Goal: Task Accomplishment & Management: Manage account settings

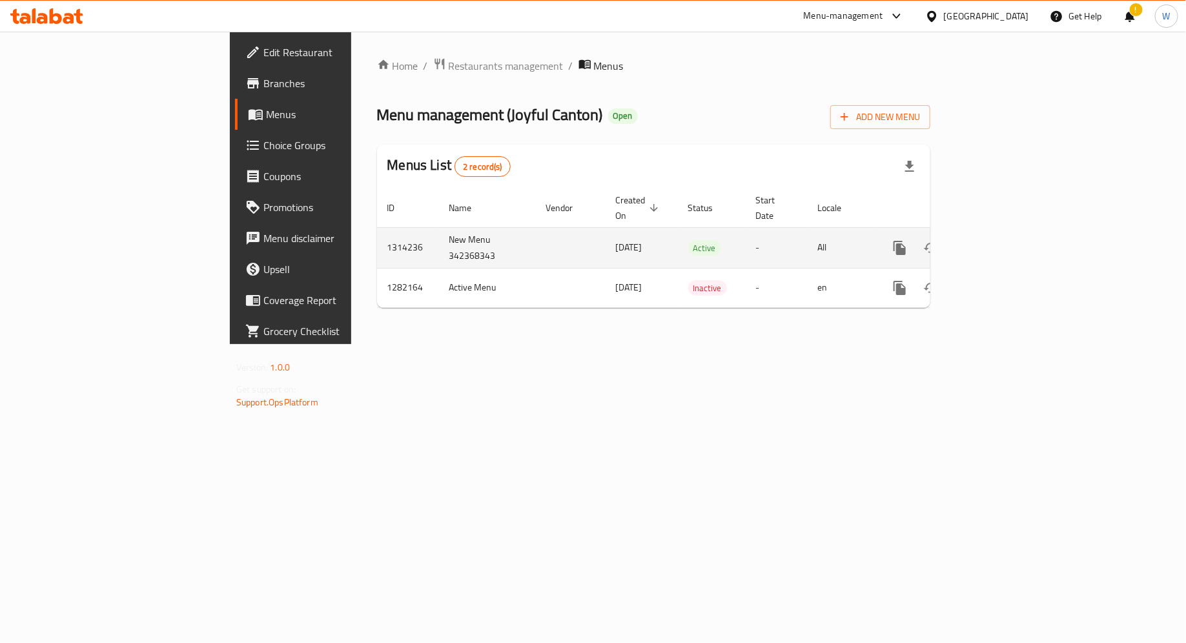
click at [999, 242] on icon "enhanced table" at bounding box center [993, 248] width 12 height 12
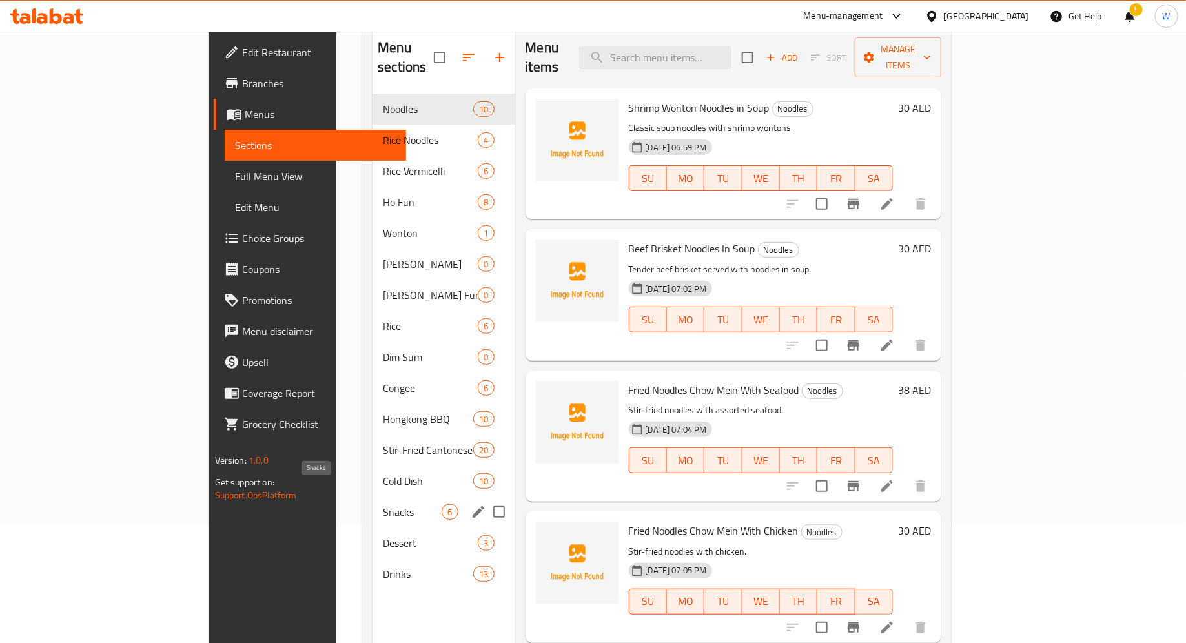
scroll to position [88, 0]
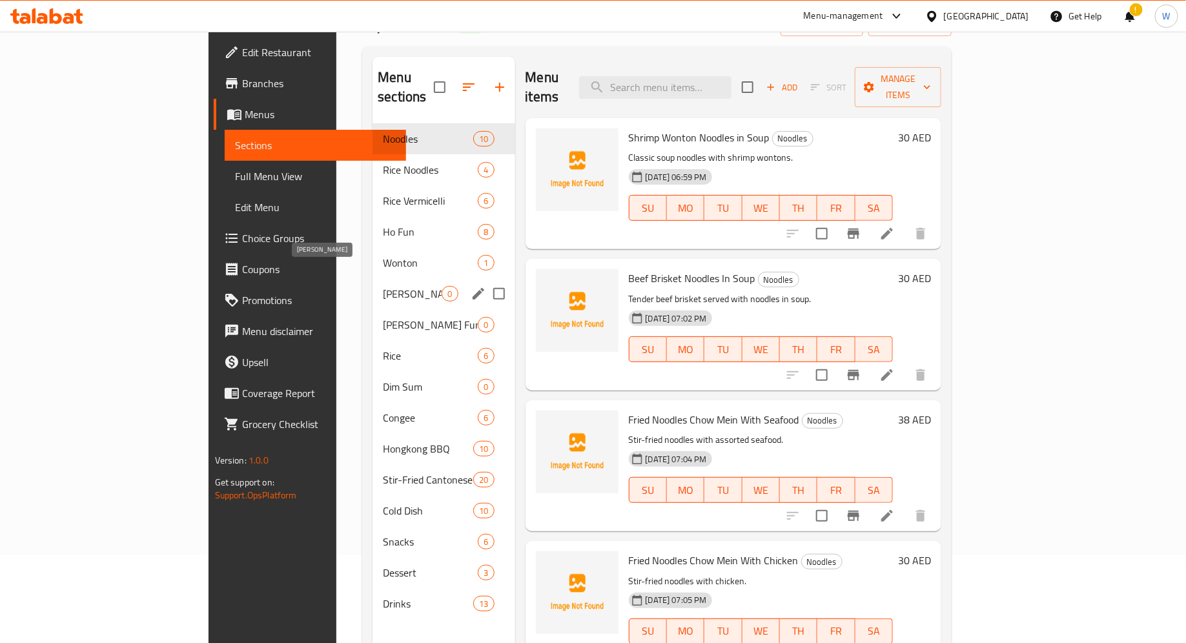
click at [383, 286] on span "[PERSON_NAME]" at bounding box center [412, 293] width 59 height 15
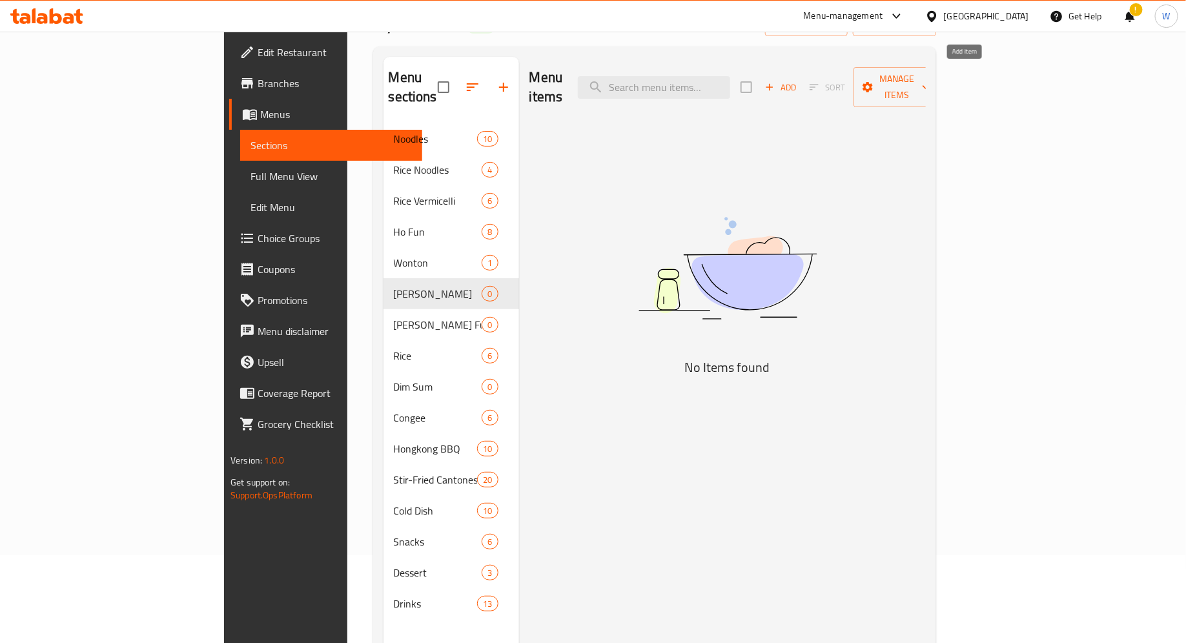
click at [798, 81] on span "Add" at bounding box center [780, 87] width 35 height 15
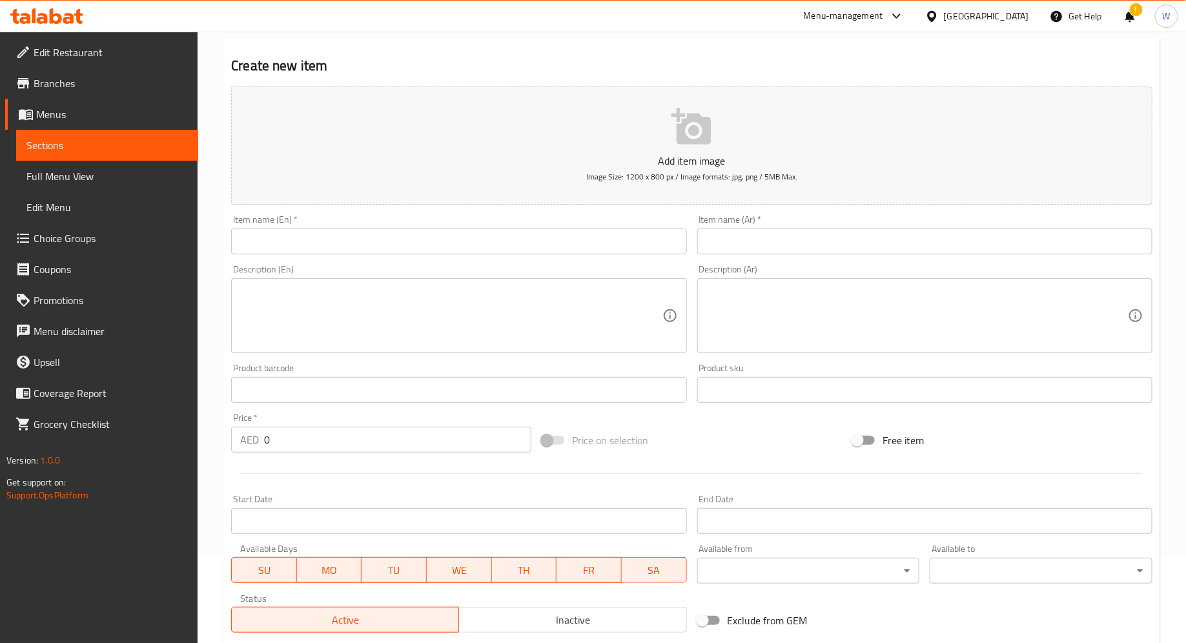
click at [611, 239] on input "text" at bounding box center [458, 241] width 455 height 26
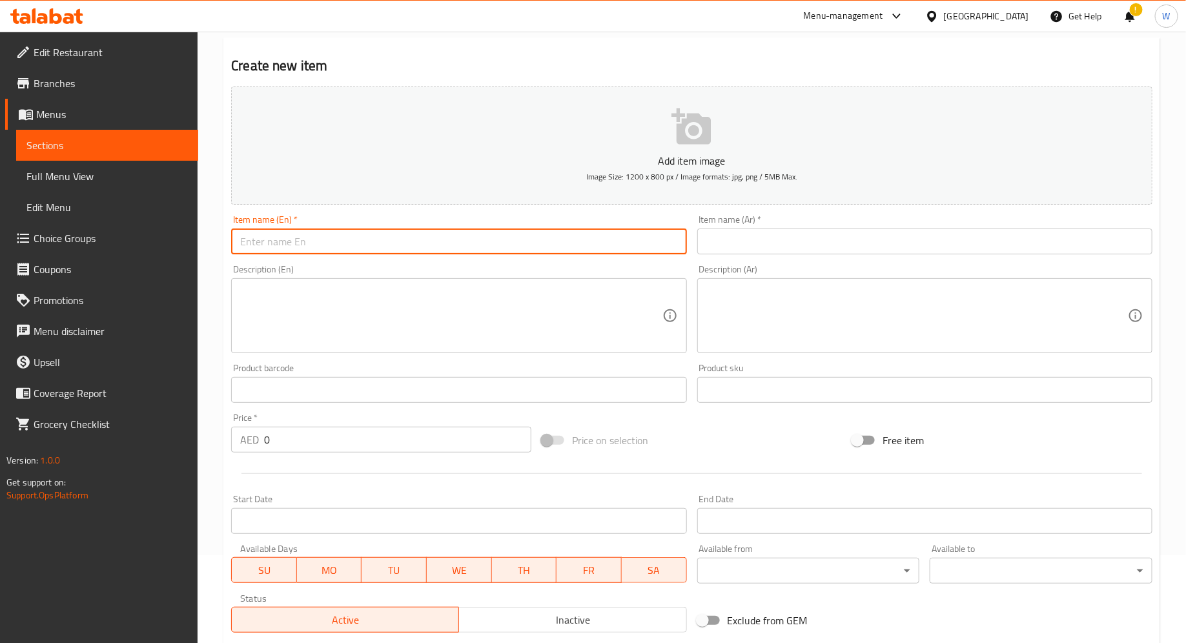
paste input "Fried Udon Noodles w Beof in Black Pepper Sauce"
click at [335, 244] on input "Fried Udon Noodles w Beof in Black Pepper Sauce" at bounding box center [458, 241] width 455 height 26
click at [350, 241] on input "Fried Udon Noodles w Beof in Black Pepper Sauce" at bounding box center [458, 241] width 455 height 26
click at [486, 315] on textarea at bounding box center [450, 315] width 421 height 61
click at [332, 244] on input "Fried Udon Noodles w Beef in Black Pepper Sauce" at bounding box center [458, 241] width 455 height 26
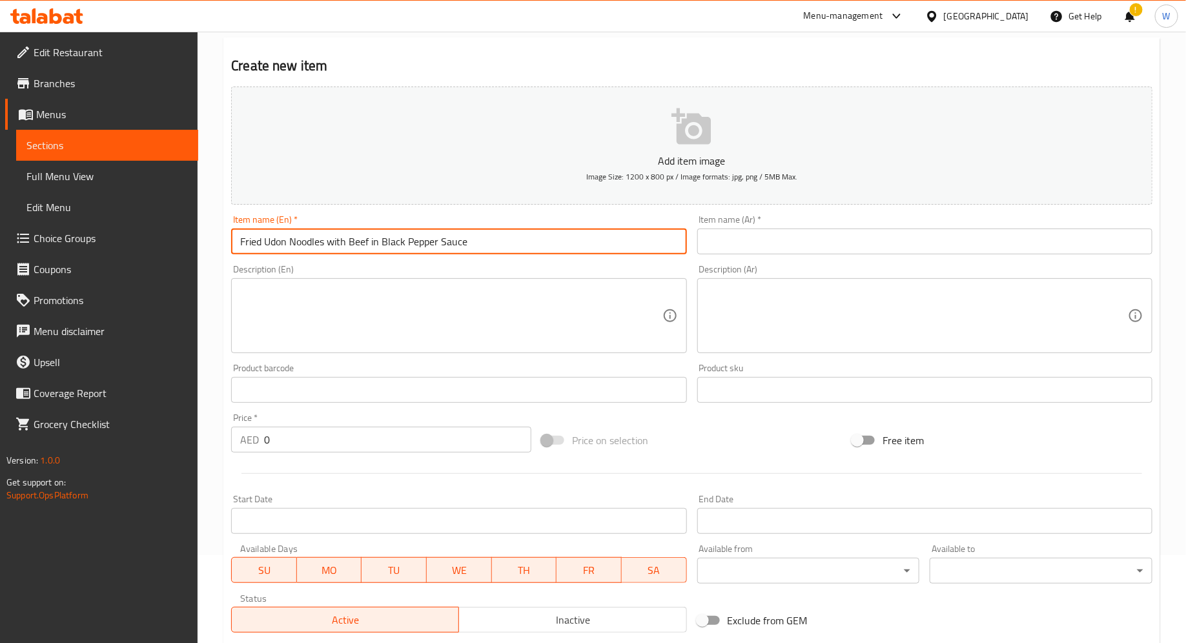
type input "Fried Udon Noodles with Beef in Black Pepper Sauce"
drag, startPoint x: 483, startPoint y: 245, endPoint x: 147, endPoint y: 232, distance: 336.6
click at [146, 232] on div "Edit Restaurant Branches Menus Sections Full Menu View Edit Menu Choice Groups …" at bounding box center [593, 384] width 1186 height 880
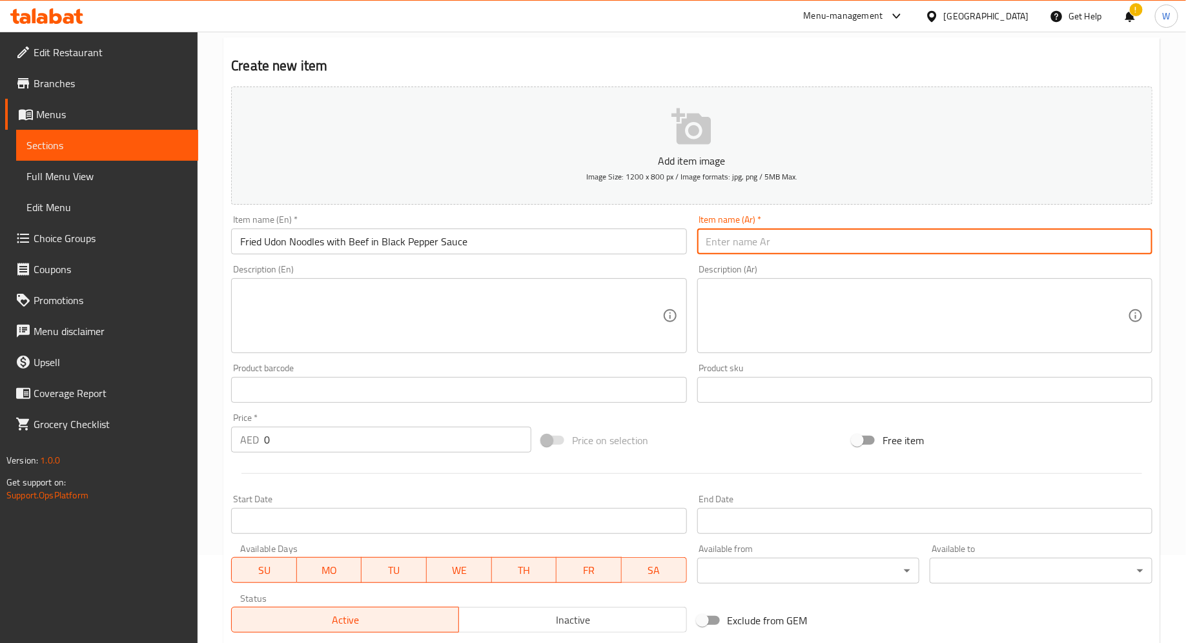
click at [731, 246] on input "text" at bounding box center [924, 241] width 455 height 26
paste input "نودلز أودون مقلية مع لحم البقر في صلصة الفلفل الأسود"
type input "نودلز أودون مقلية مع لحم البقر في صلصة الفلفل الأسود"
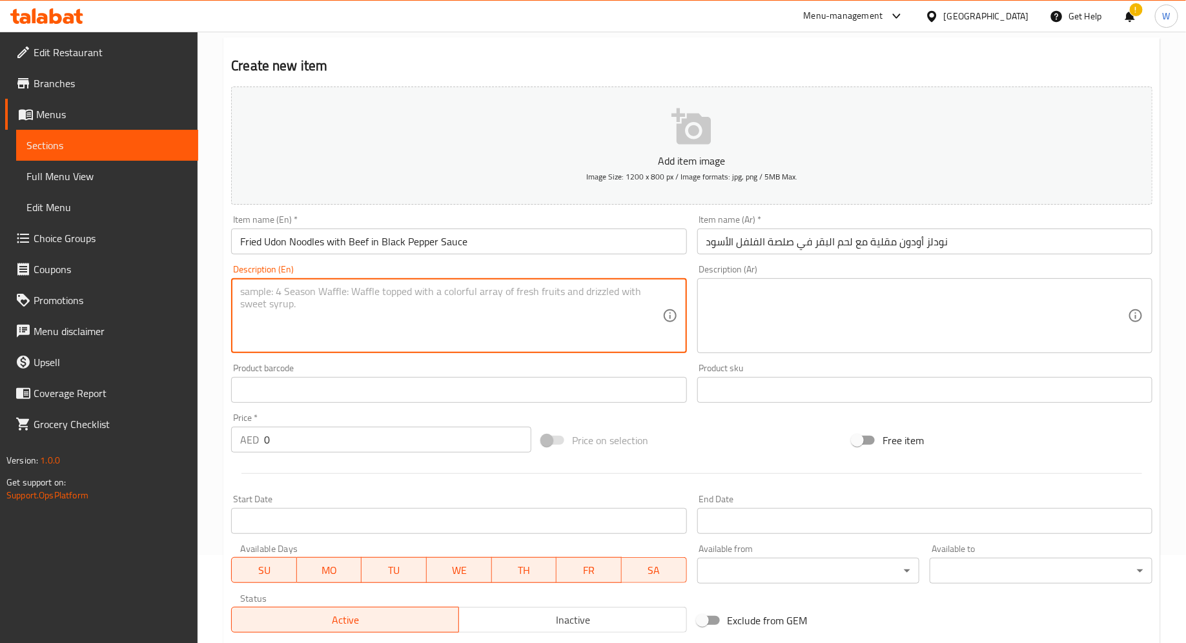
click at [525, 330] on textarea at bounding box center [450, 315] width 421 height 61
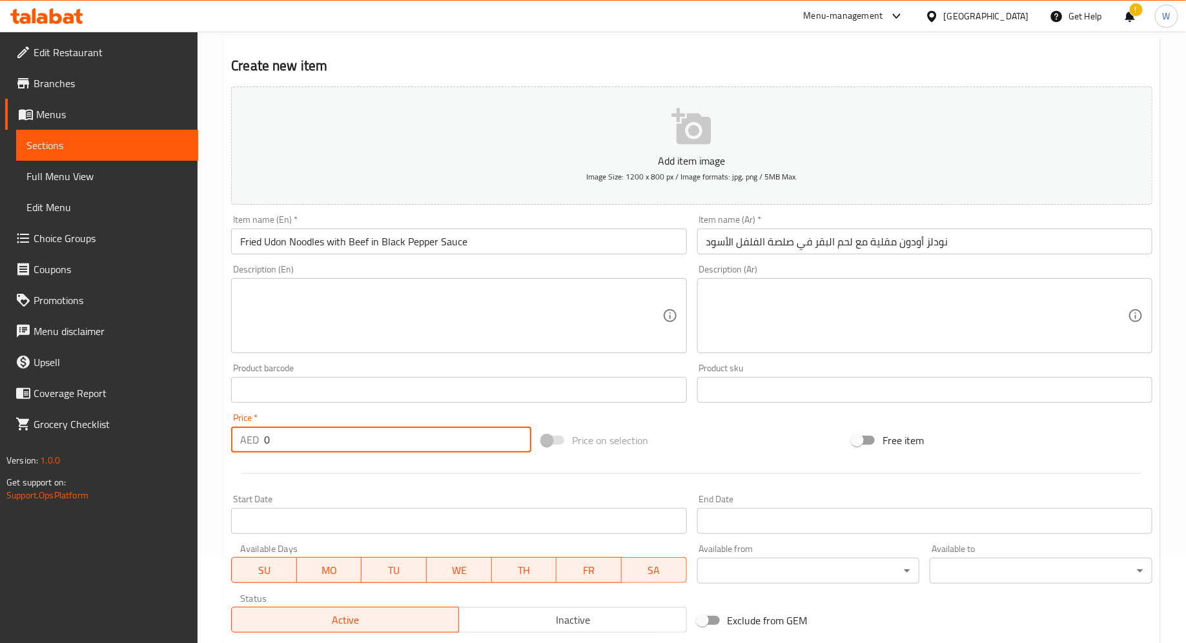
drag, startPoint x: 416, startPoint y: 439, endPoint x: 214, endPoint y: 438, distance: 202.0
click at [214, 438] on div "Home / Restaurants management / Menus / Sections / item / create Udon Noodles s…" at bounding box center [692, 384] width 988 height 880
type input "30"
click at [387, 410] on div "Price   * AED 30 Price *" at bounding box center [381, 433] width 310 height 50
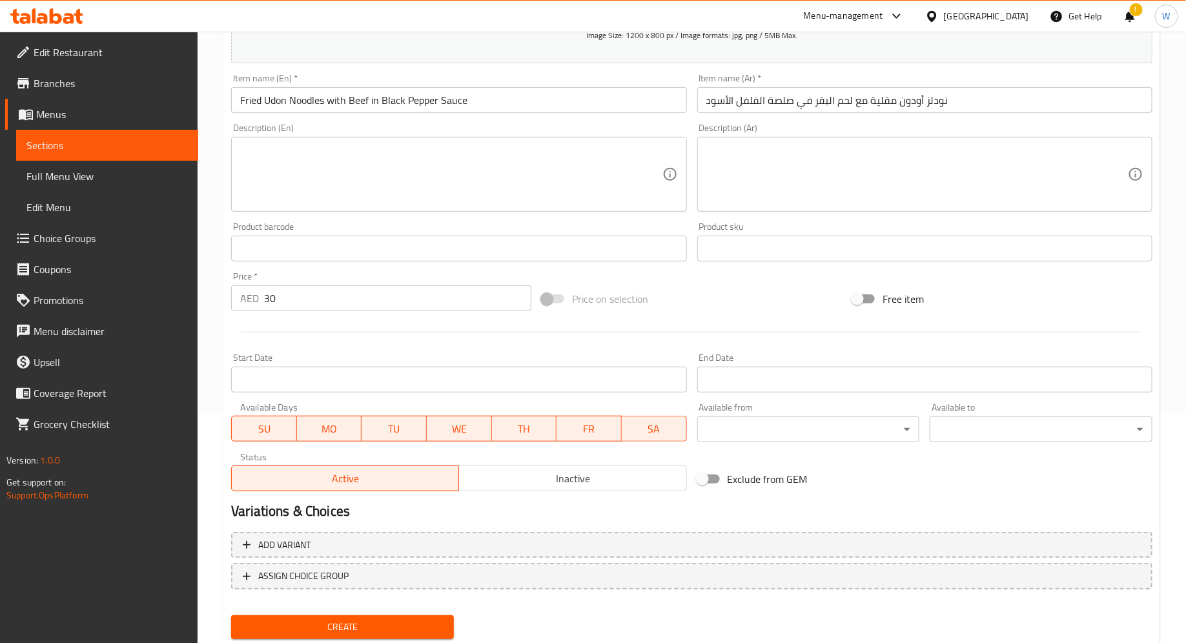
scroll to position [268, 0]
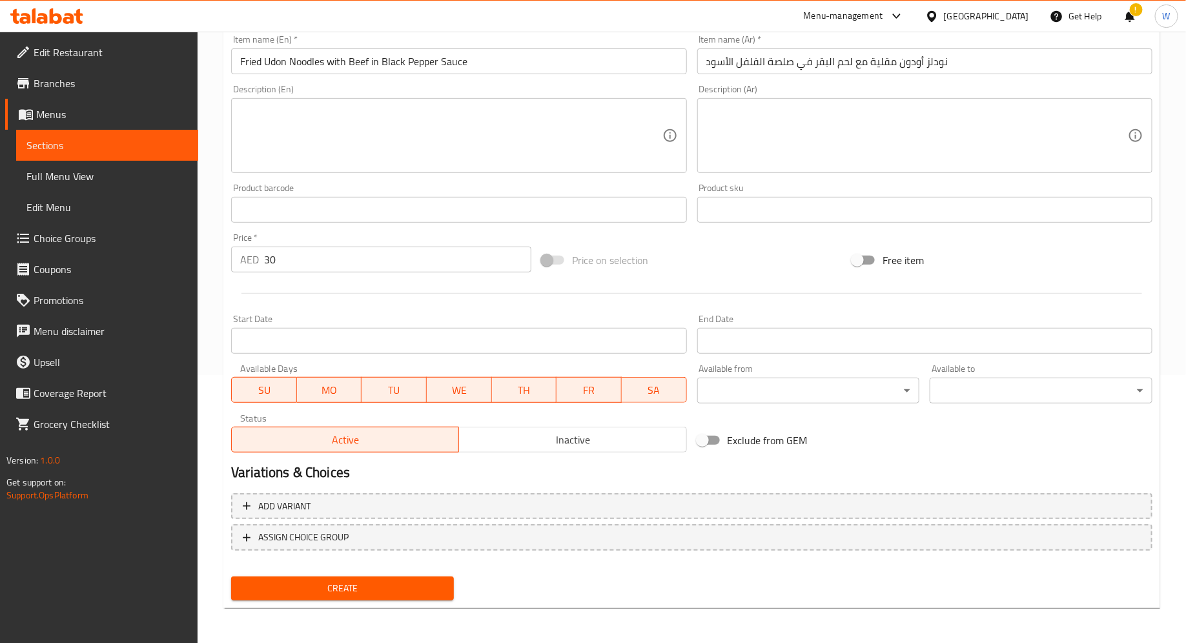
click at [378, 593] on span "Create" at bounding box center [342, 588] width 202 height 16
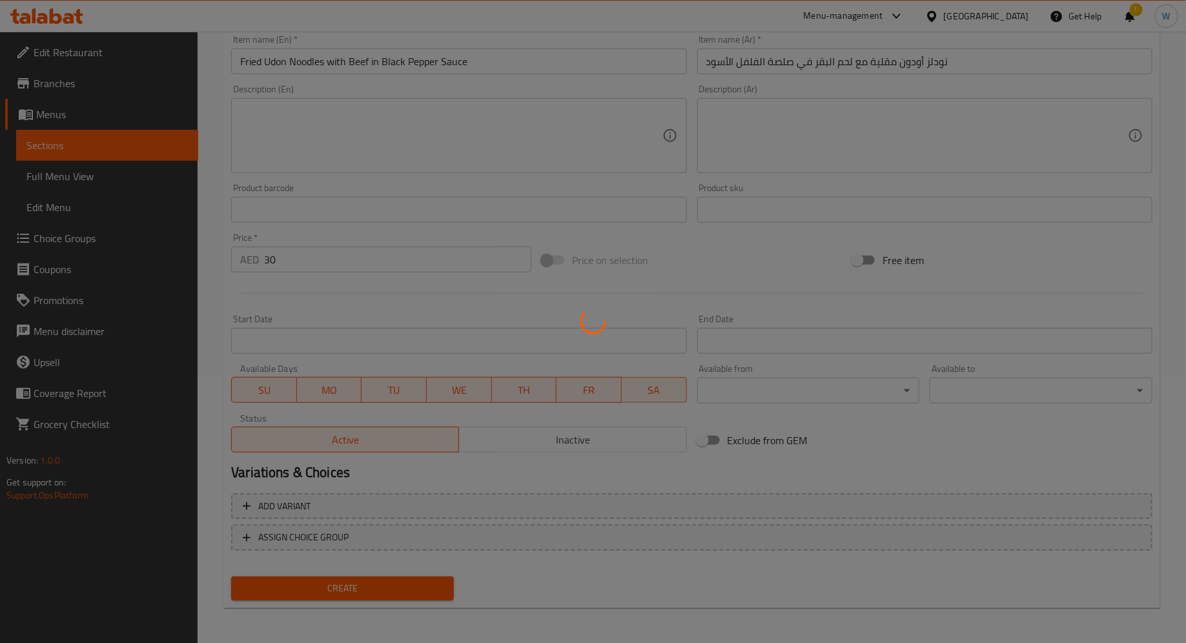
type input "0"
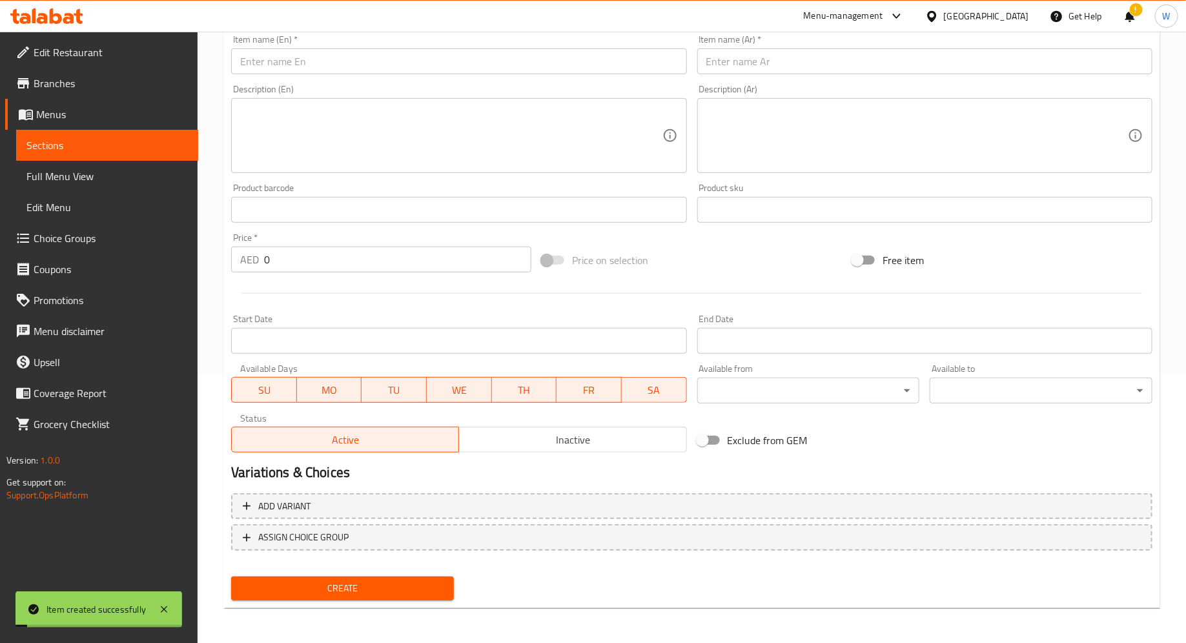
scroll to position [0, 0]
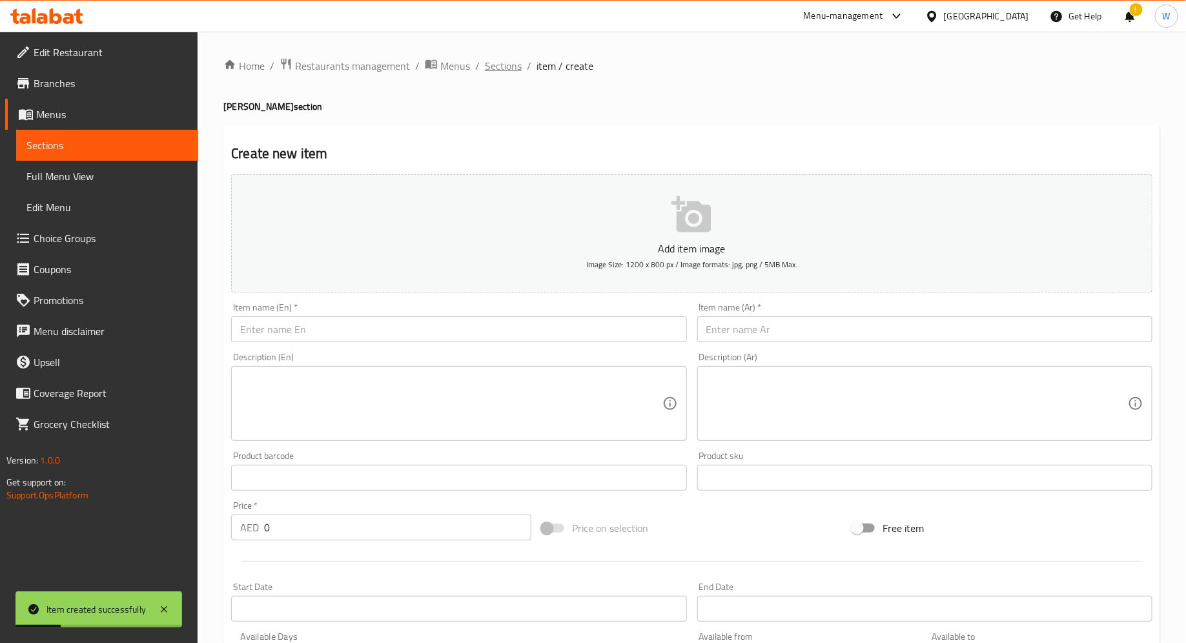
click at [510, 67] on span "Sections" at bounding box center [503, 65] width 37 height 15
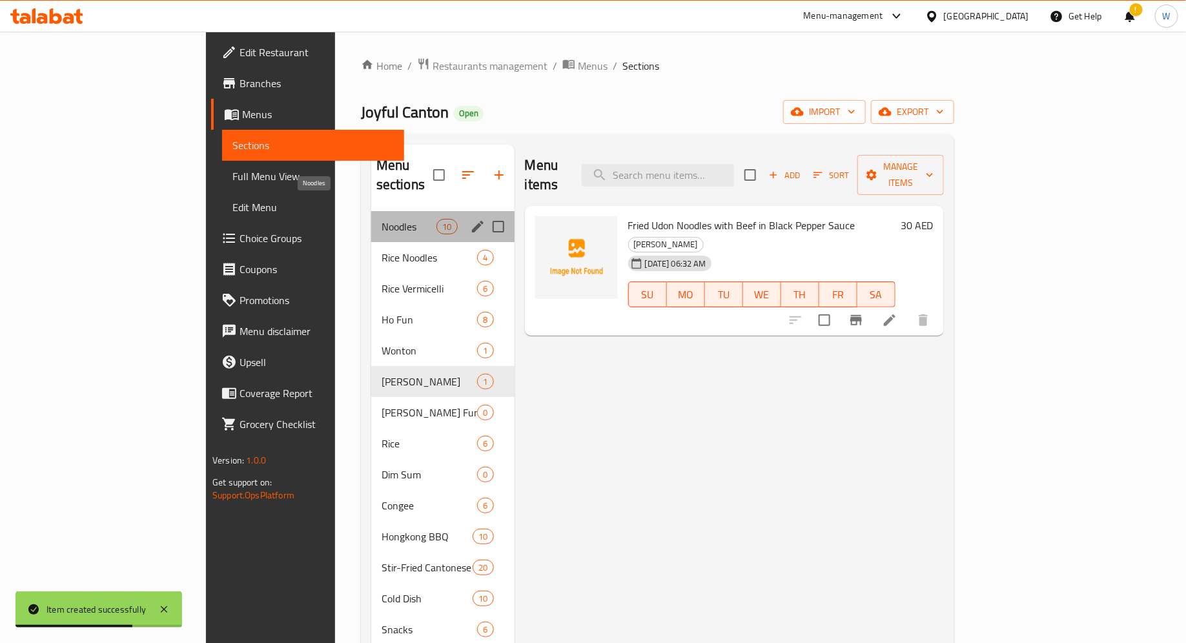
click at [381, 219] on span "Noodles" at bounding box center [408, 226] width 55 height 15
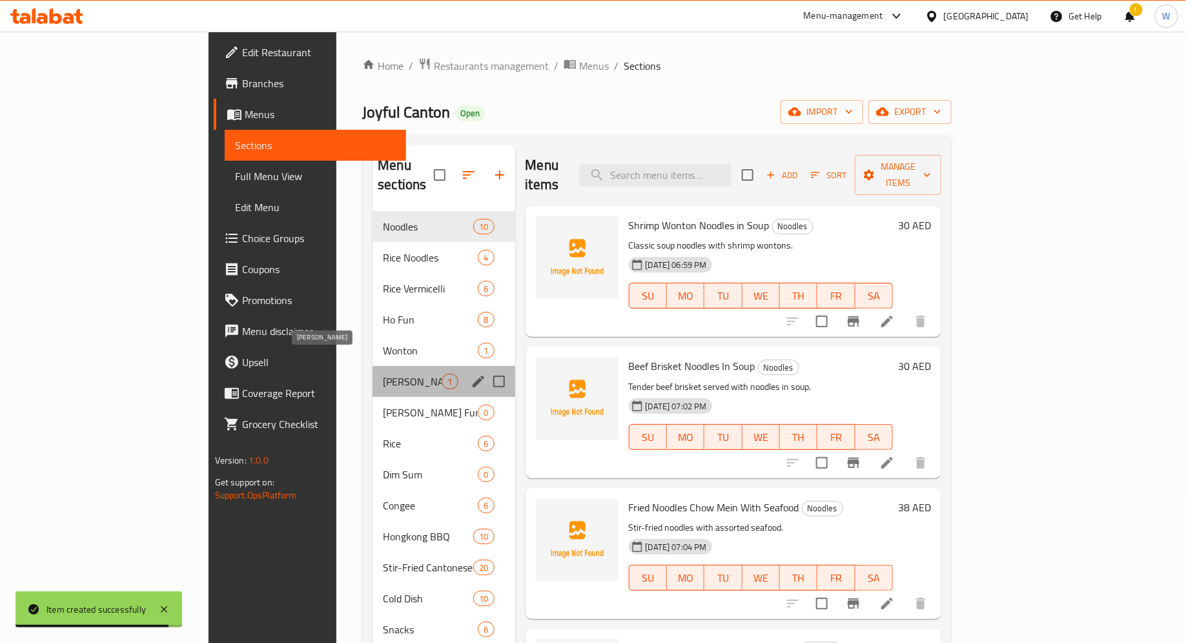
click at [383, 374] on span "[PERSON_NAME]" at bounding box center [412, 381] width 59 height 15
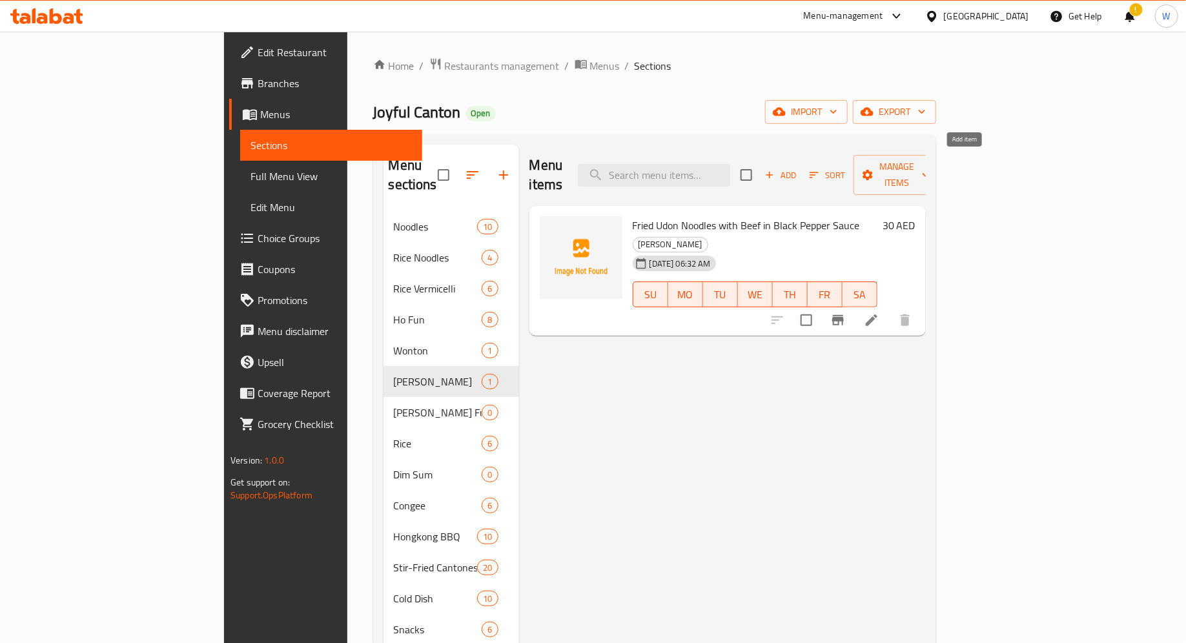
click at [798, 168] on span "Add" at bounding box center [780, 175] width 35 height 15
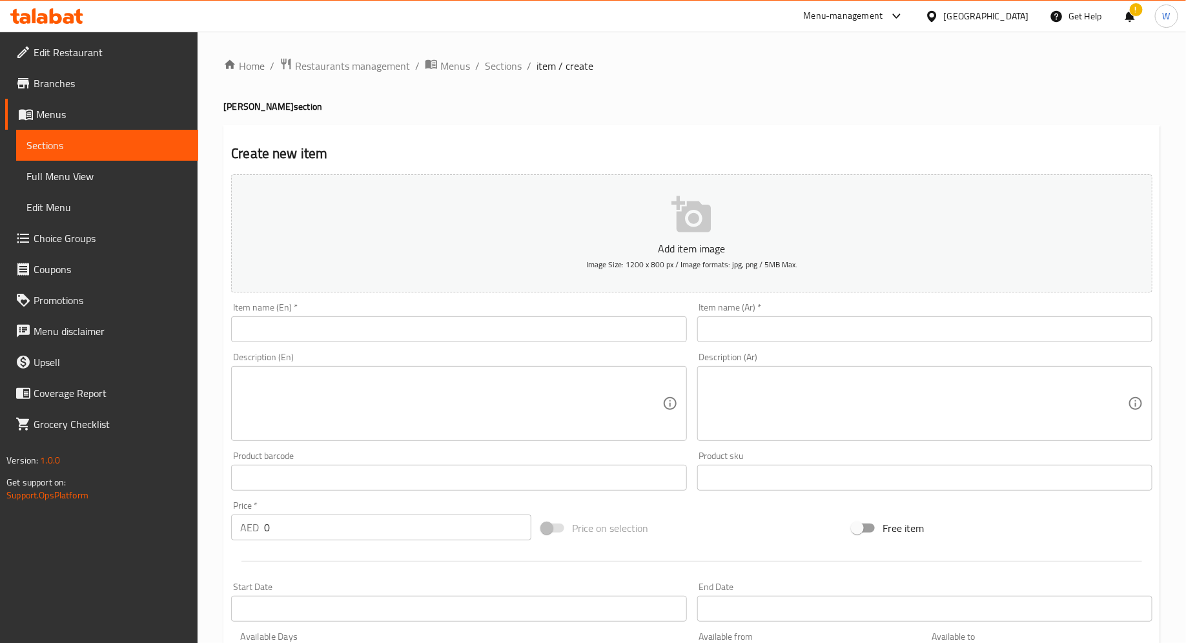
click at [550, 327] on input "text" at bounding box center [458, 329] width 455 height 26
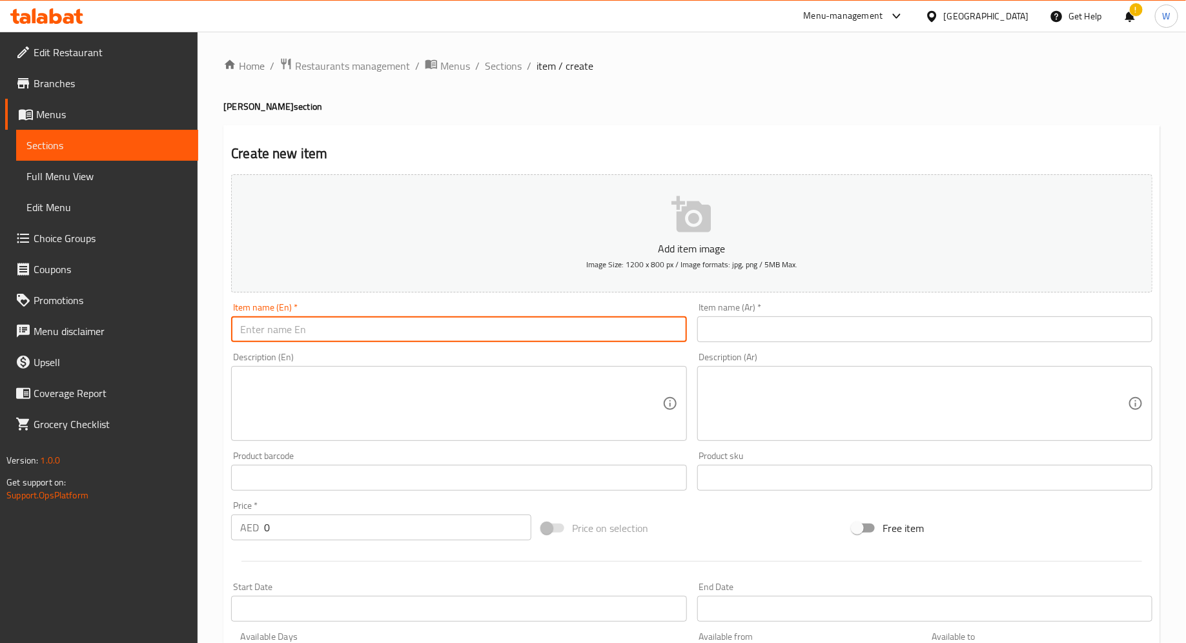
paste input "Friod Udon Nood os w/ Chickon"
click at [313, 329] on input "Friod Udon Nood os w/ Chickon" at bounding box center [458, 329] width 455 height 26
click at [392, 327] on input "Friod Udon Noodles with [PERSON_NAME]" at bounding box center [458, 329] width 455 height 26
type input "Friod Udon Noodles with Chicken"
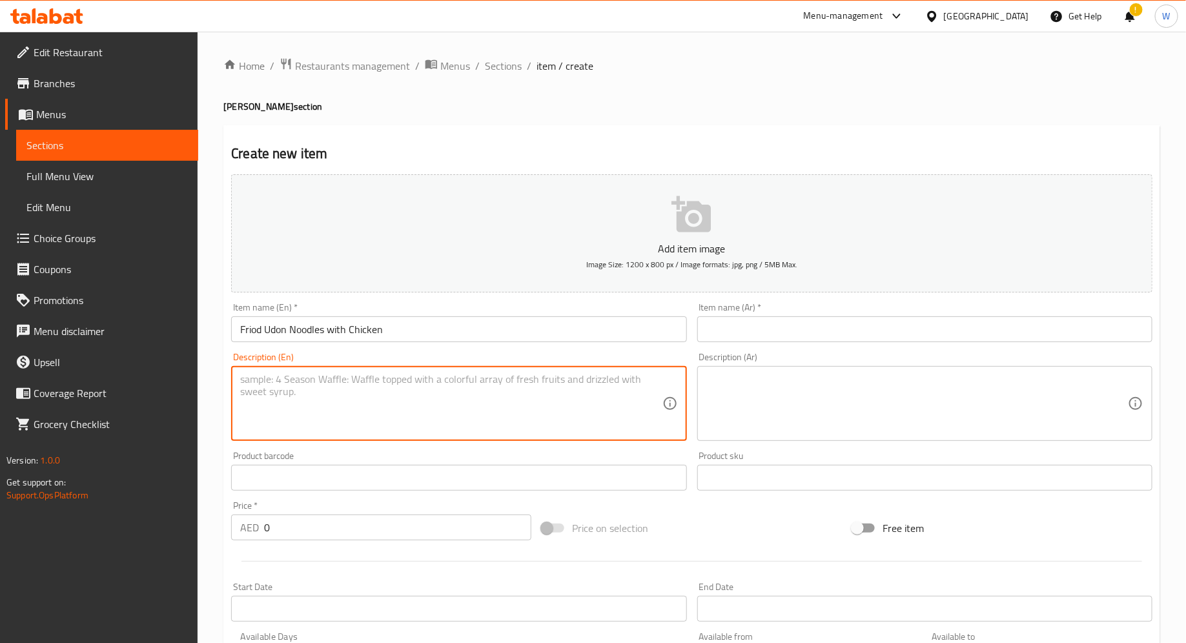
click at [432, 373] on textarea at bounding box center [450, 403] width 421 height 61
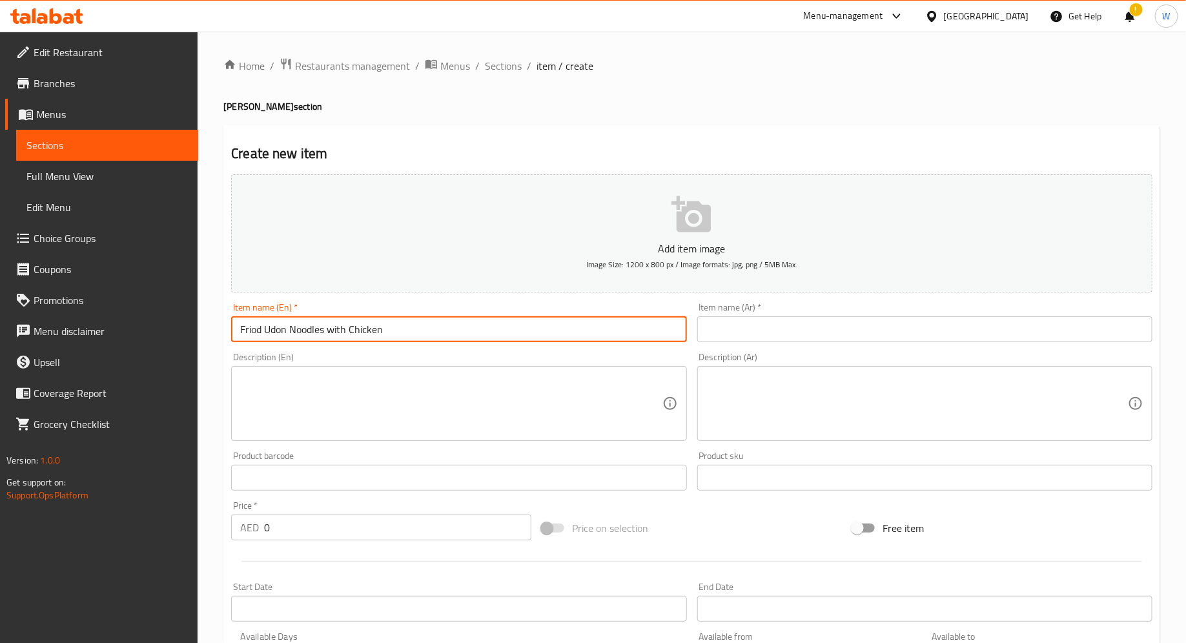
drag, startPoint x: 417, startPoint y: 325, endPoint x: 203, endPoint y: 322, distance: 214.3
click at [203, 322] on div "Home / Restaurants management / Menus / Sections / item / create Udon Noodles s…" at bounding box center [692, 472] width 988 height 880
click at [792, 329] on input "text" at bounding box center [924, 329] width 455 height 26
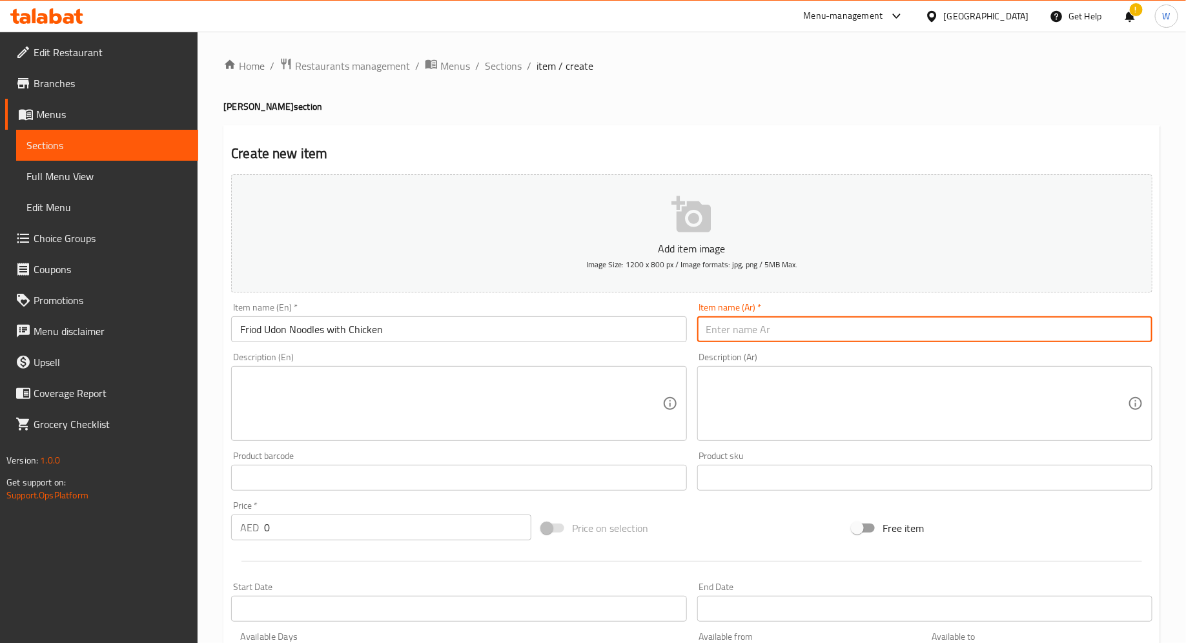
paste input "نودلز أودون مقلية مع الدجاج"
type input "نودلز أودون مقلية مع الدجاج"
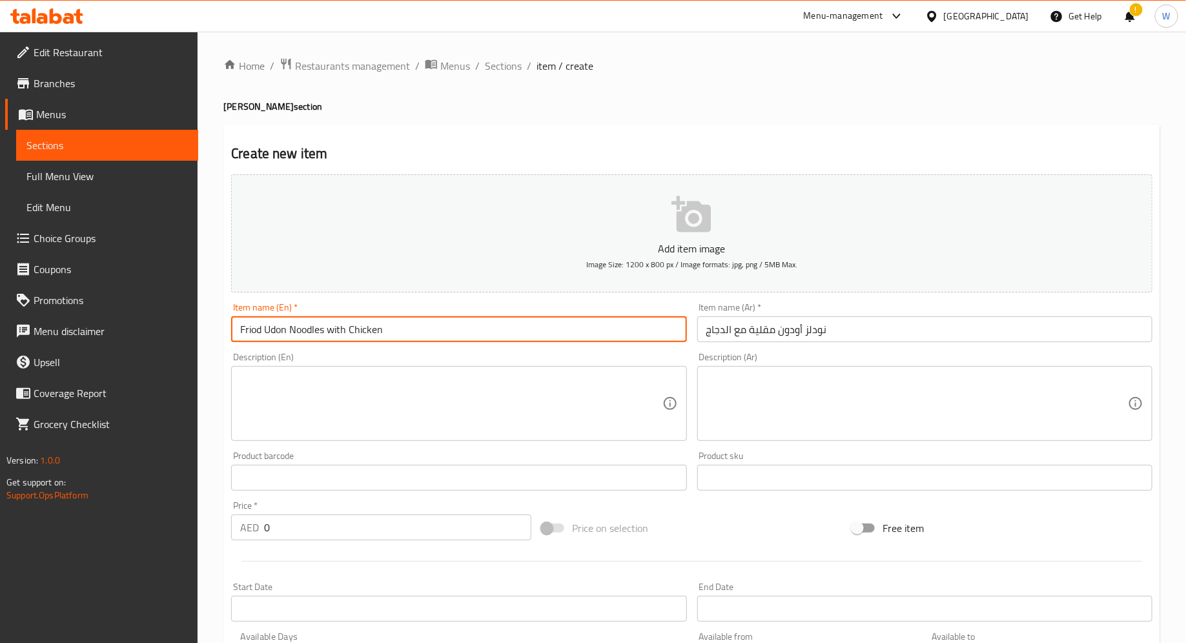
click at [263, 334] on input "Friod Udon Noodles with Chicken" at bounding box center [458, 329] width 455 height 26
type input "Fried Udon Noodles with Chicken"
click at [336, 420] on textarea at bounding box center [450, 403] width 421 height 61
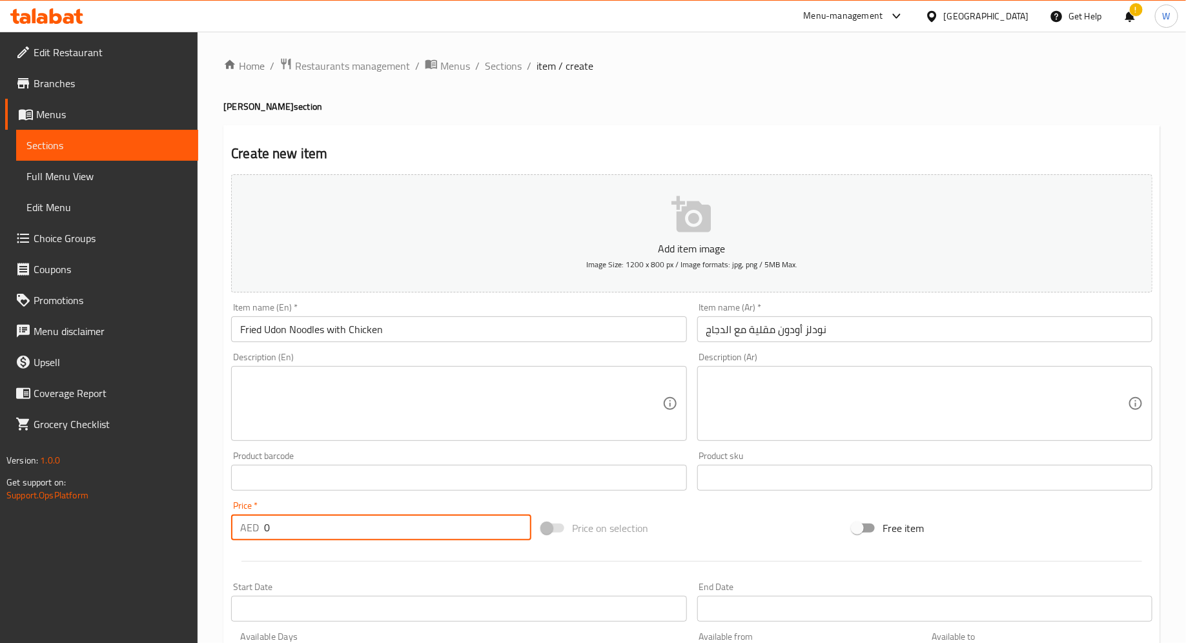
click at [321, 533] on input "0" at bounding box center [397, 527] width 267 height 26
type input "30"
click at [448, 570] on div at bounding box center [691, 561] width 931 height 32
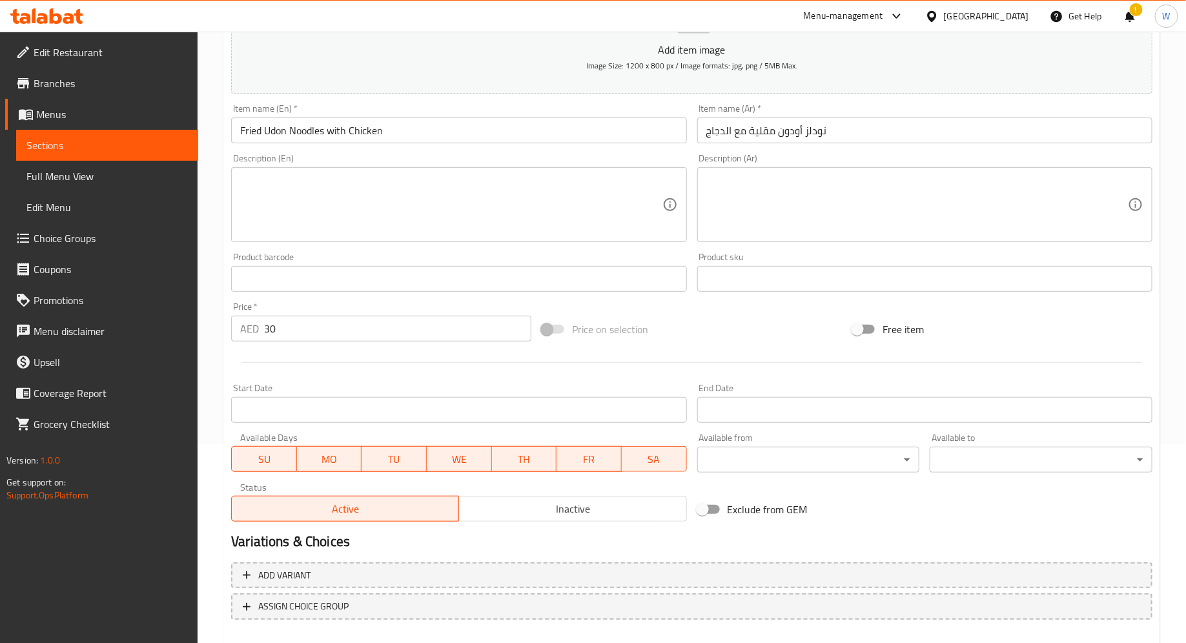
scroll to position [268, 0]
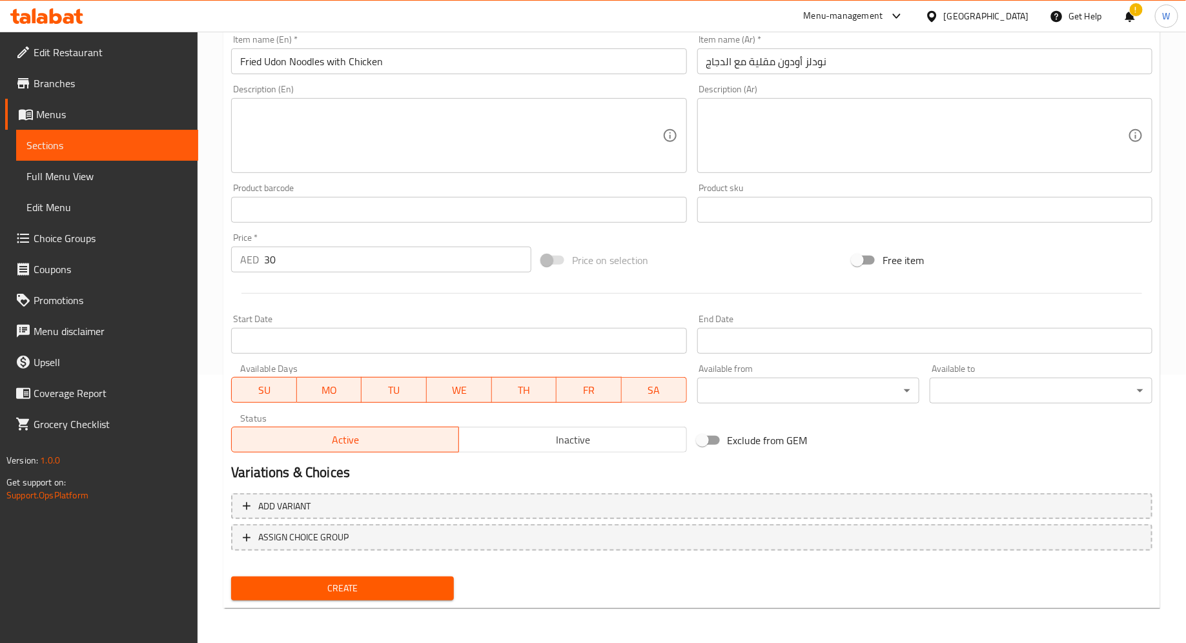
click at [374, 587] on span "Create" at bounding box center [342, 588] width 202 height 16
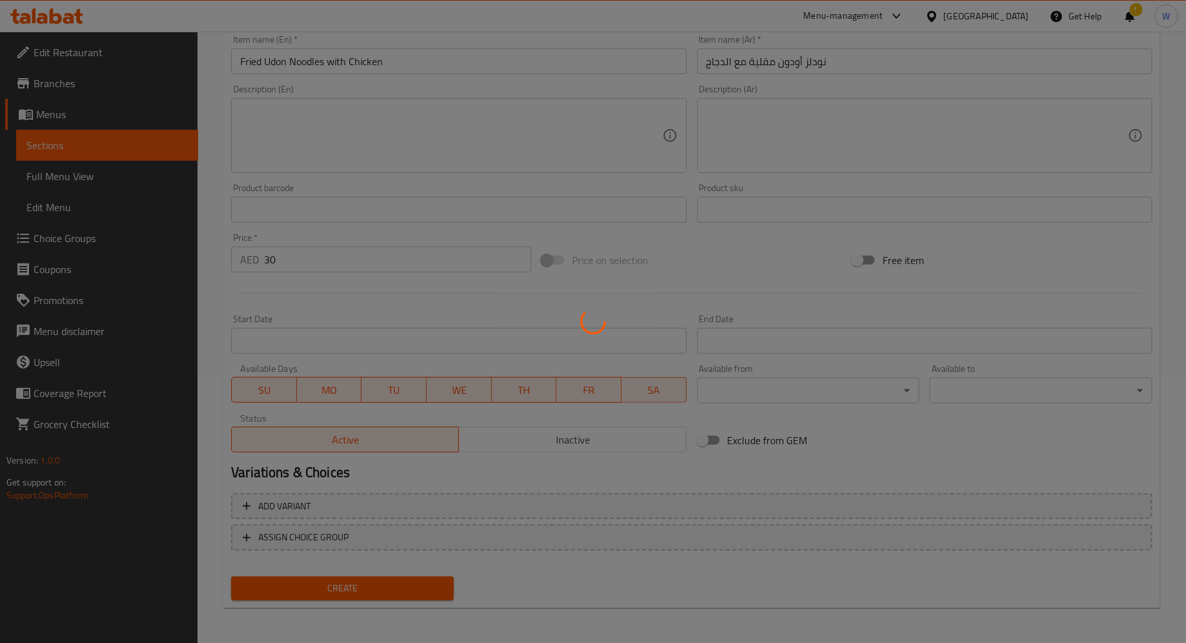
type input "0"
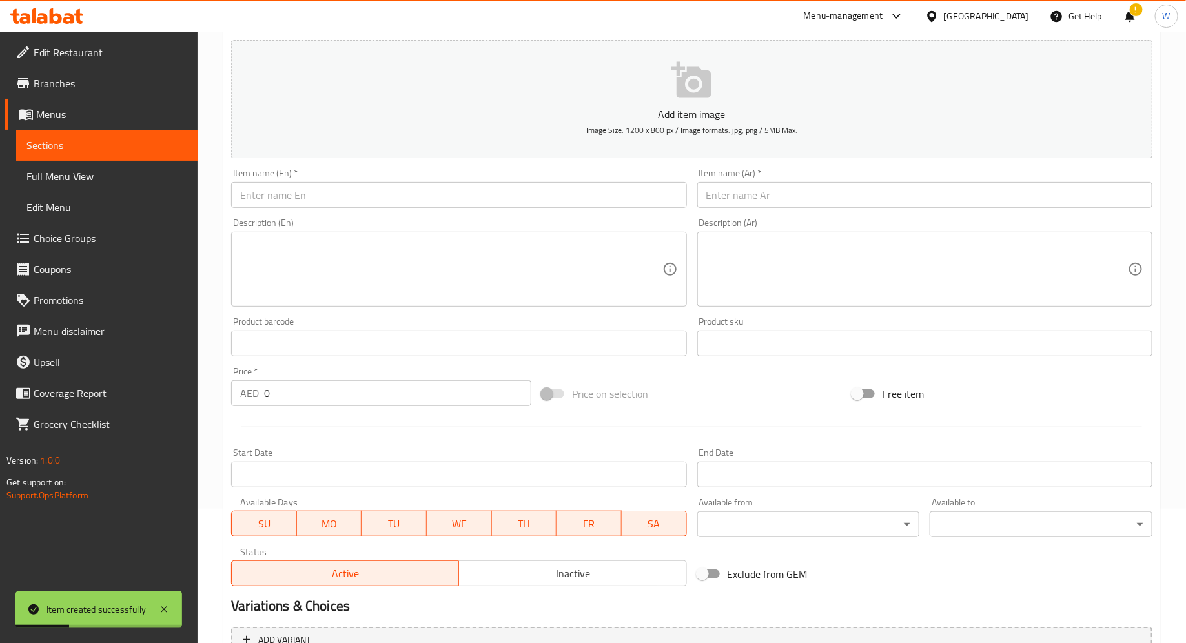
scroll to position [0, 0]
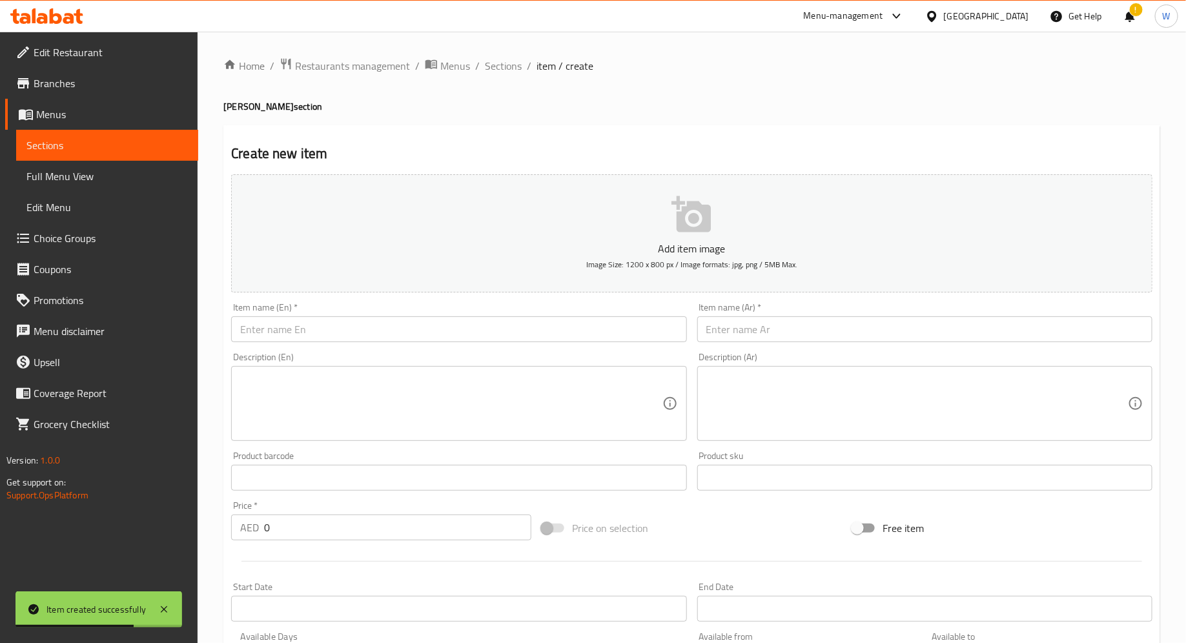
click at [393, 332] on input "text" at bounding box center [458, 329] width 455 height 26
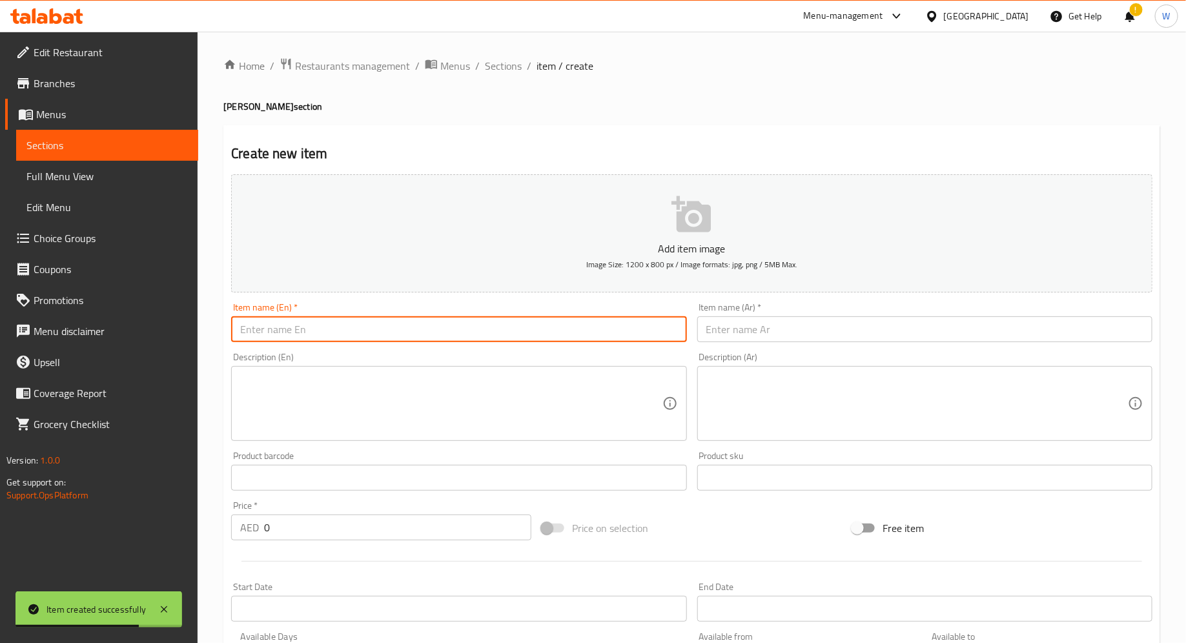
paste input "Fried Wdon Nood es w/ Soafood"
click at [271, 328] on input "Fried Wdon Nood es w/ Soafood" at bounding box center [458, 329] width 455 height 26
click at [315, 329] on input "Fried Udon Nood es w/ Soafood" at bounding box center [458, 329] width 455 height 26
drag, startPoint x: 485, startPoint y: 327, endPoint x: 48, endPoint y: 313, distance: 437.2
click at [48, 313] on div "Edit Restaurant Branches Menus Sections Full Menu View Edit Menu Choice Groups …" at bounding box center [593, 472] width 1186 height 880
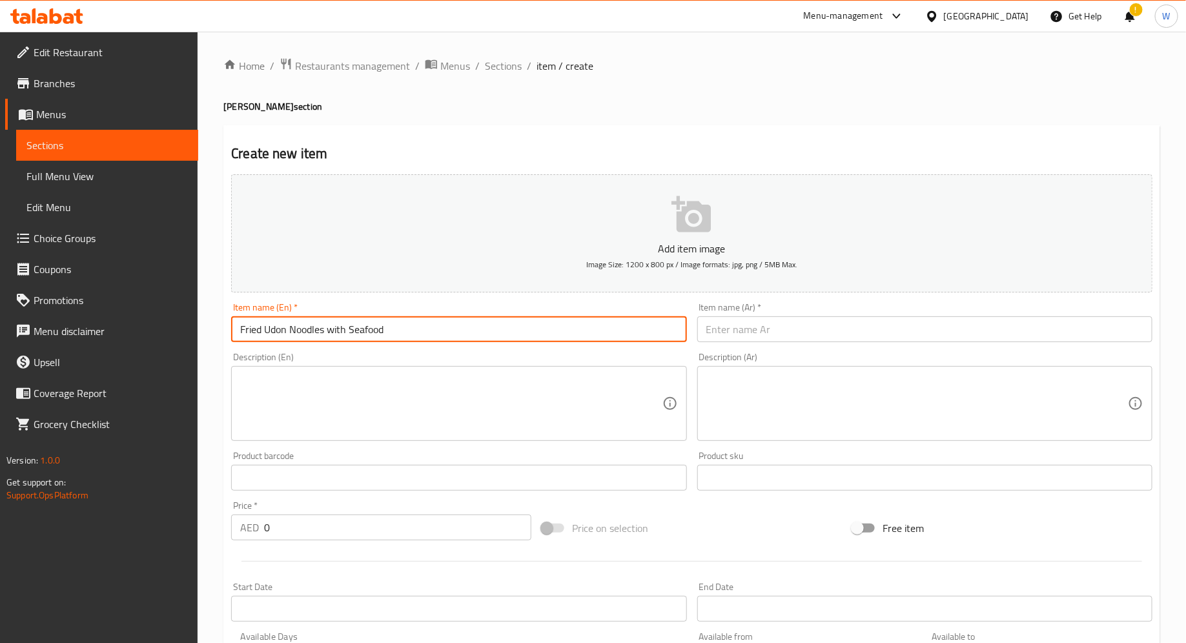
type input "Fried Udon Noodles with Seafood"
click at [764, 331] on input "text" at bounding box center [924, 329] width 455 height 26
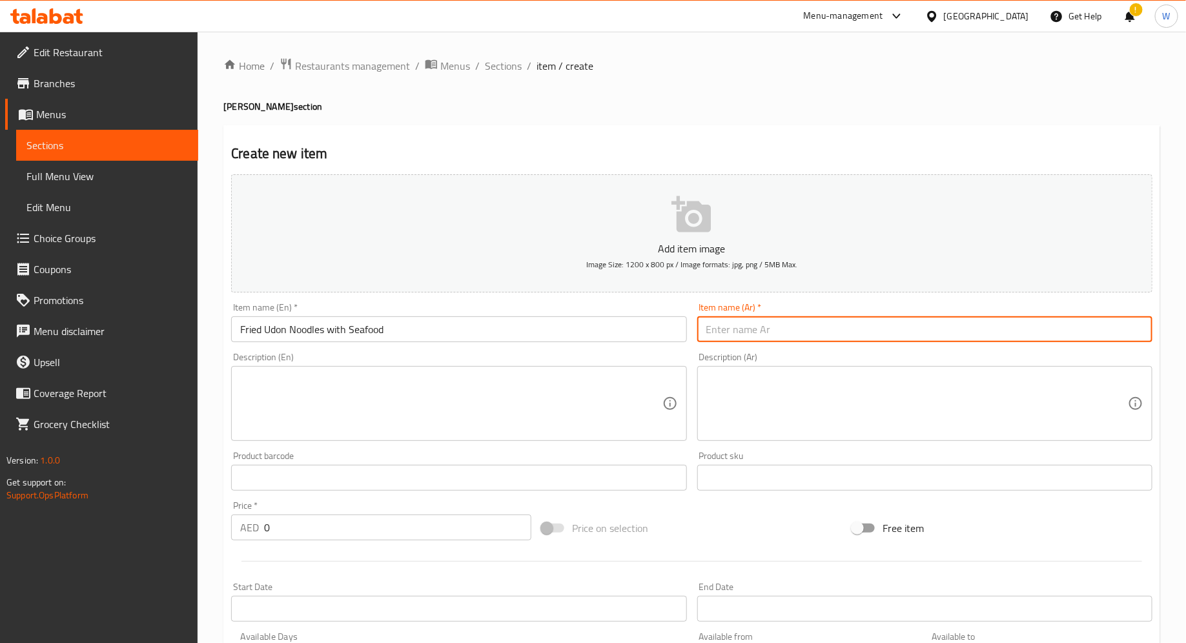
paste input "نودلز أودون مقلية مع المأكولات البحرية"
type input "نودلز أودون مقلية مع المأكولات البحرية"
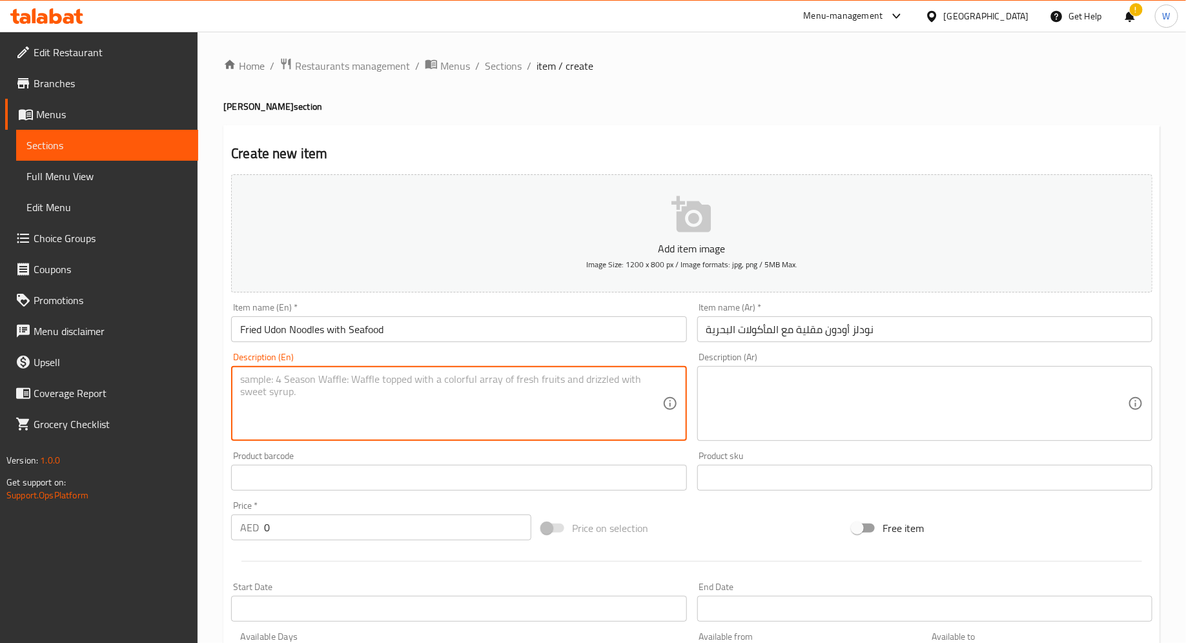
click at [585, 387] on textarea at bounding box center [450, 403] width 421 height 61
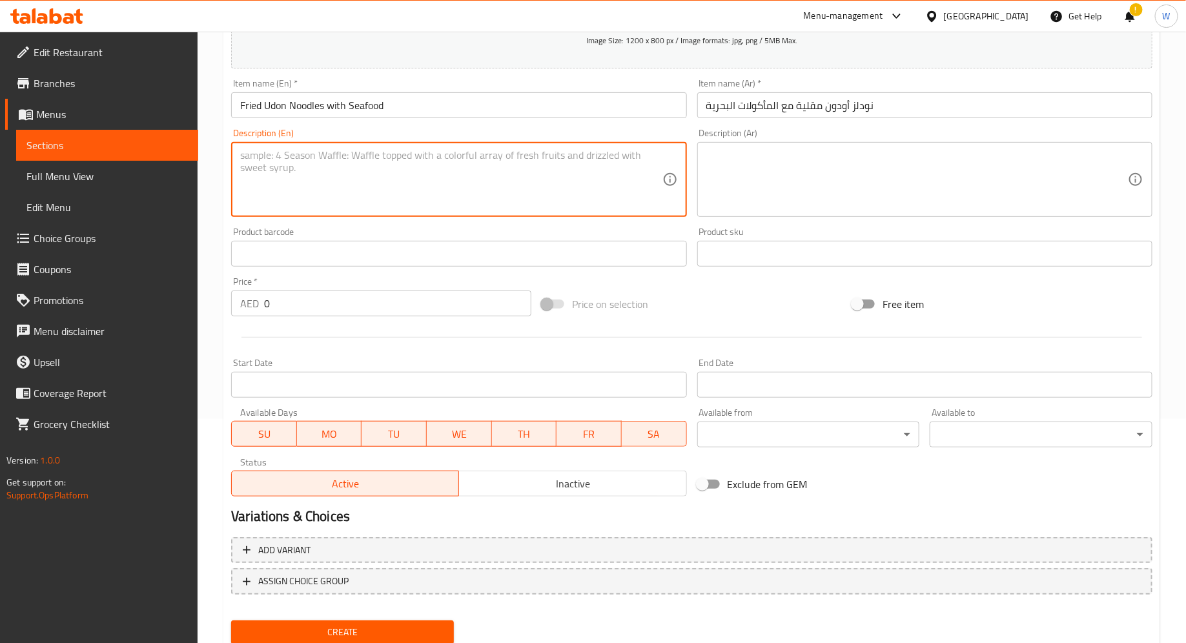
scroll to position [268, 0]
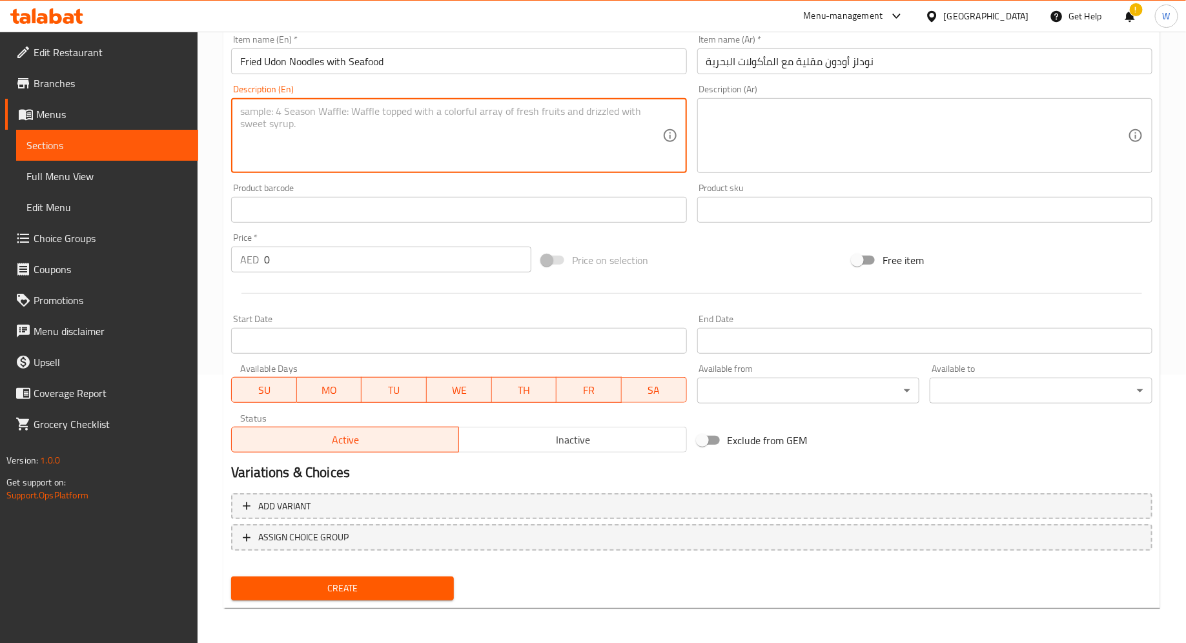
click at [357, 259] on input "0" at bounding box center [397, 260] width 267 height 26
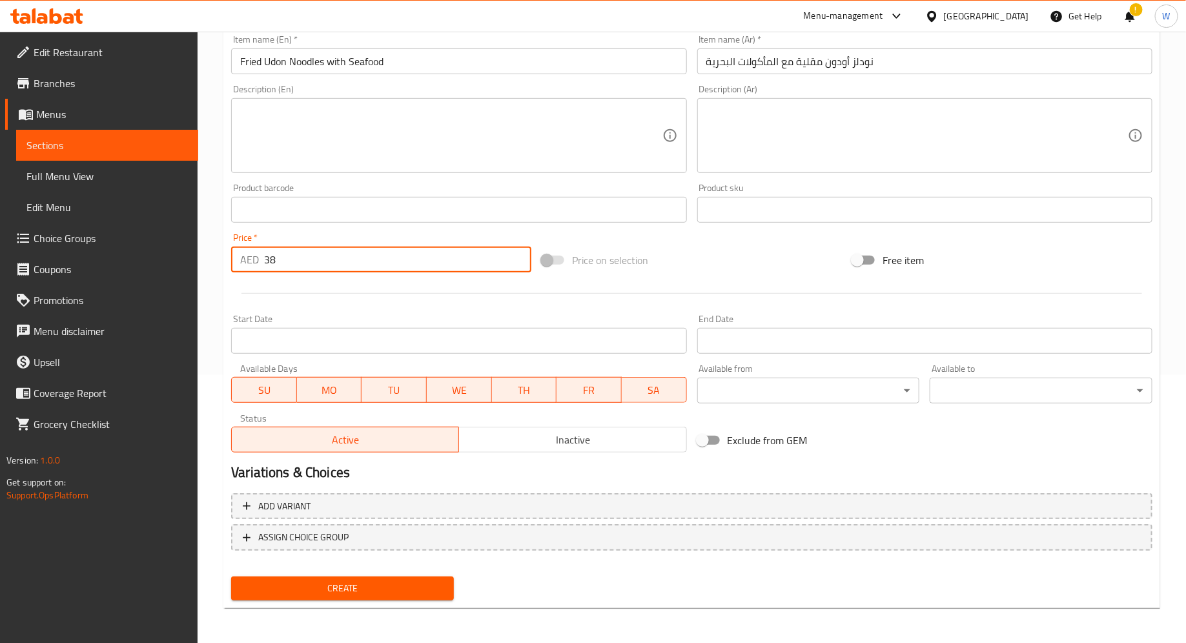
type input "38"
click at [343, 591] on span "Create" at bounding box center [342, 588] width 202 height 16
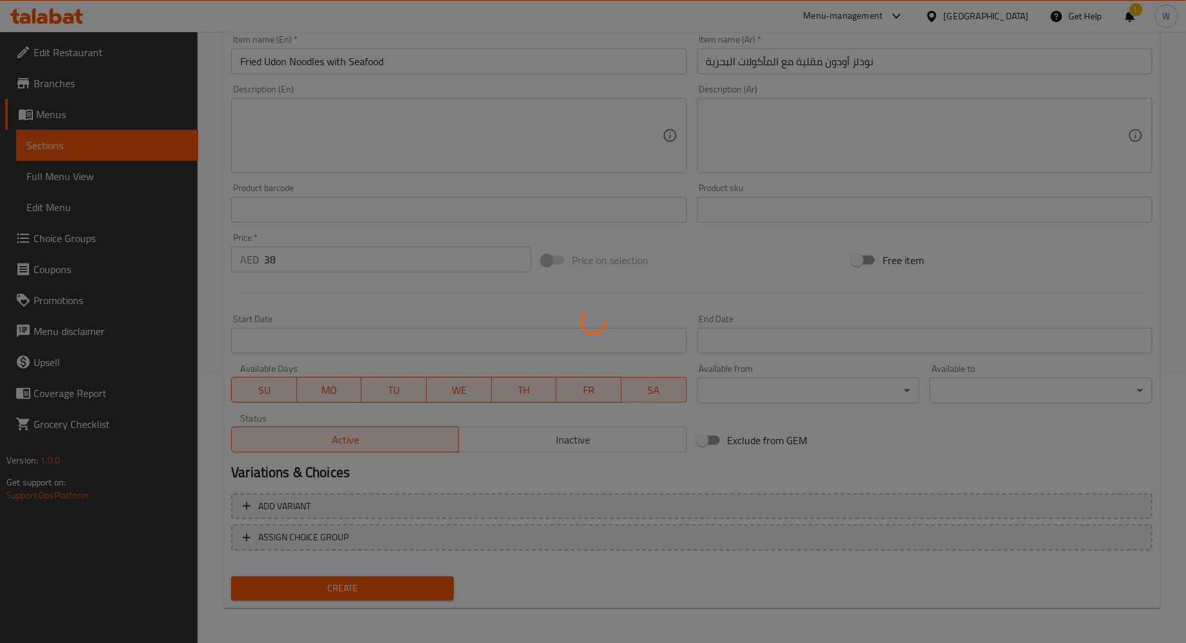
type input "0"
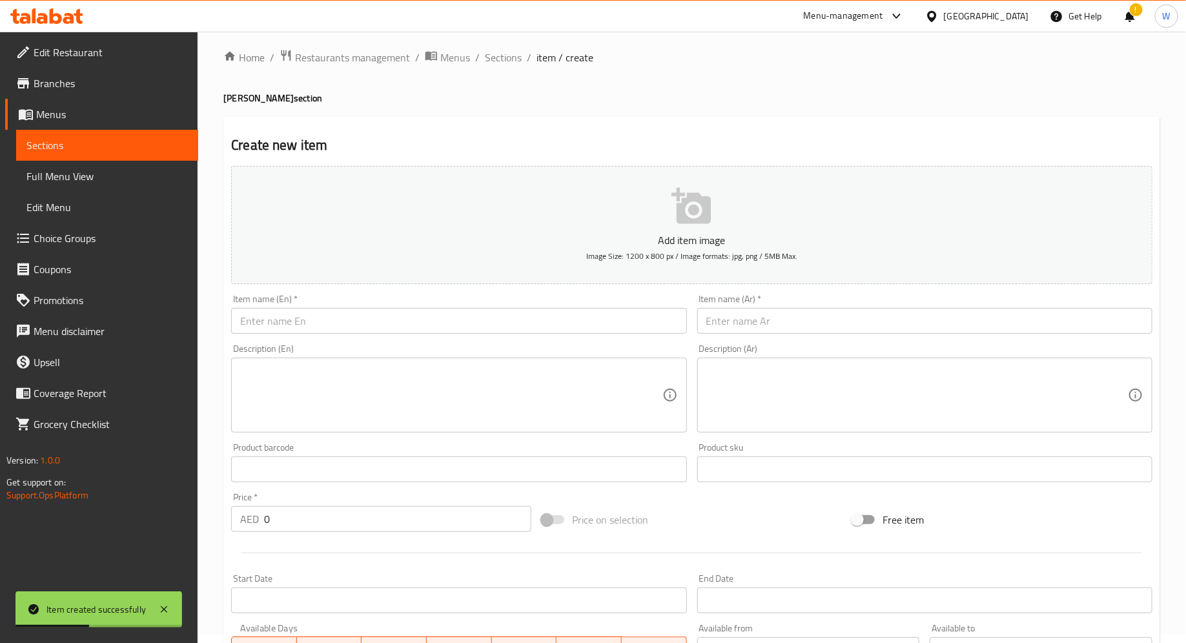
scroll to position [0, 0]
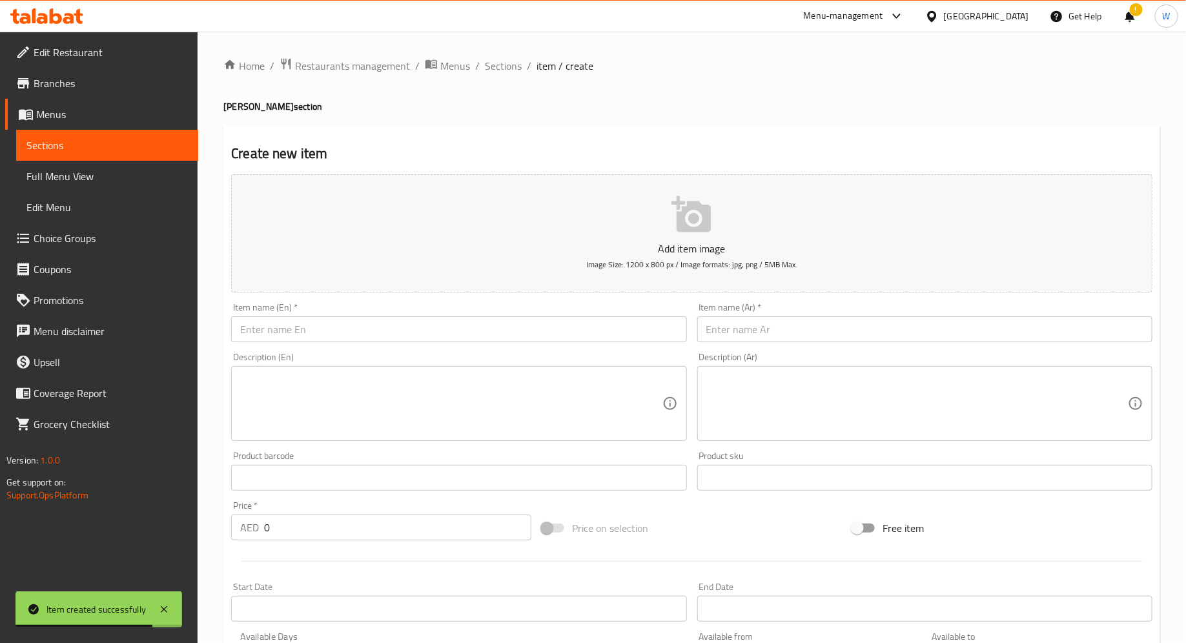
click at [537, 328] on input "text" at bounding box center [458, 329] width 455 height 26
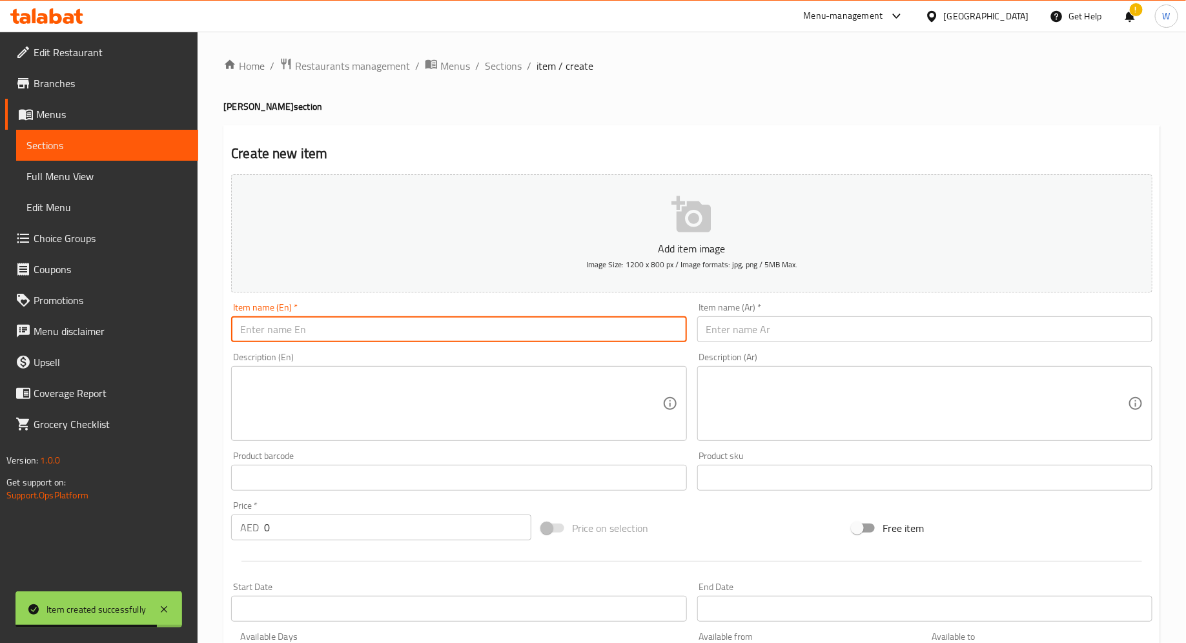
paste input "Fried [PERSON_NAME] w Veg."
click at [336, 330] on input "Fried [PERSON_NAME] w Veg." at bounding box center [458, 329] width 455 height 26
drag, startPoint x: 387, startPoint y: 331, endPoint x: 170, endPoint y: 321, distance: 217.1
click at [168, 320] on div "Edit Restaurant Branches Menus Sections Full Menu View Edit Menu Choice Groups …" at bounding box center [593, 472] width 1186 height 880
type input "Fried [PERSON_NAME] with Veg."
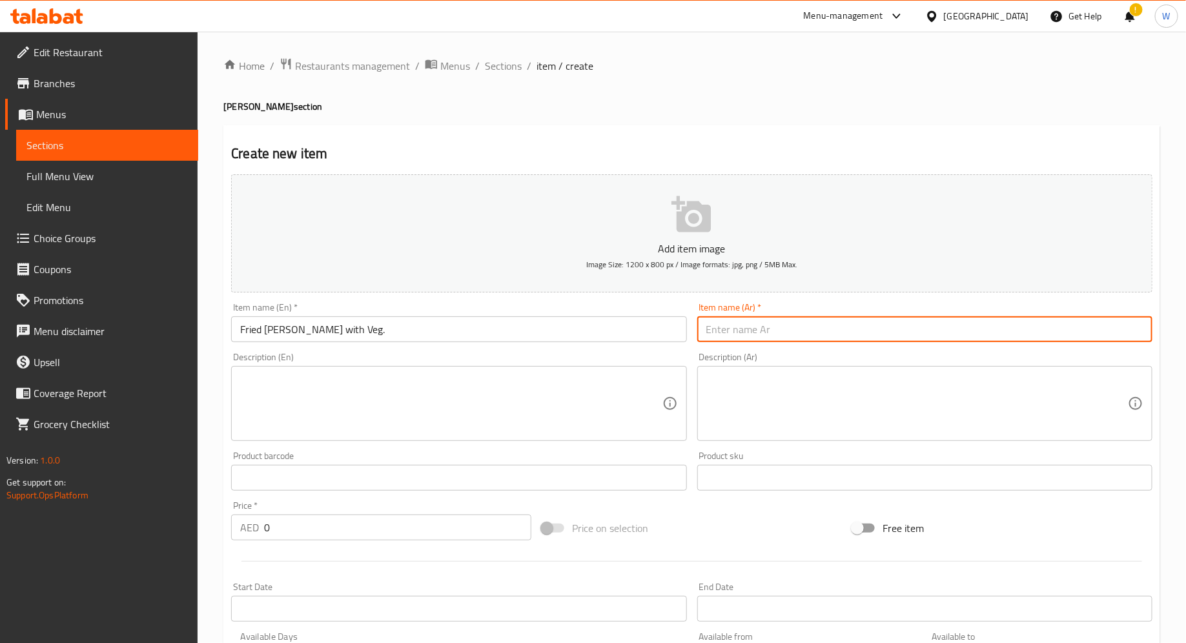
click at [747, 325] on input "text" at bounding box center [924, 329] width 455 height 26
paste input "نودلز أودون مقلية مع الخضار."
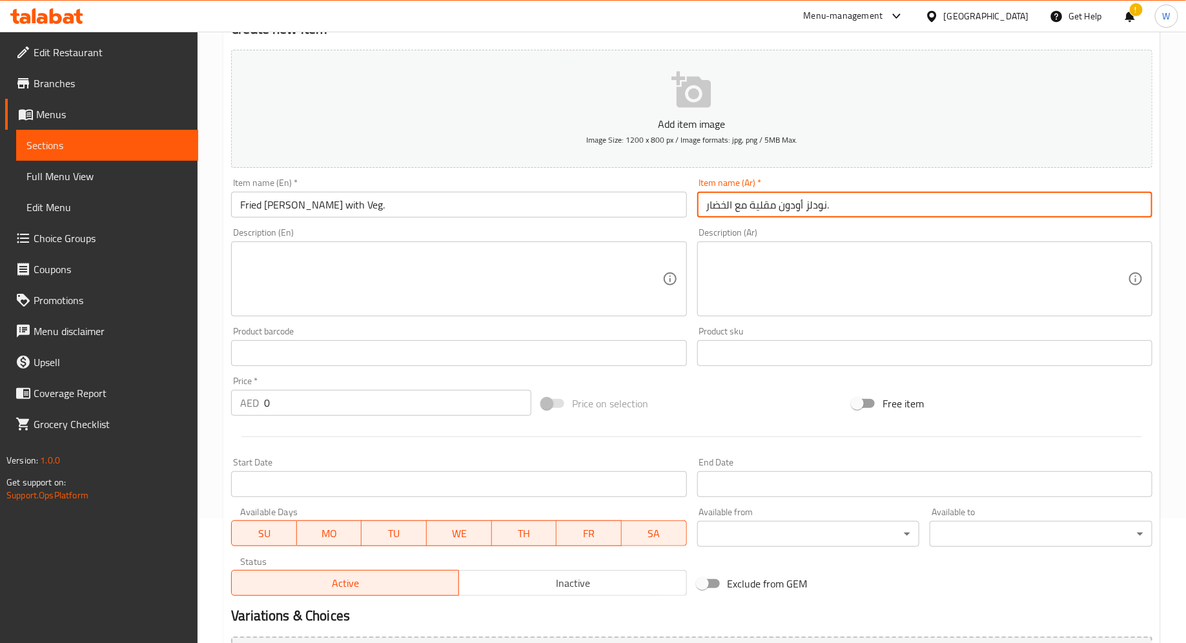
scroll to position [152, 0]
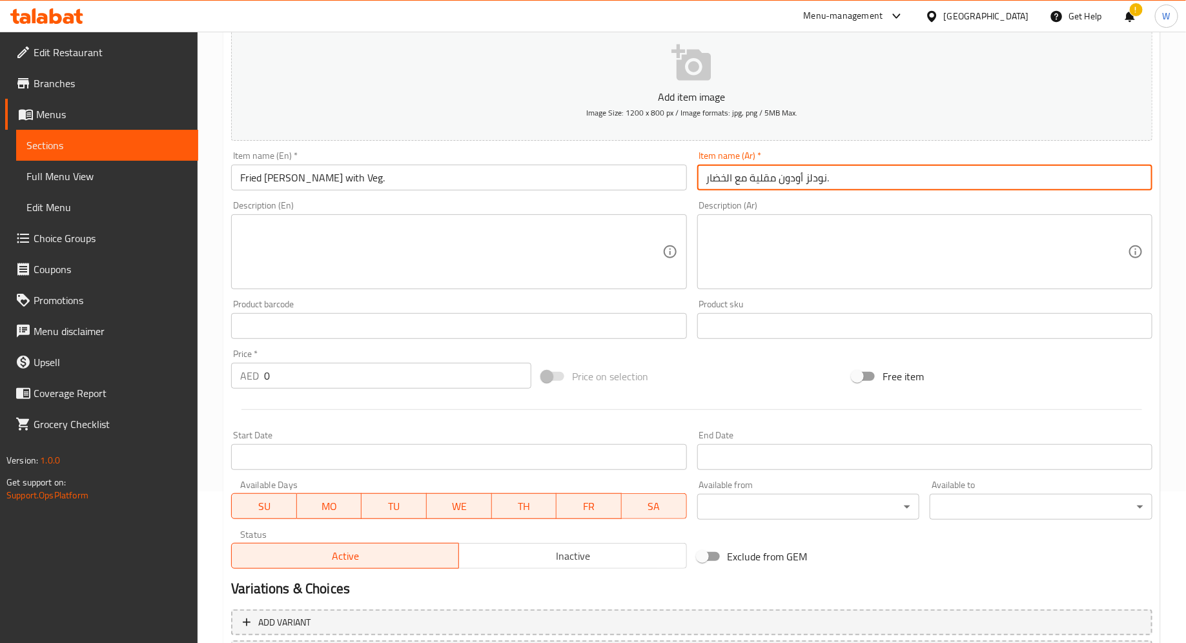
type input "نودلز أودون مقلية مع الخضار."
click at [369, 372] on input "0" at bounding box center [397, 376] width 267 height 26
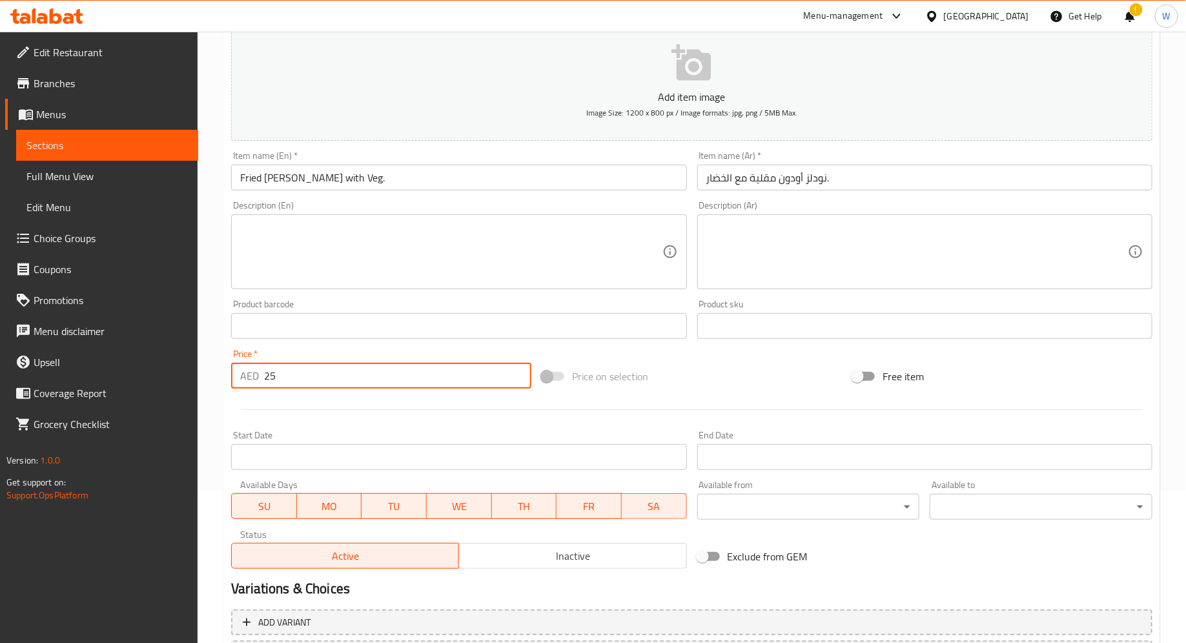
type input "25"
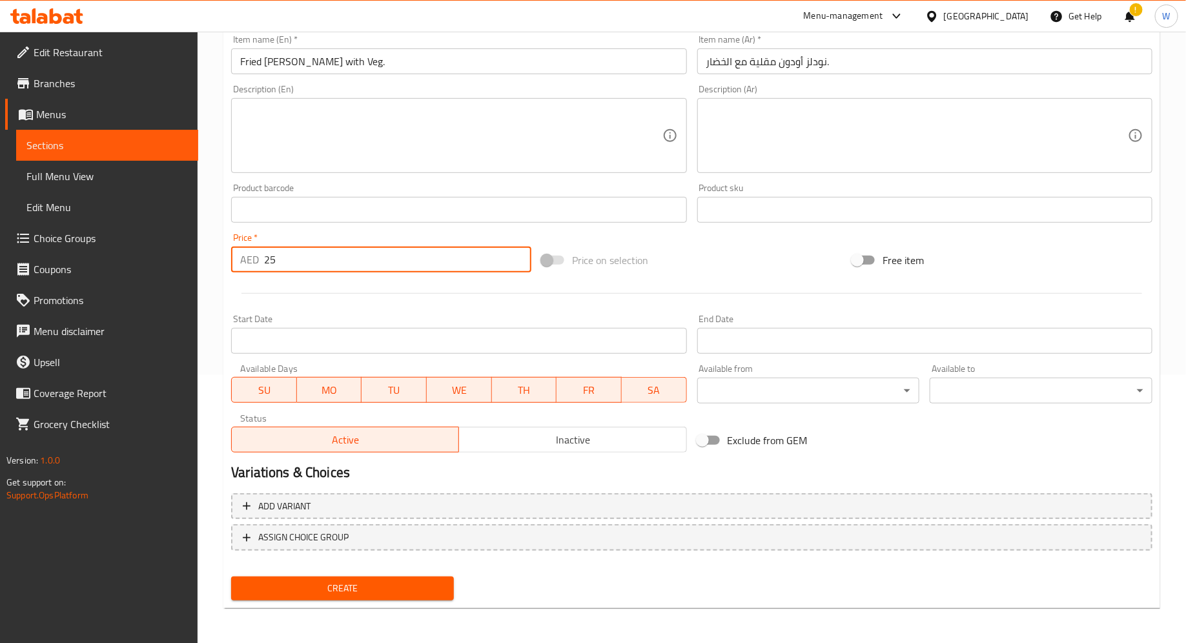
click at [386, 592] on span "Create" at bounding box center [342, 588] width 202 height 16
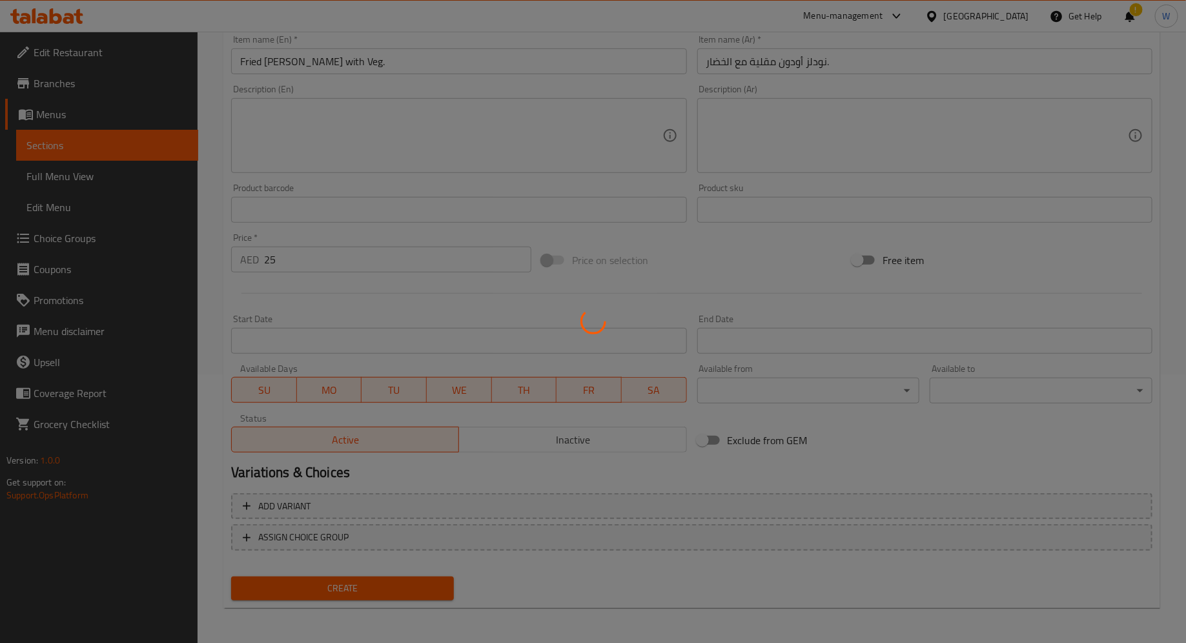
type input "0"
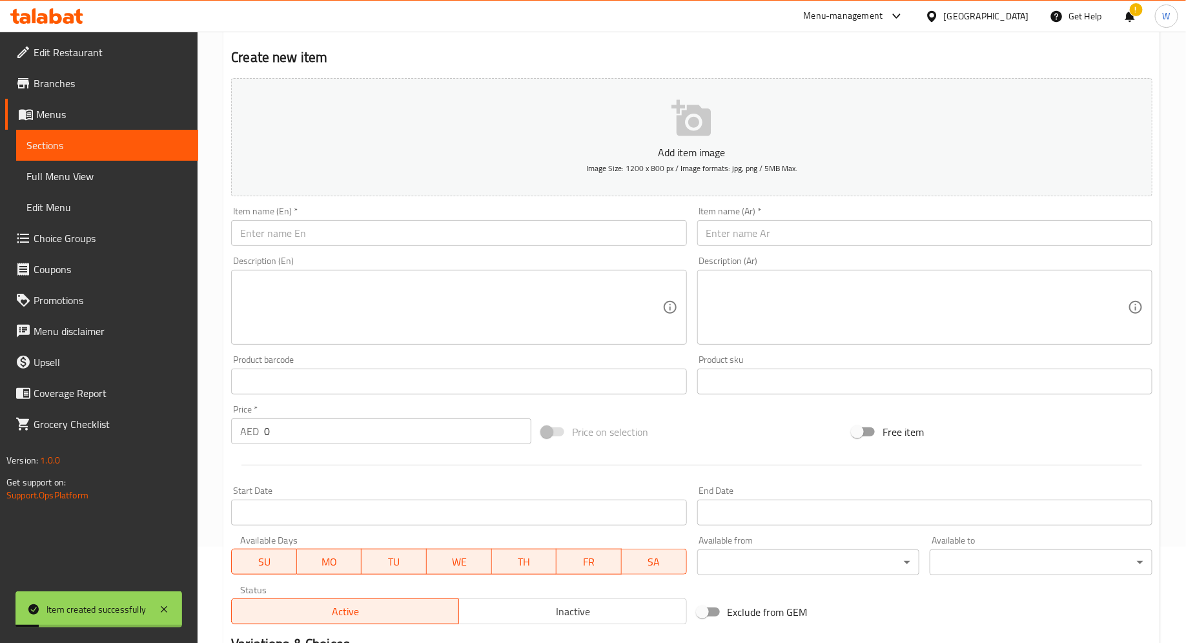
scroll to position [0, 0]
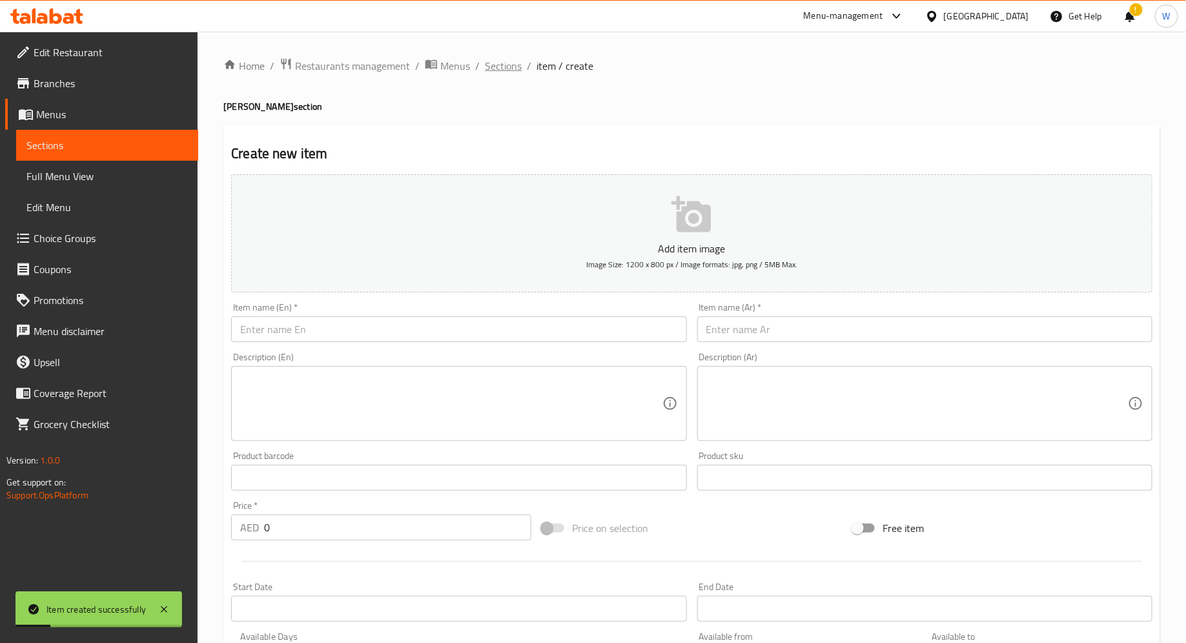
click at [497, 62] on span "Sections" at bounding box center [503, 65] width 37 height 15
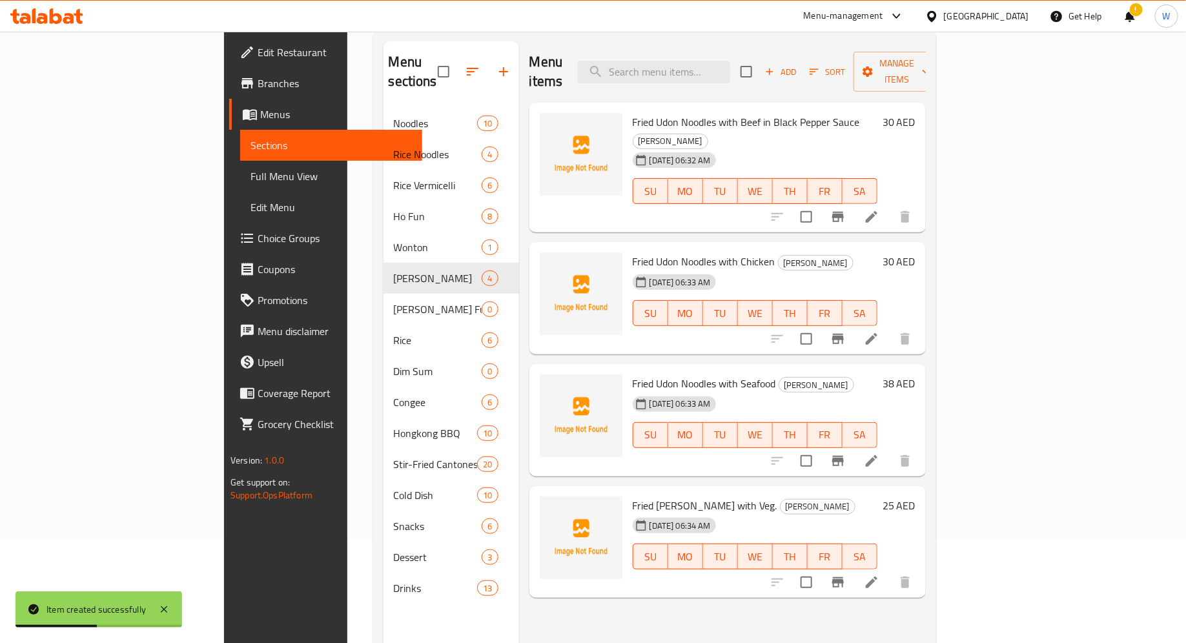
scroll to position [105, 0]
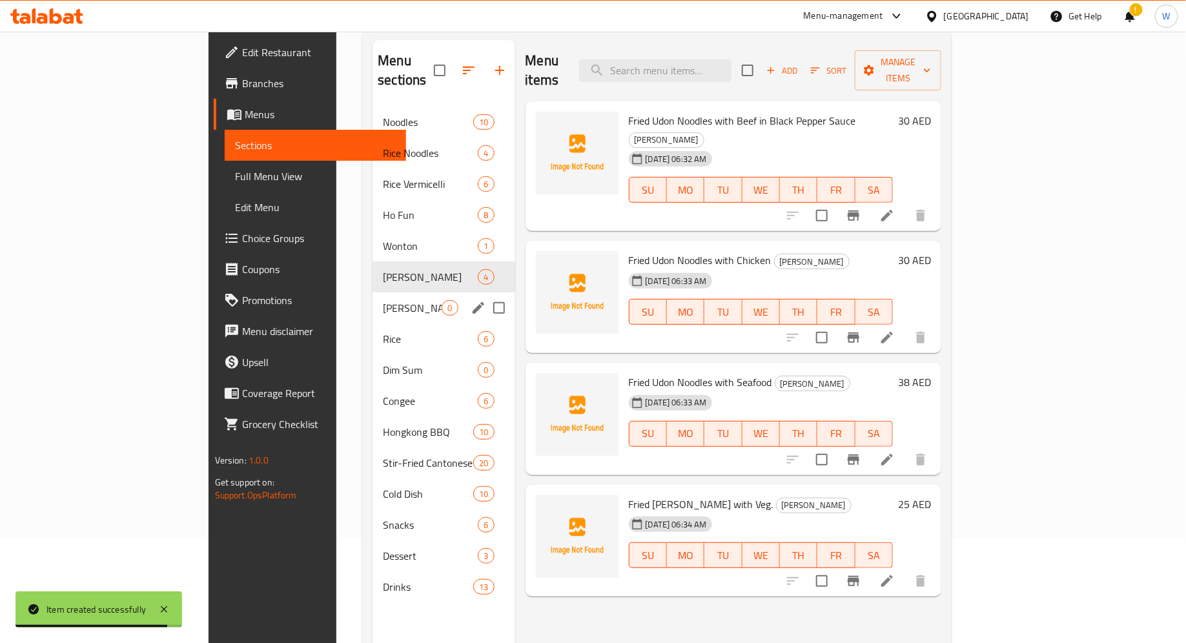
click at [372, 297] on div "[PERSON_NAME] Fun 0" at bounding box center [443, 307] width 142 height 31
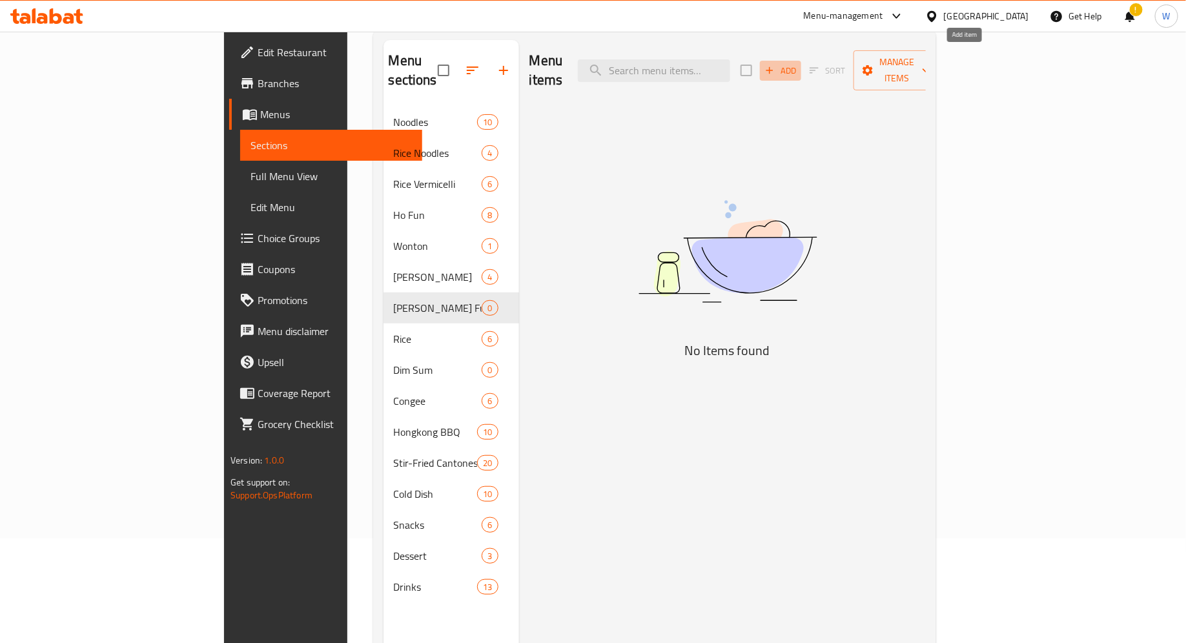
click at [798, 63] on span "Add" at bounding box center [780, 70] width 35 height 15
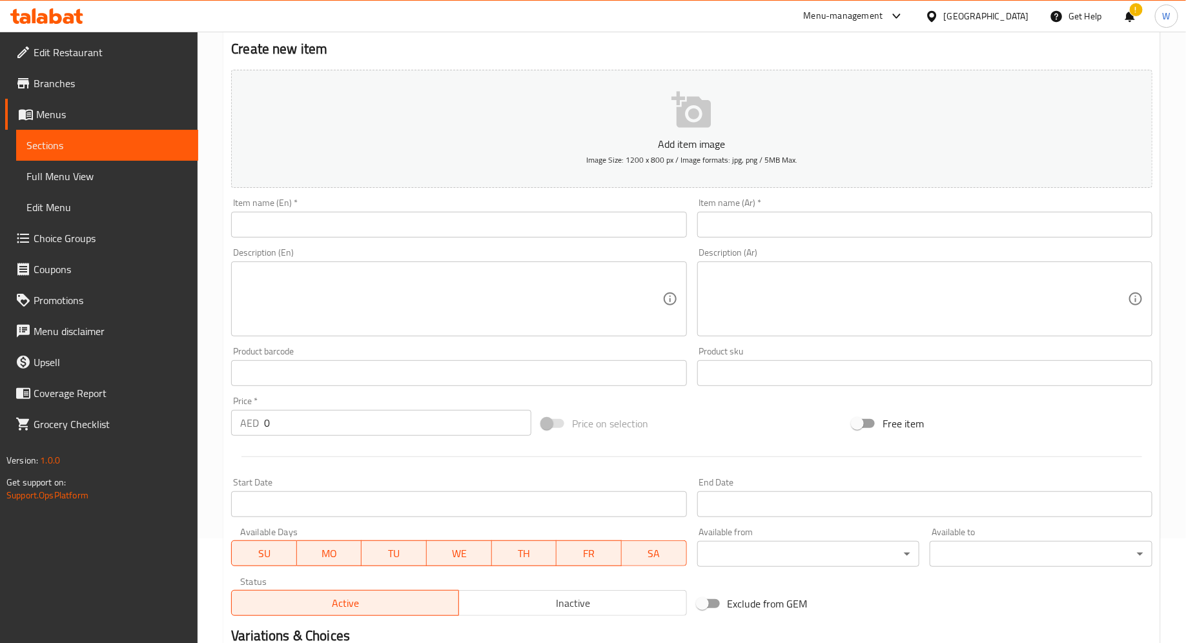
click at [603, 225] on input "text" at bounding box center [458, 225] width 455 height 26
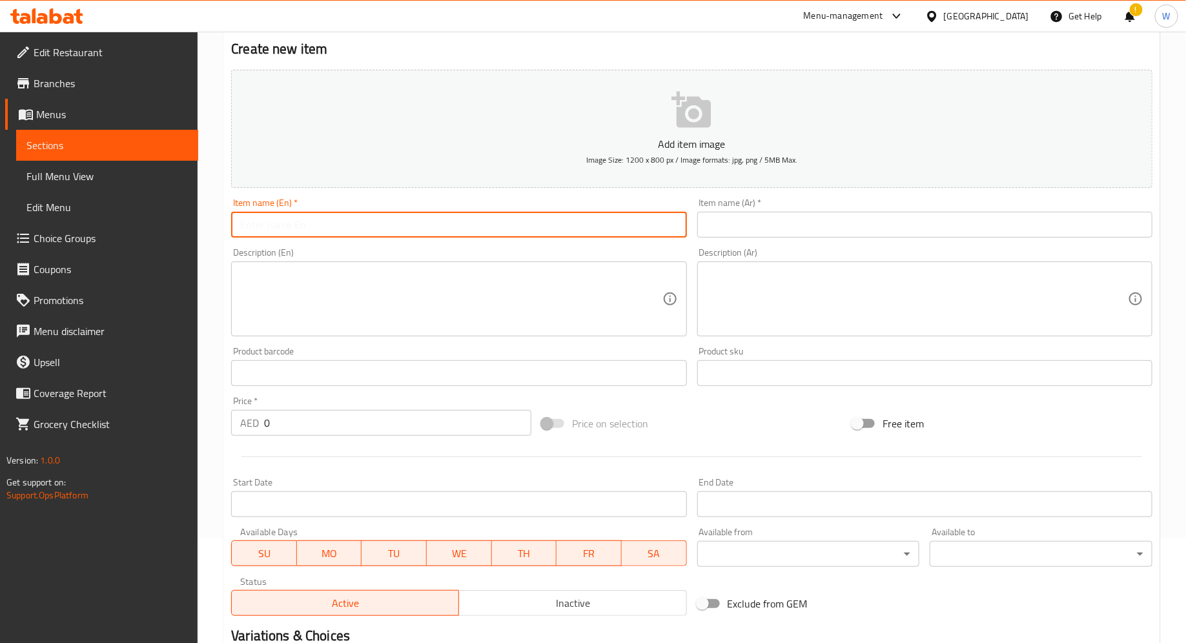
paste input "Egg 8 Veg. [PERSON_NAME]"
type input "Egg 8 Veg. [PERSON_NAME]"
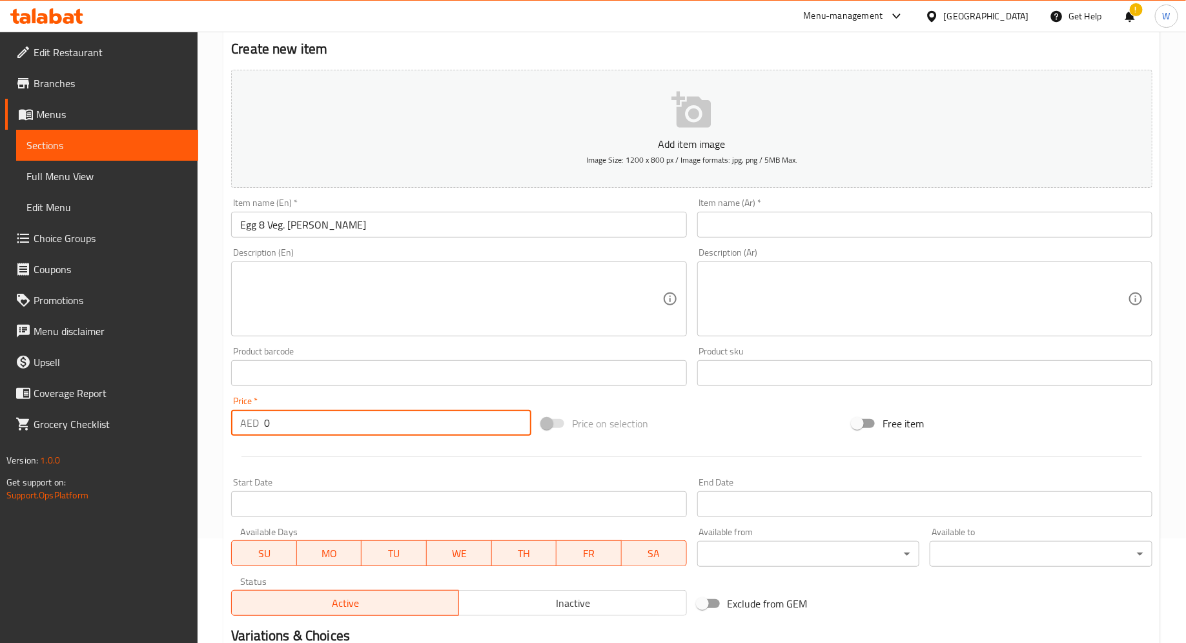
drag, startPoint x: 312, startPoint y: 418, endPoint x: 202, endPoint y: 418, distance: 109.7
click at [202, 418] on div "Home / Restaurants management / Menus / Sections / item / create [PERSON_NAME] …" at bounding box center [692, 367] width 988 height 880
type input "15"
click at [343, 224] on input "Egg 8 Veg. [PERSON_NAME]" at bounding box center [458, 225] width 455 height 26
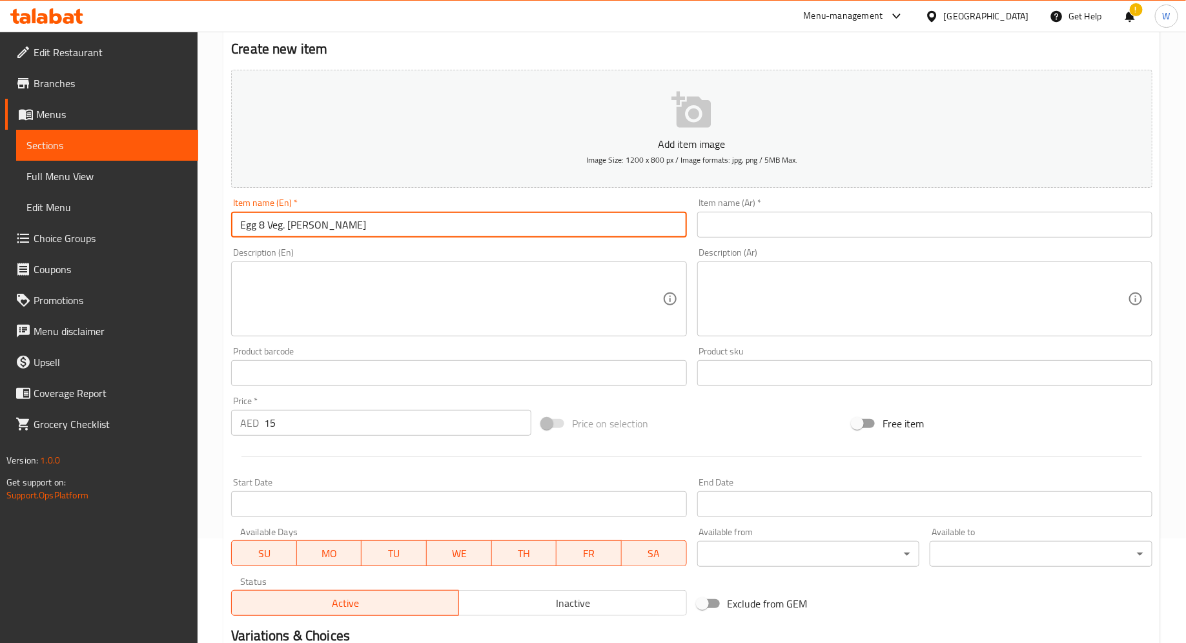
click at [263, 221] on input "Egg 8 Veg. [PERSON_NAME]" at bounding box center [458, 225] width 455 height 26
click at [338, 224] on input "Egg & Veg. [PERSON_NAME]" at bounding box center [458, 225] width 455 height 26
type input "Egg & Veg. [PERSON_NAME] Fun"
drag, startPoint x: 385, startPoint y: 216, endPoint x: 187, endPoint y: 233, distance: 198.9
click at [187, 233] on div "Edit Restaurant Branches Menus Sections Full Menu View Edit Menu Choice Groups …" at bounding box center [593, 367] width 1186 height 880
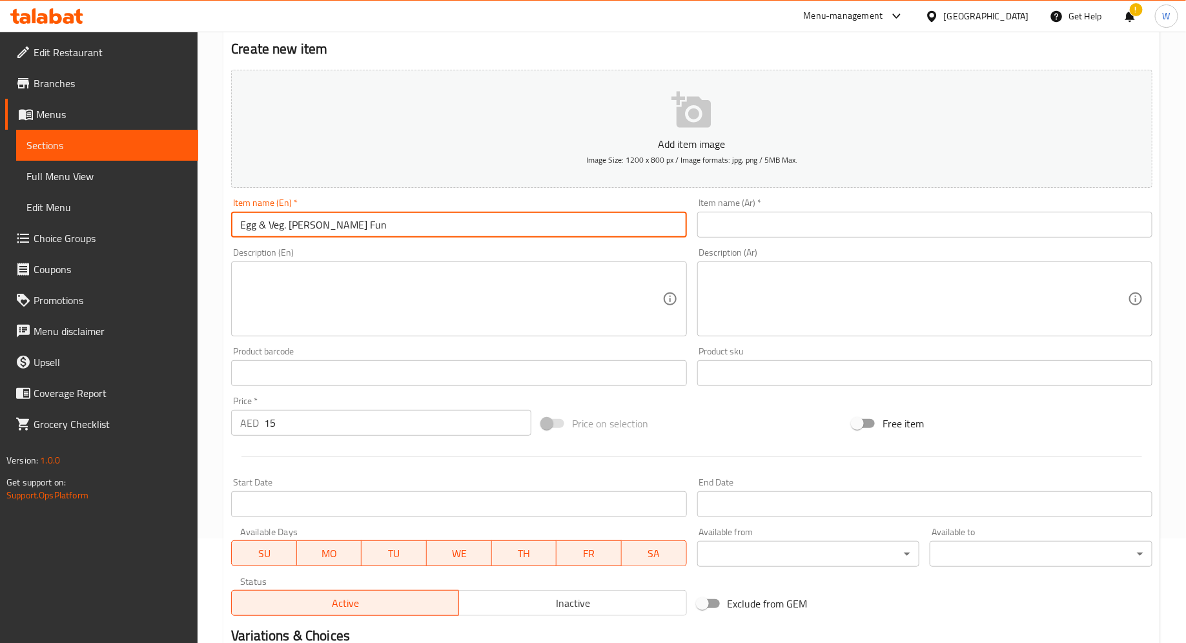
click at [187, 233] on span "Choice Groups" at bounding box center [111, 237] width 154 height 15
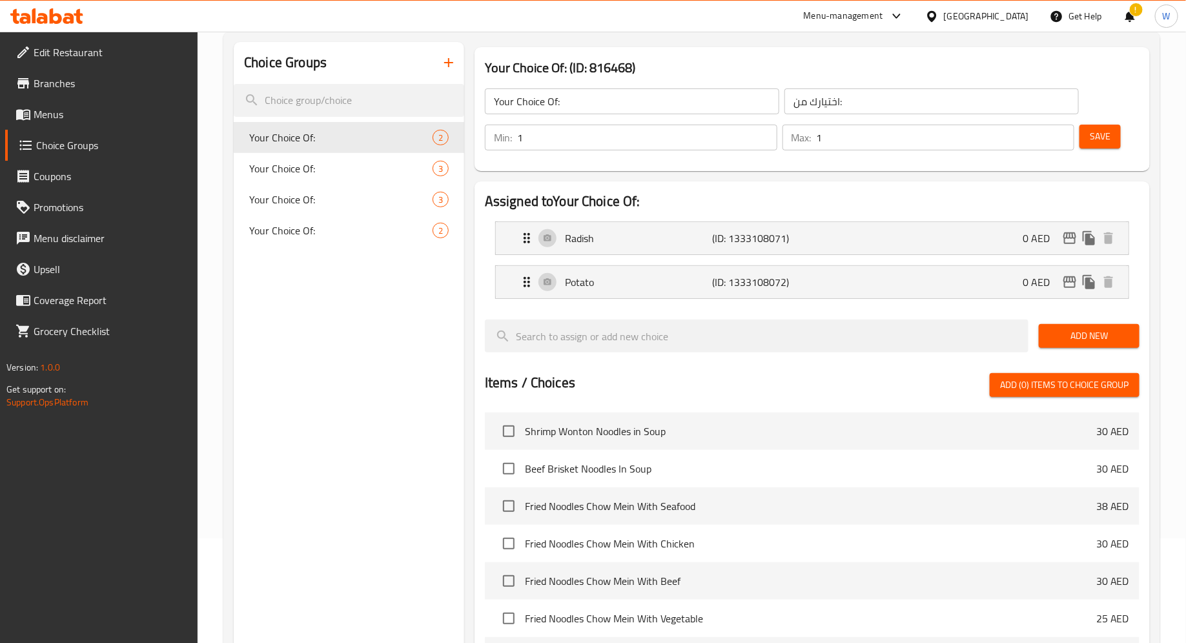
click at [119, 124] on link "Menus" at bounding box center [101, 114] width 193 height 31
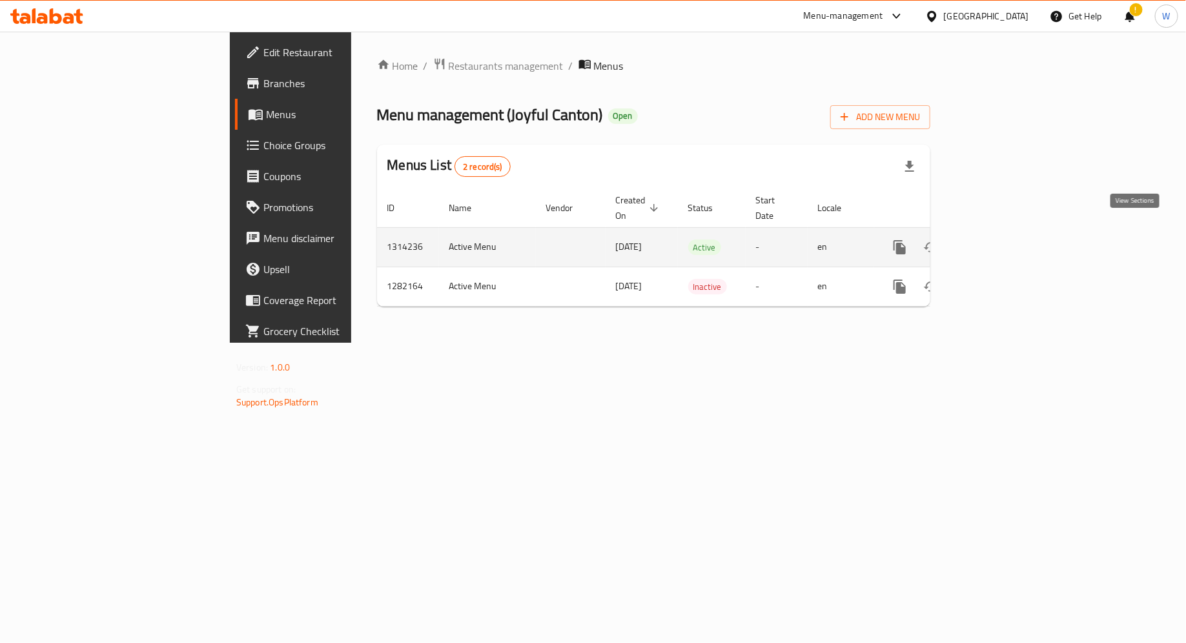
click at [999, 241] on icon "enhanced table" at bounding box center [993, 247] width 12 height 12
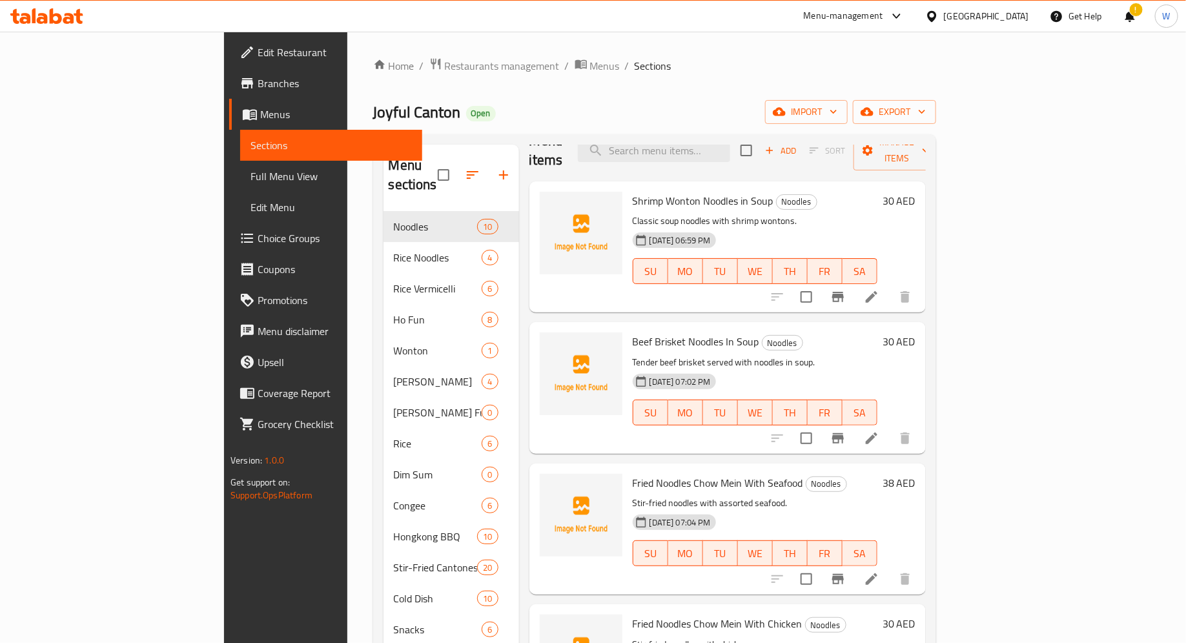
scroll to position [30, 0]
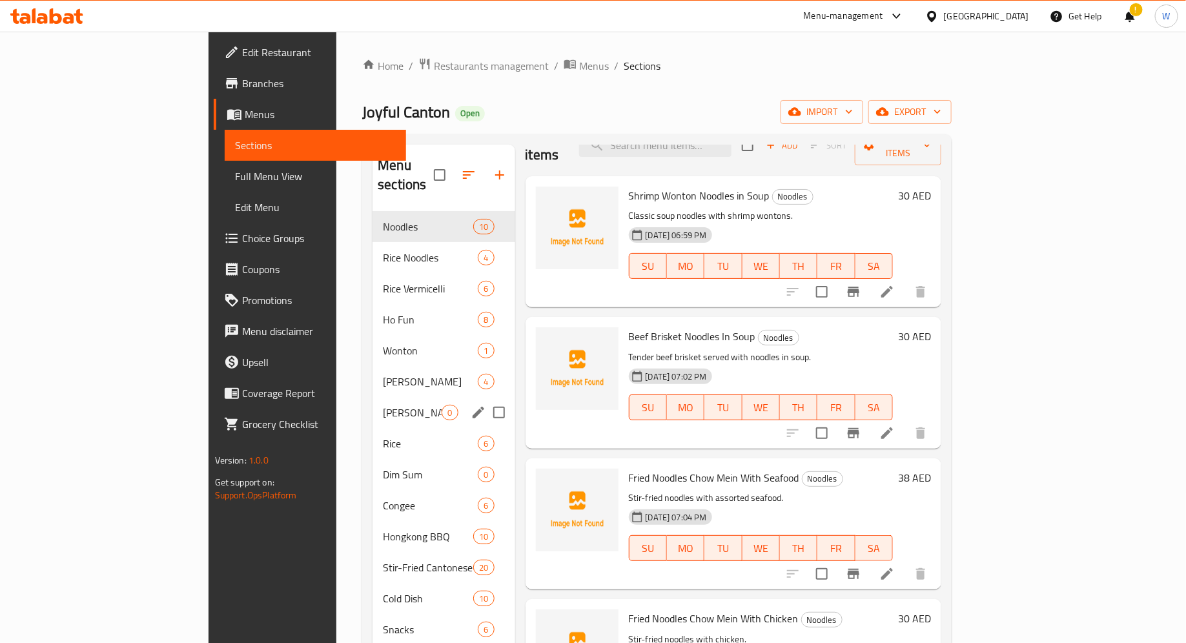
click at [372, 400] on div "[PERSON_NAME] Fun 0" at bounding box center [443, 412] width 142 height 31
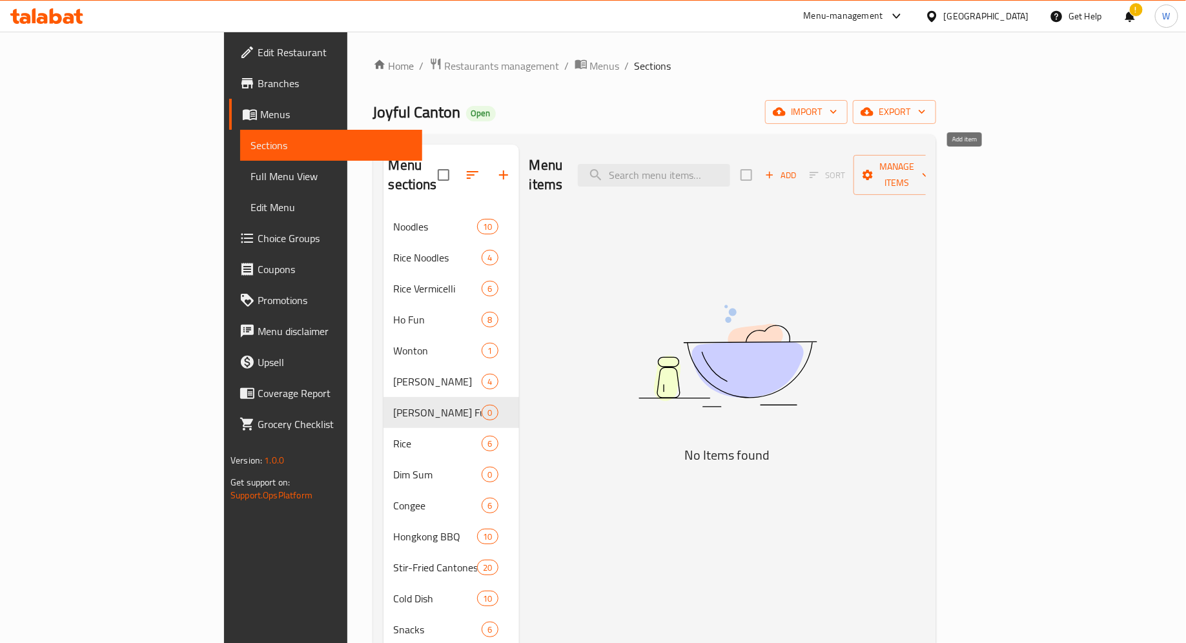
click at [798, 168] on span "Add" at bounding box center [780, 175] width 35 height 15
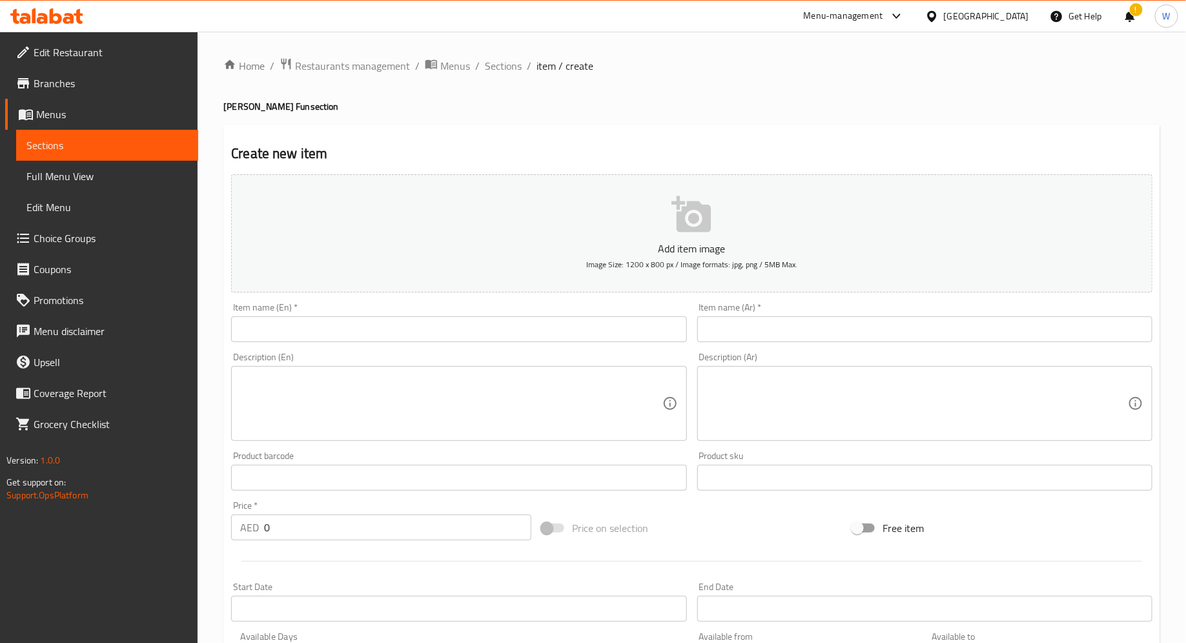
click at [465, 332] on input "text" at bounding box center [458, 329] width 455 height 26
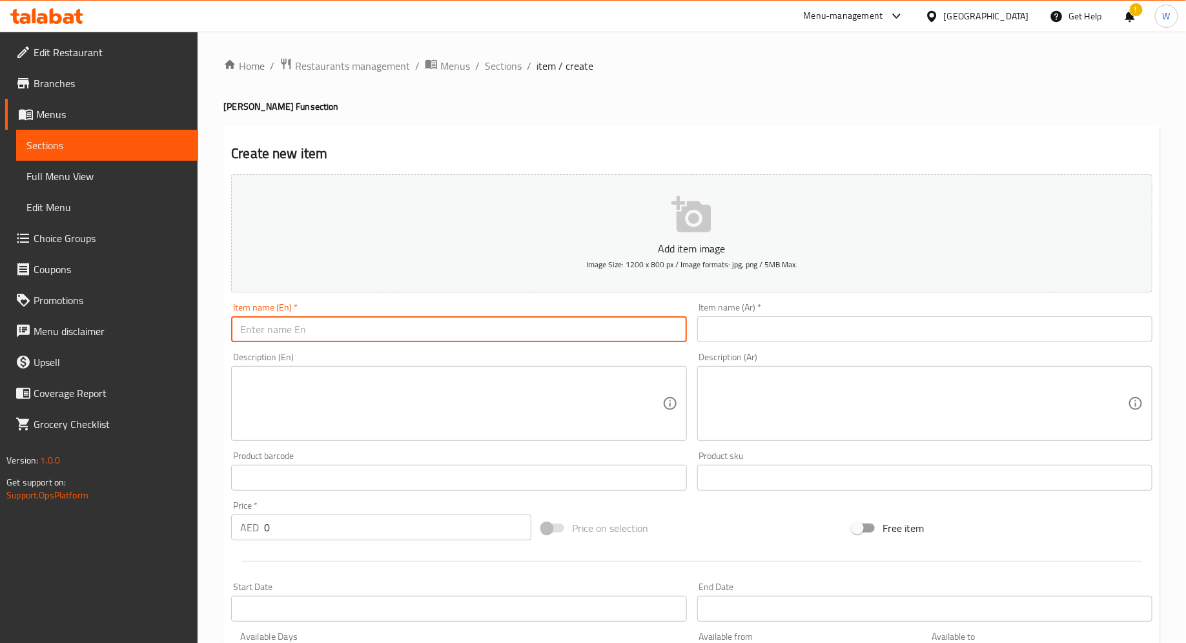
paste input "Egg 8 Veg. [PERSON_NAME]"
click at [259, 329] on input "Egg 8 Veg. [PERSON_NAME]" at bounding box center [458, 329] width 455 height 26
click at [325, 330] on input "Egg & Veg. [PERSON_NAME]" at bounding box center [458, 329] width 455 height 26
drag, startPoint x: 374, startPoint y: 334, endPoint x: 230, endPoint y: 332, distance: 144.6
click at [230, 332] on div "Item name (En)   * Egg & Veg. [PERSON_NAME] Fun Item name (En) *" at bounding box center [458, 323] width 465 height 50
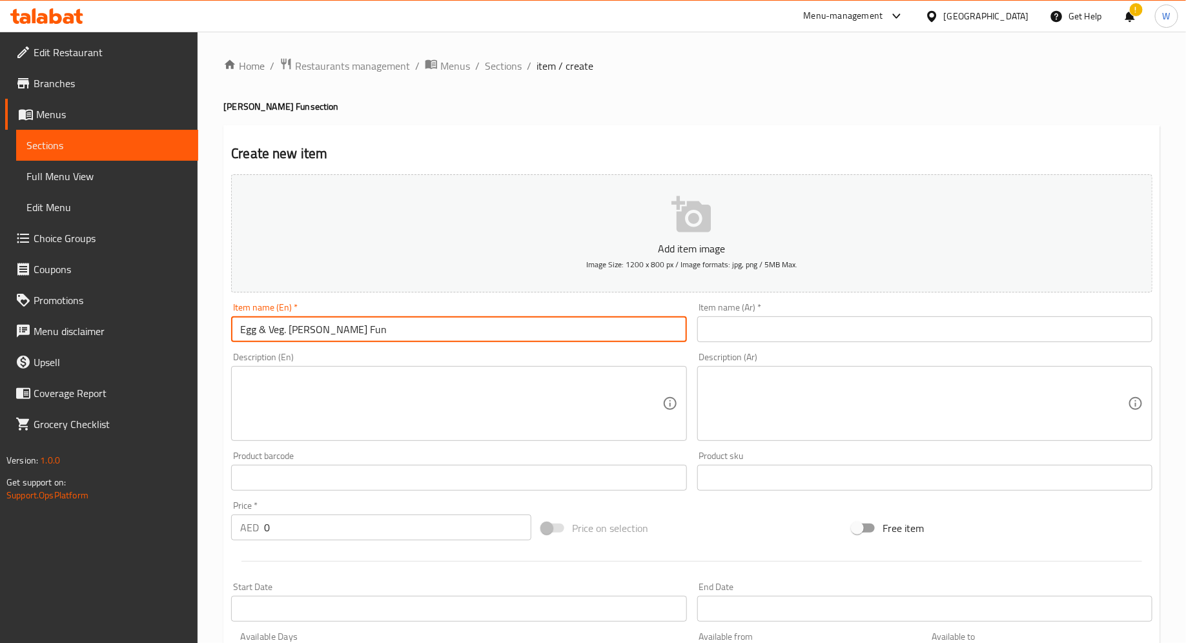
click at [287, 332] on input "Egg & Veg. [PERSON_NAME] Fun" at bounding box center [458, 329] width 455 height 26
type input "Egg & Veg.[PERSON_NAME] Fun"
click at [822, 329] on input "text" at bounding box center [924, 329] width 455 height 26
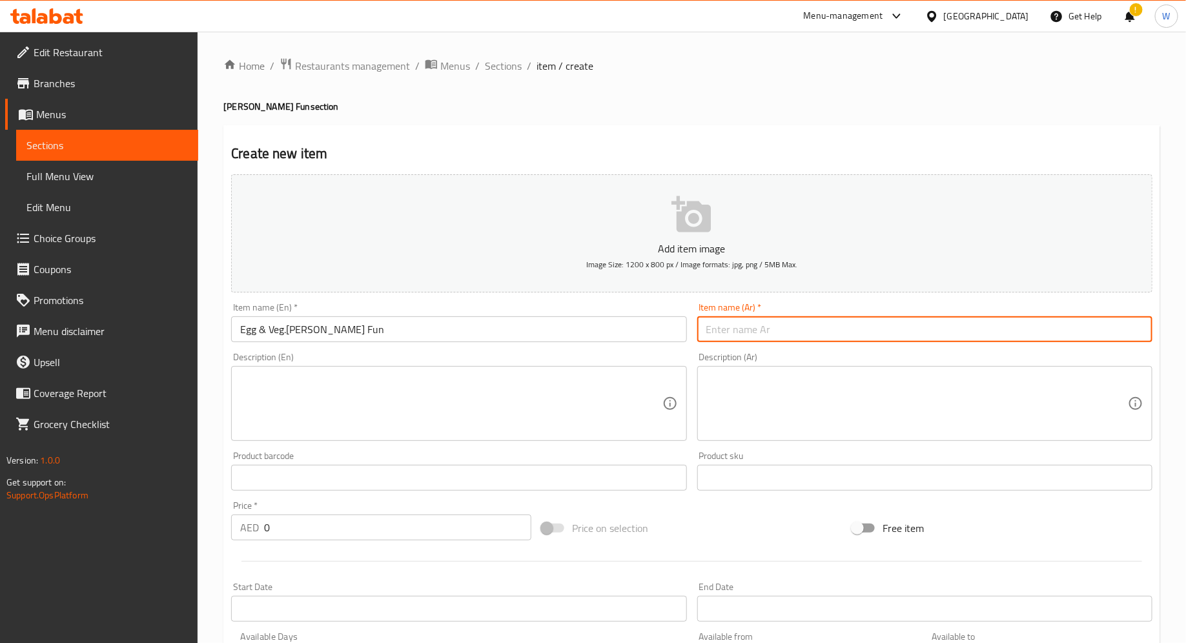
paste input "بيض وخضراوات تشيونغ فن"
type input "بيض وخضراوات تشيونغ فن"
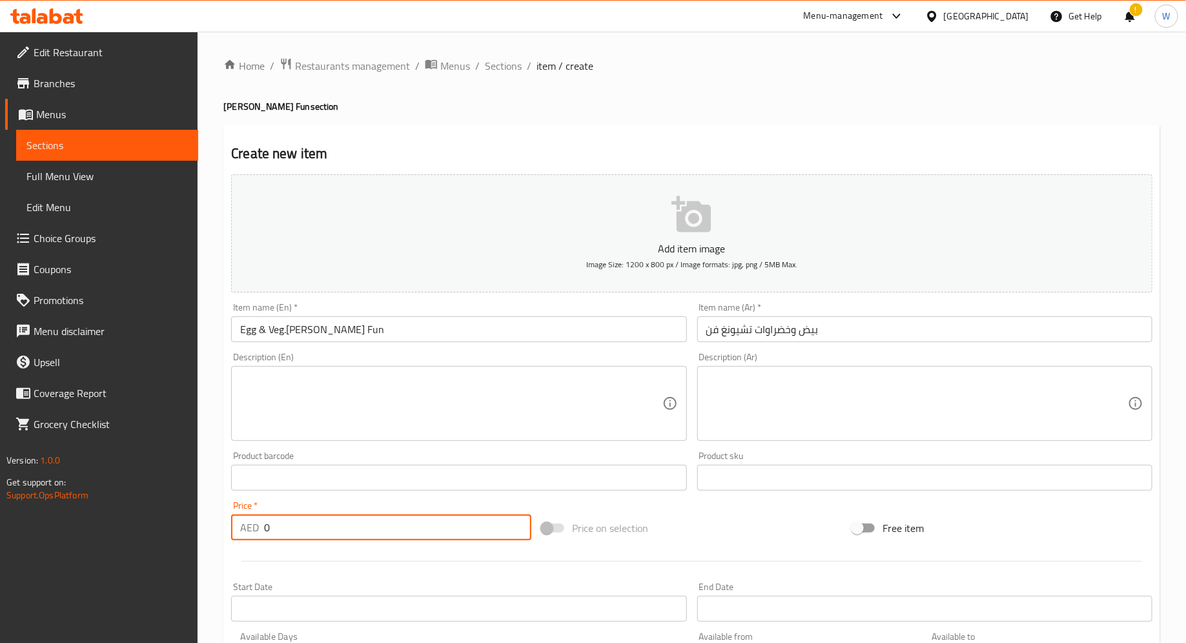
drag, startPoint x: 443, startPoint y: 511, endPoint x: 298, endPoint y: 513, distance: 145.2
click at [298, 513] on div "Price   * AED 0 Price *" at bounding box center [381, 520] width 300 height 39
drag, startPoint x: 301, startPoint y: 529, endPoint x: 236, endPoint y: 528, distance: 65.8
click at [236, 528] on div "AED 0 Price *" at bounding box center [381, 527] width 300 height 26
type input "15"
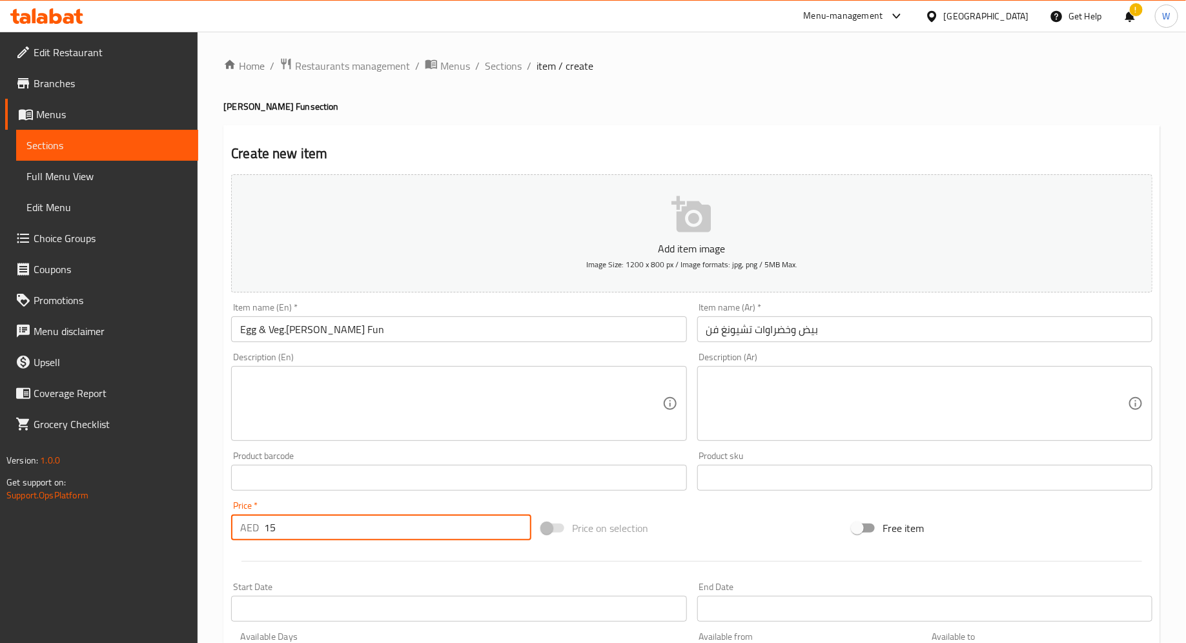
click at [363, 552] on div at bounding box center [691, 561] width 931 height 32
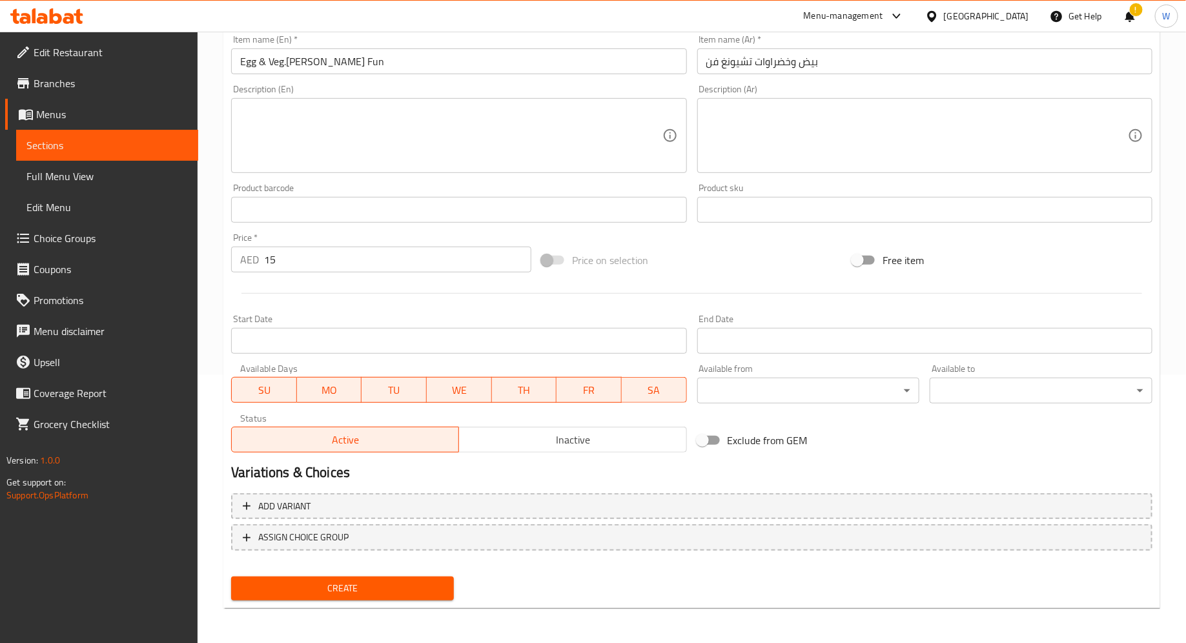
click at [403, 591] on span "Create" at bounding box center [342, 588] width 202 height 16
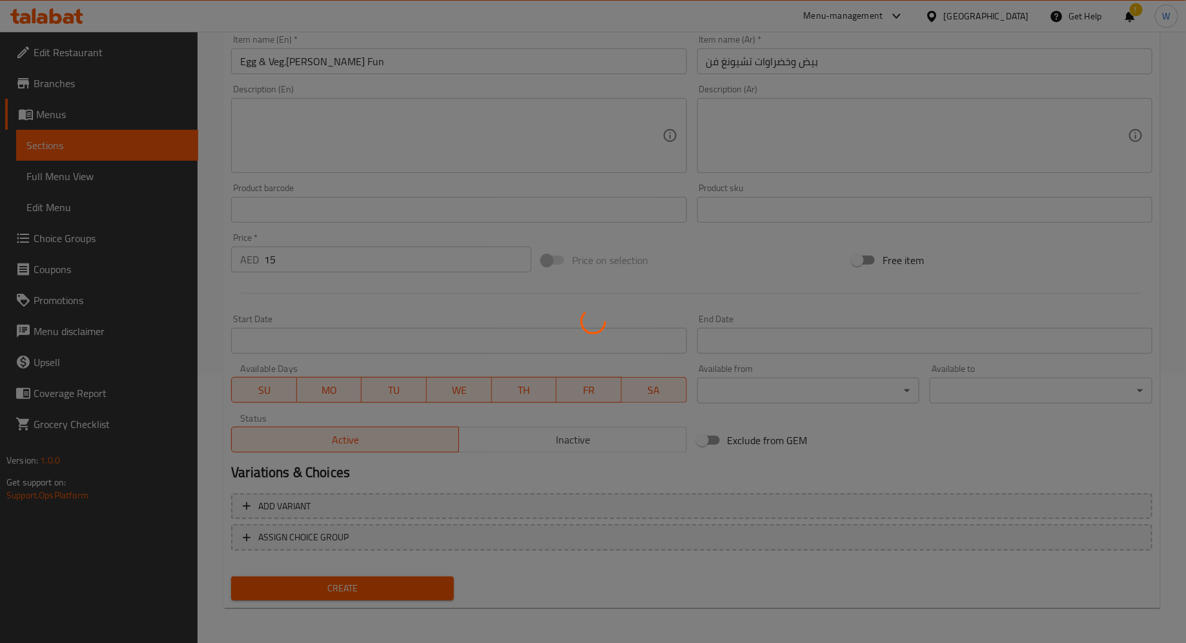
type input "0"
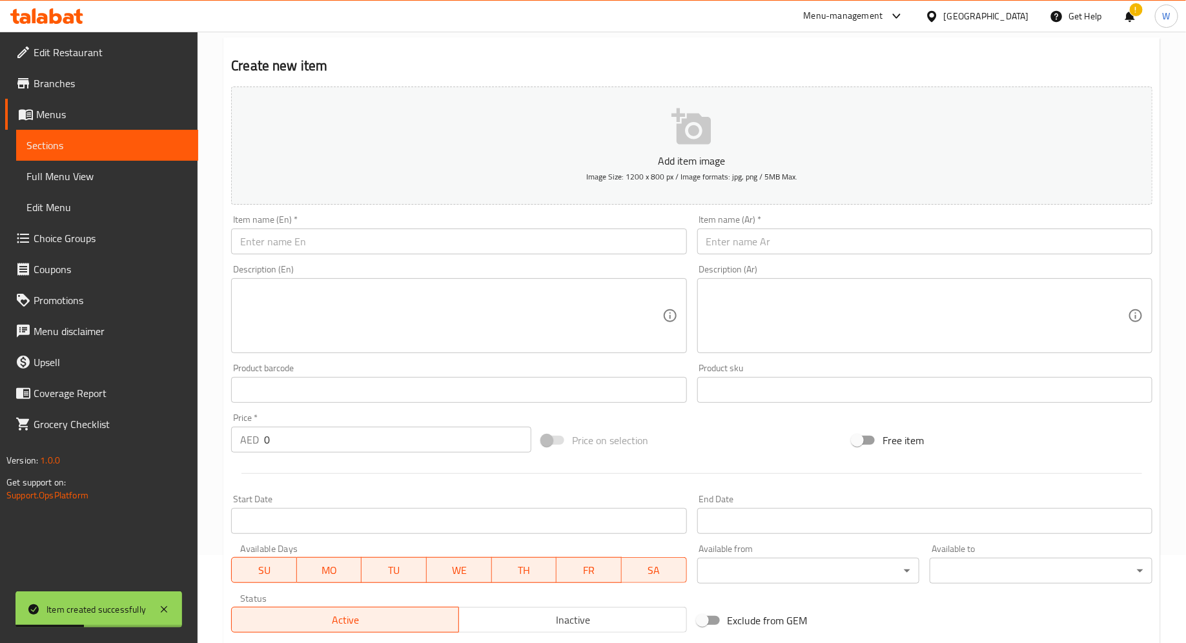
scroll to position [74, 0]
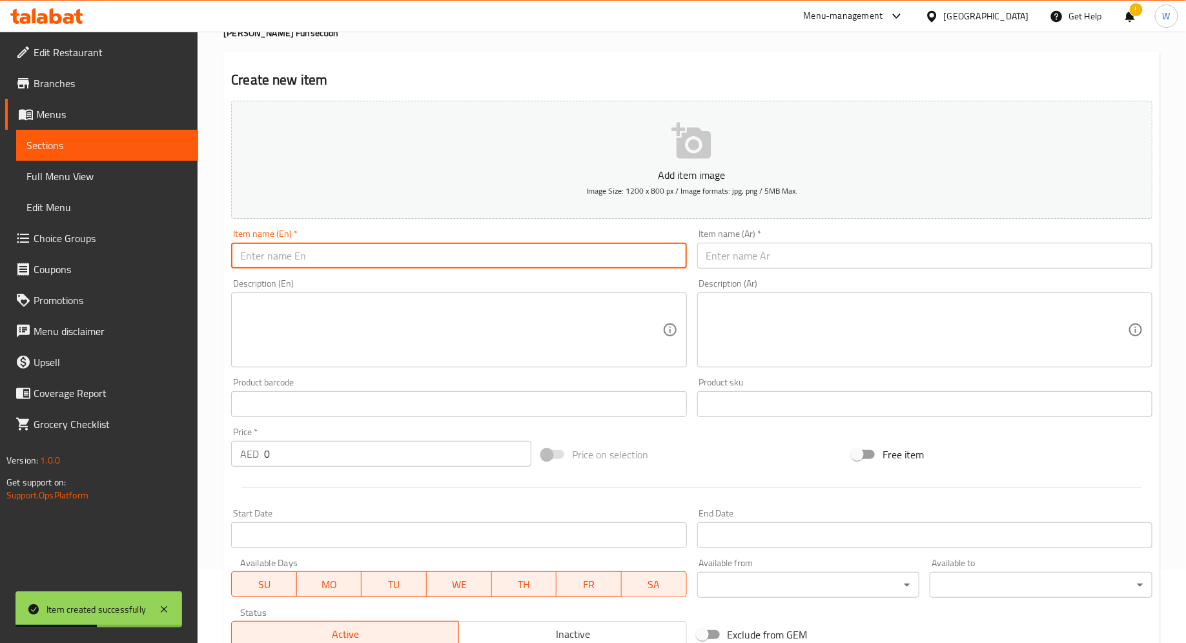
click at [467, 251] on input "text" at bounding box center [458, 256] width 455 height 26
paste input "Beef [PERSON_NAME] Fun"
type input "Beef [PERSON_NAME] Fun"
click at [750, 251] on input "text" at bounding box center [924, 256] width 455 height 26
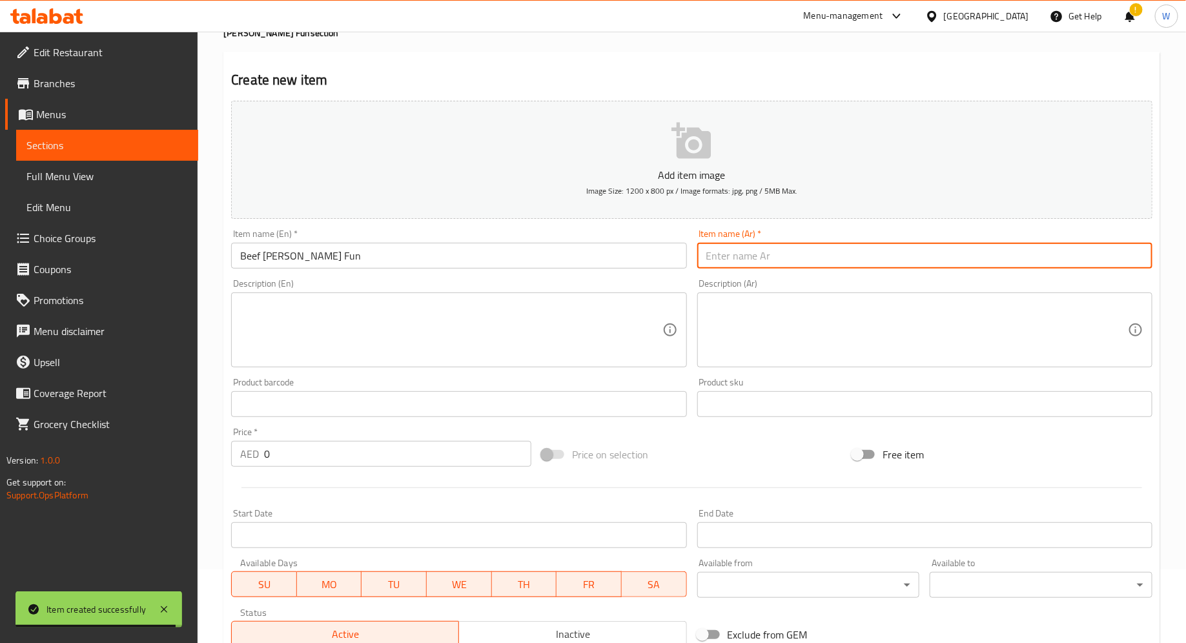
paste input "لحم البقر تشيونغ فن"
type input "لحم البقر تشيونغ فن"
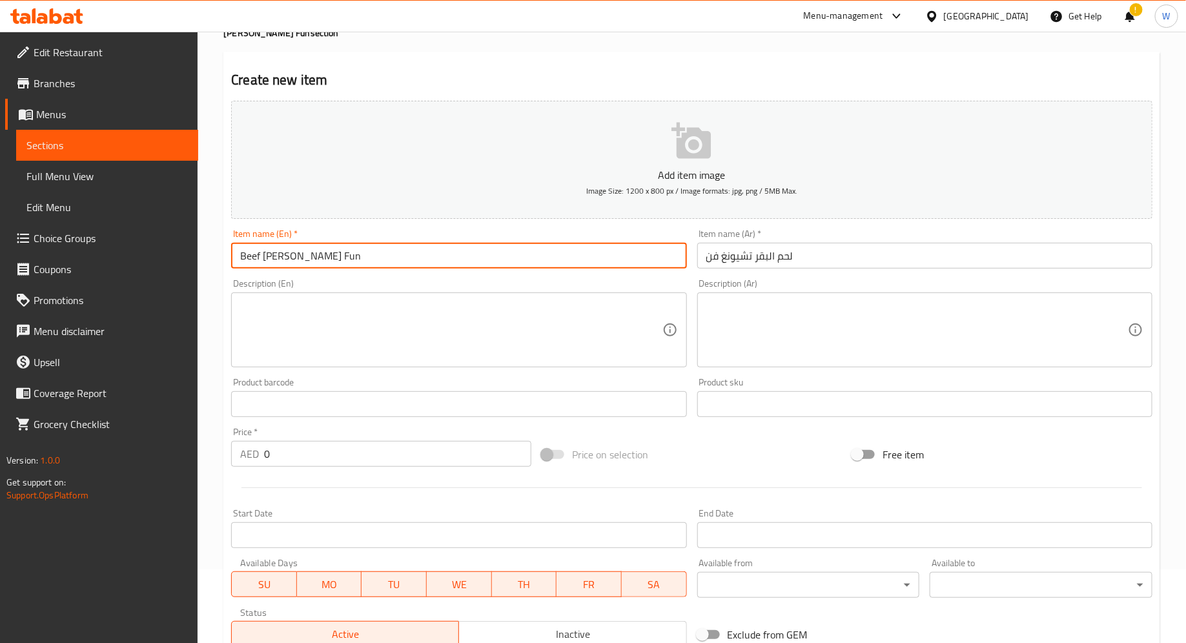
click at [267, 251] on input "Beef [PERSON_NAME] Fun" at bounding box center [458, 256] width 455 height 26
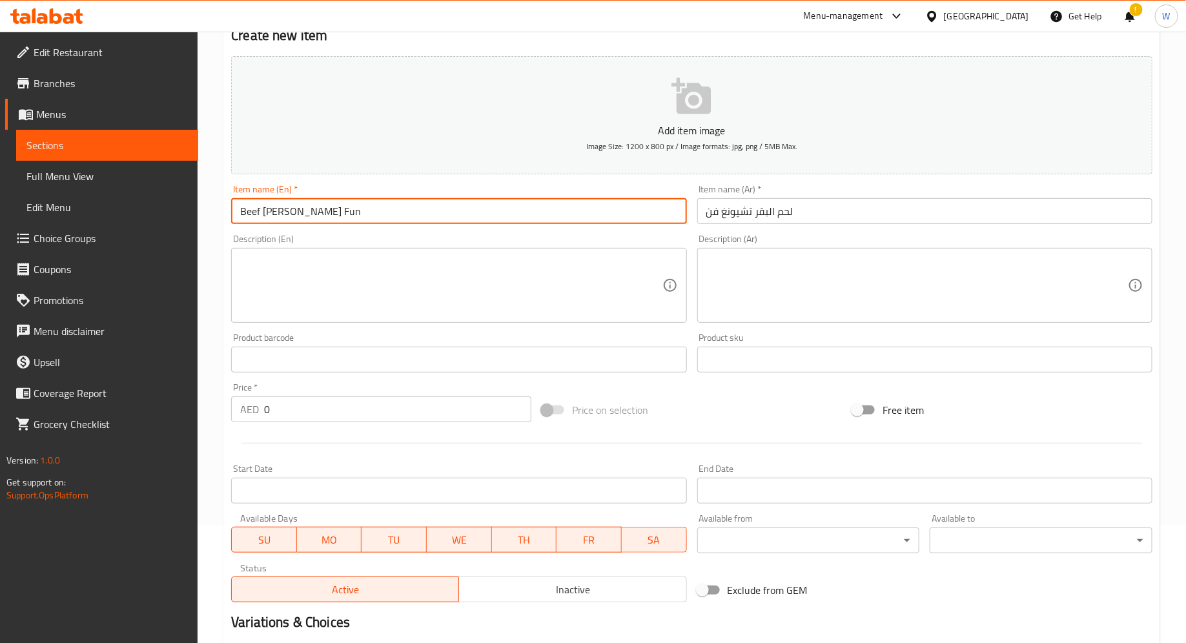
scroll to position [141, 0]
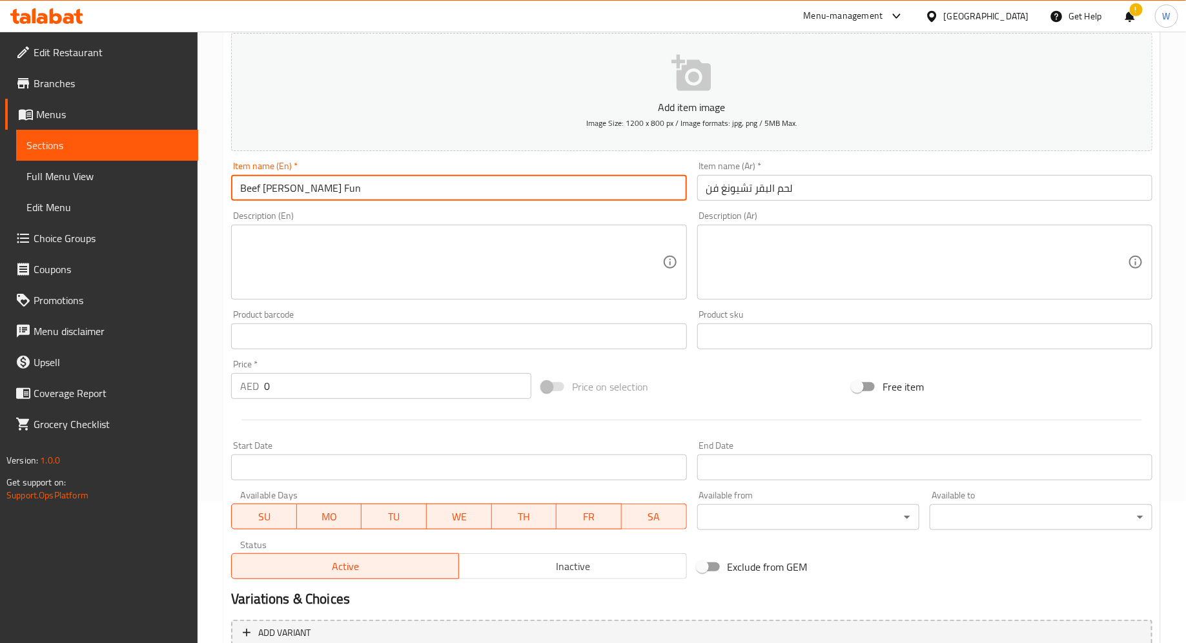
type input "Beef [PERSON_NAME] Fun"
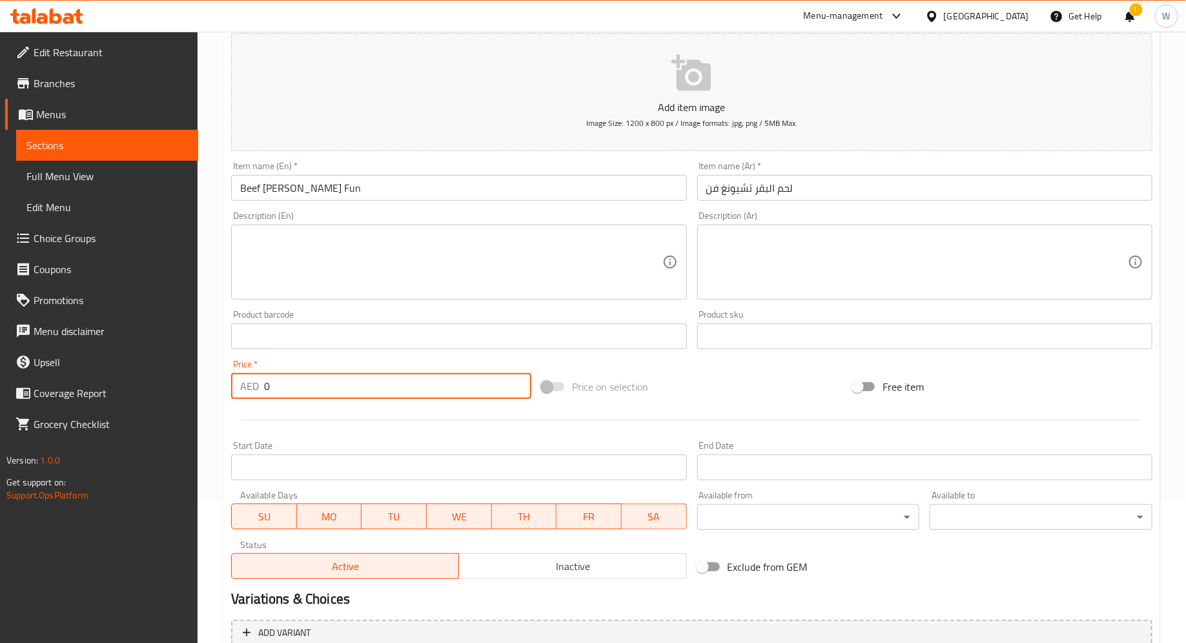
drag, startPoint x: 426, startPoint y: 384, endPoint x: 183, endPoint y: 380, distance: 242.7
click at [183, 380] on div "Edit Restaurant Branches Menus Sections Full Menu View Edit Menu Choice Groups …" at bounding box center [593, 330] width 1186 height 880
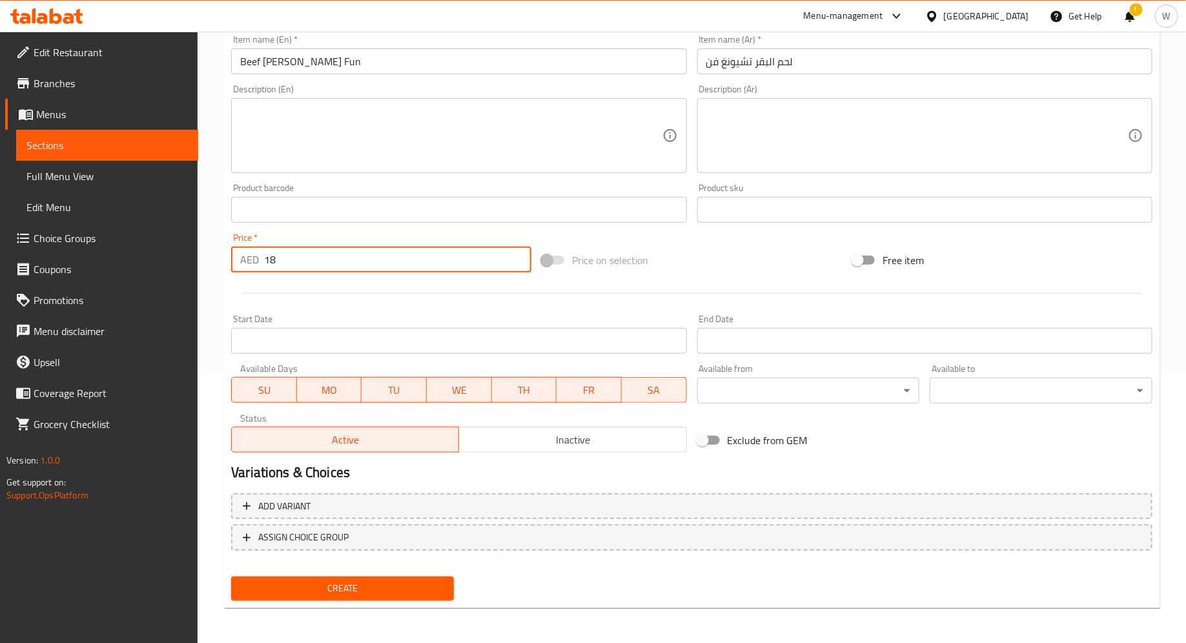
type input "18"
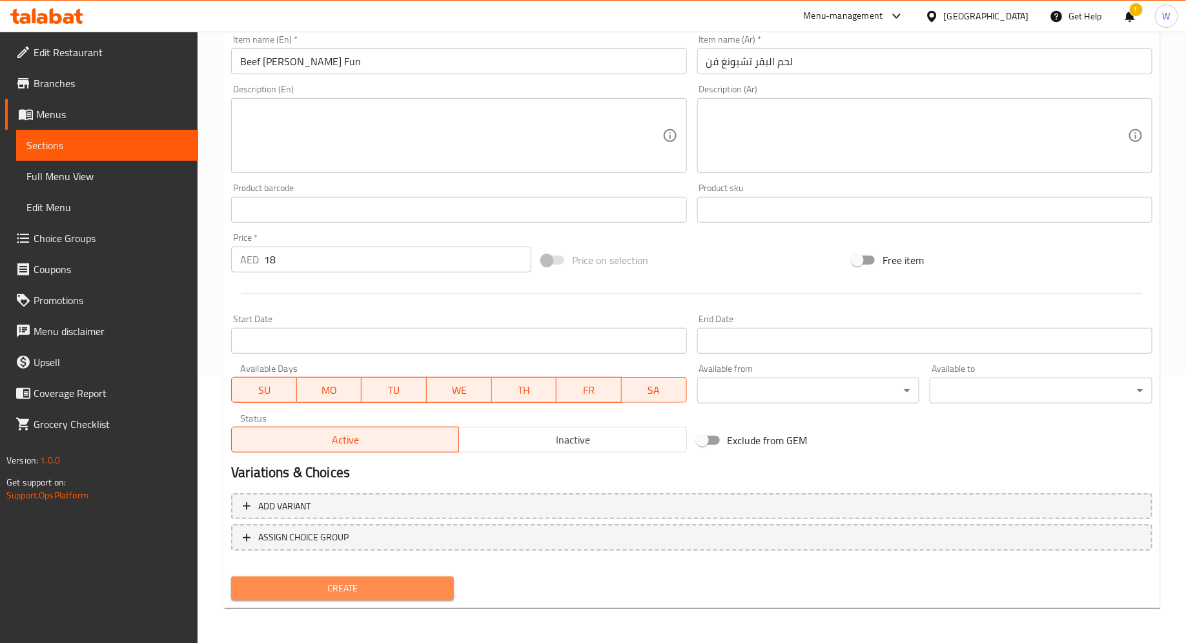
click at [341, 590] on span "Create" at bounding box center [342, 588] width 202 height 16
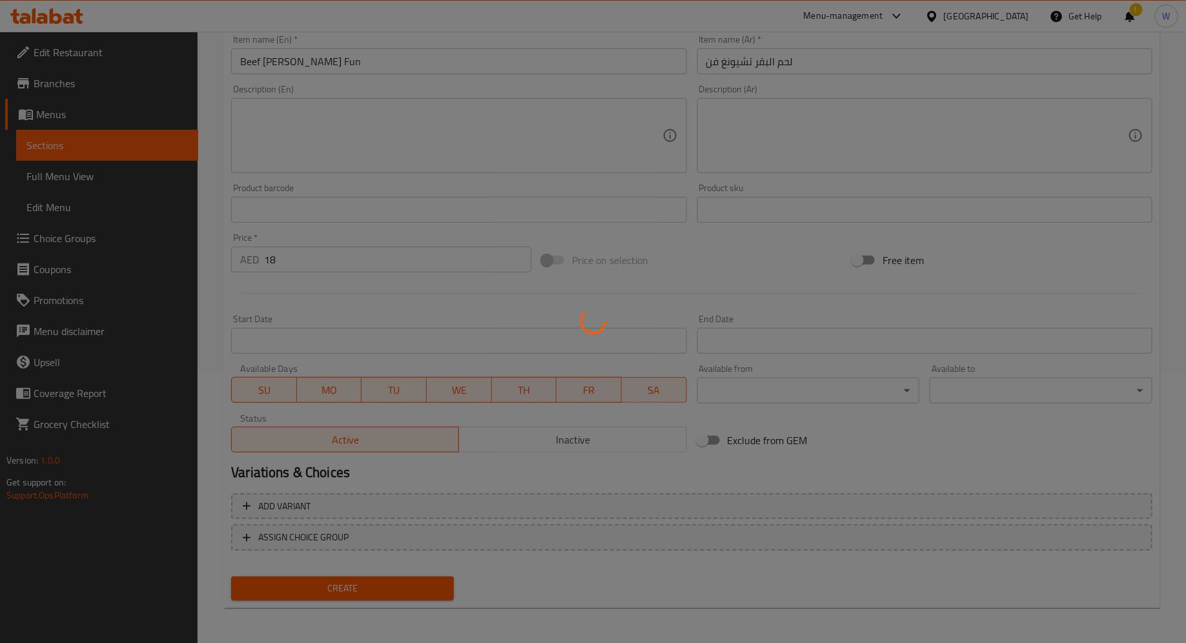
type input "0"
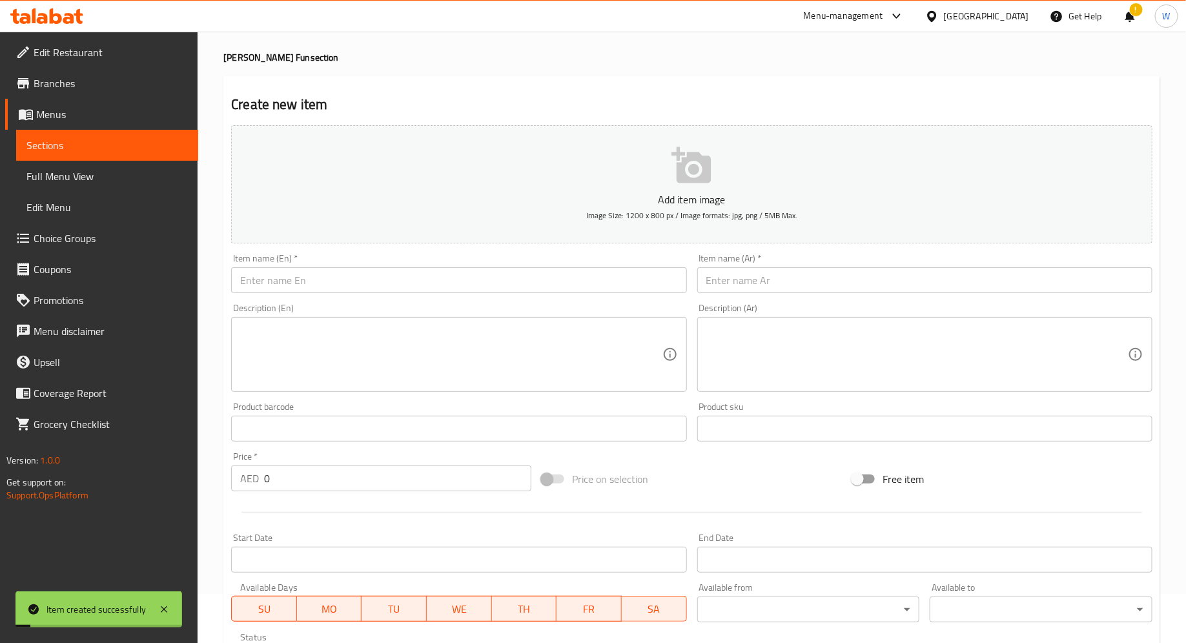
scroll to position [0, 0]
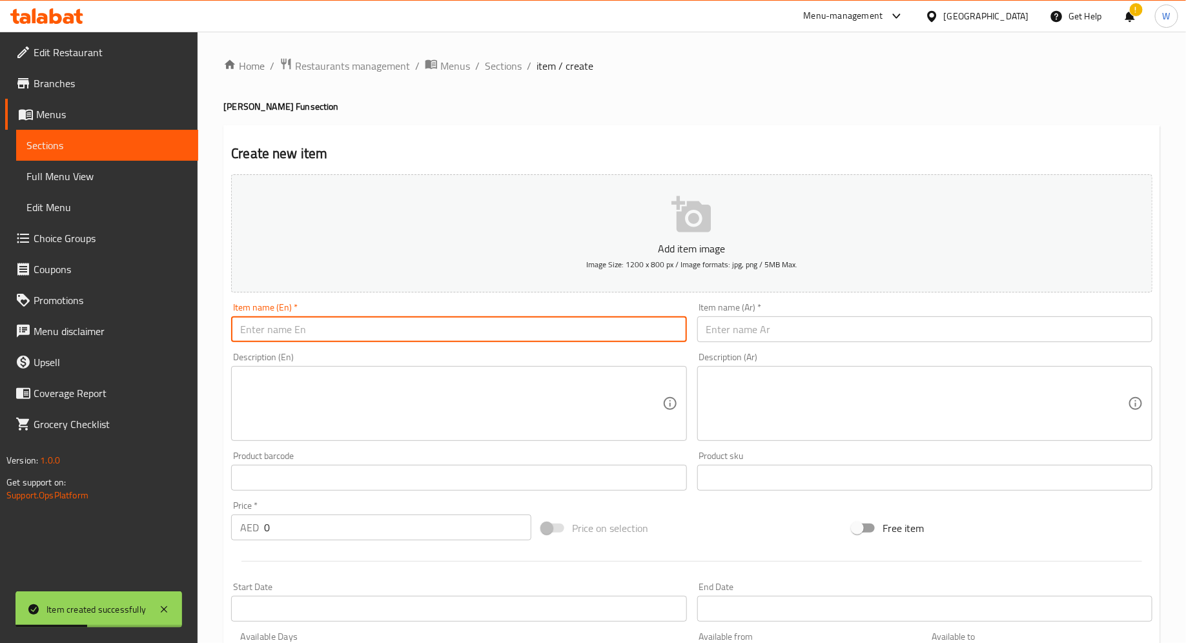
click at [398, 321] on input "text" at bounding box center [458, 329] width 455 height 26
paste input "Prawn [PERSON_NAME] Fun"
type input "Prawn [PERSON_NAME] Fun"
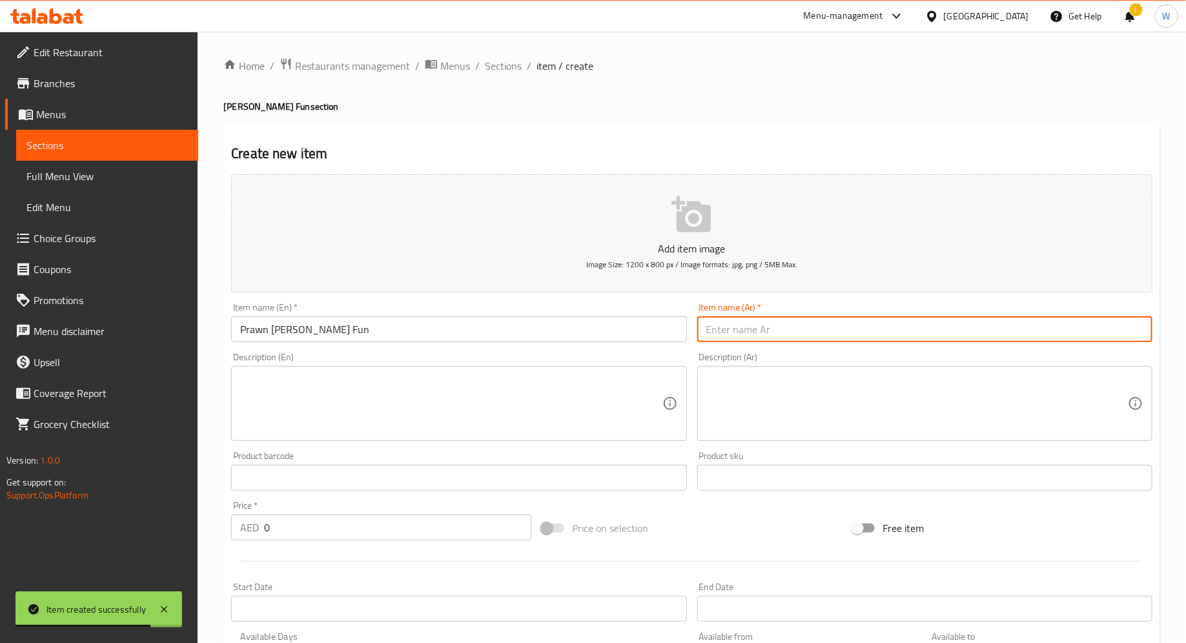
click at [832, 335] on input "text" at bounding box center [924, 329] width 455 height 26
paste input "متعة الجمبري تشيونغ"
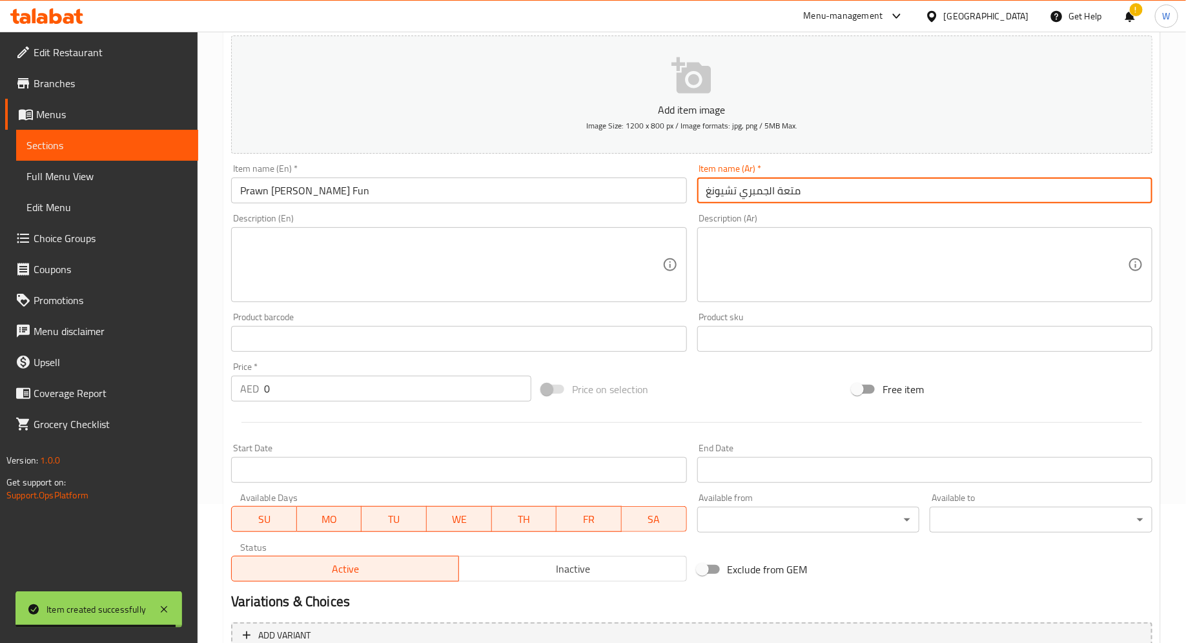
scroll to position [139, 0]
type input "متعة الجمبري تشيونغ"
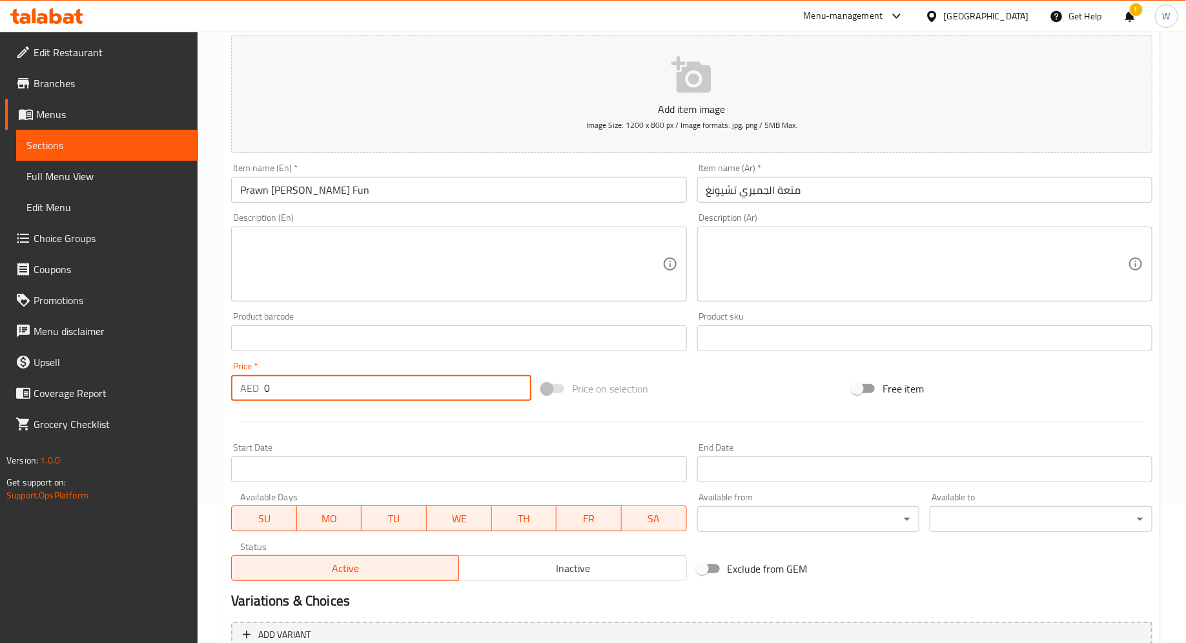
drag, startPoint x: 328, startPoint y: 398, endPoint x: 201, endPoint y: 395, distance: 126.5
click at [201, 395] on div "Home / Restaurants management / Menus / Sections / item / create [PERSON_NAME] …" at bounding box center [692, 332] width 988 height 880
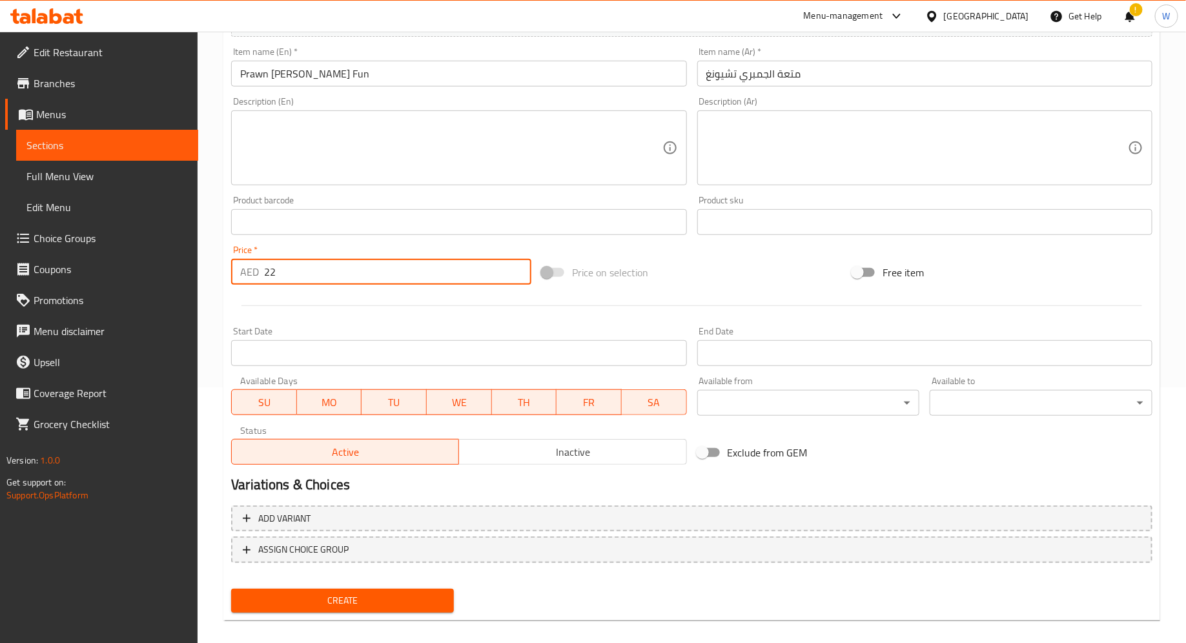
scroll to position [268, 0]
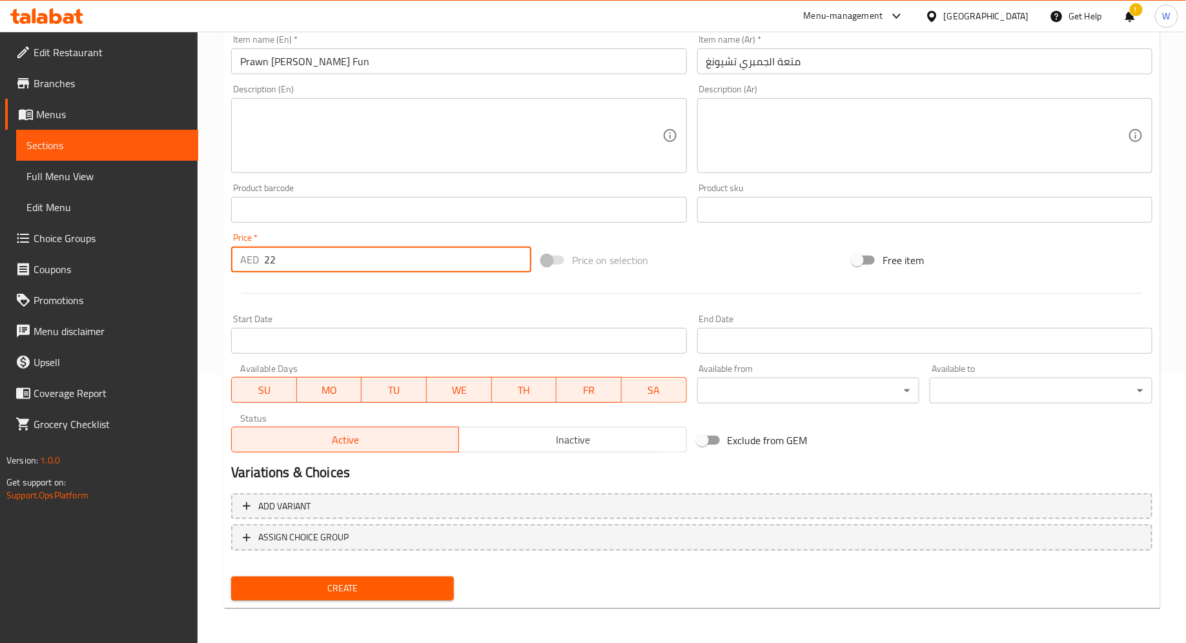
type input "22"
click at [375, 595] on button "Create" at bounding box center [342, 588] width 223 height 24
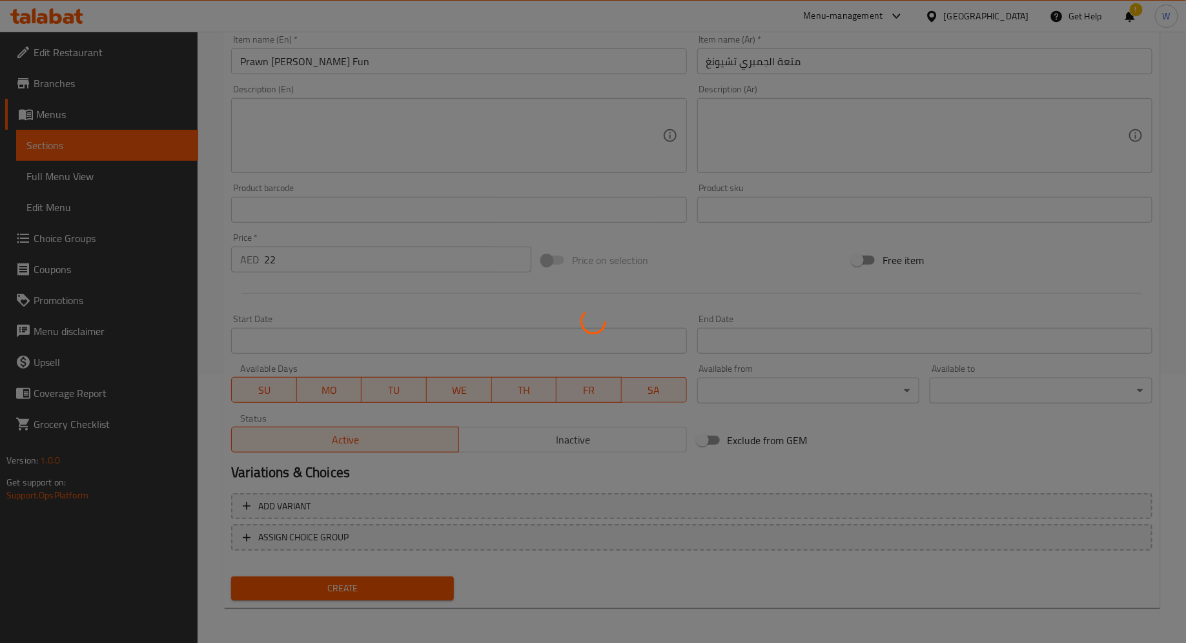
type input "0"
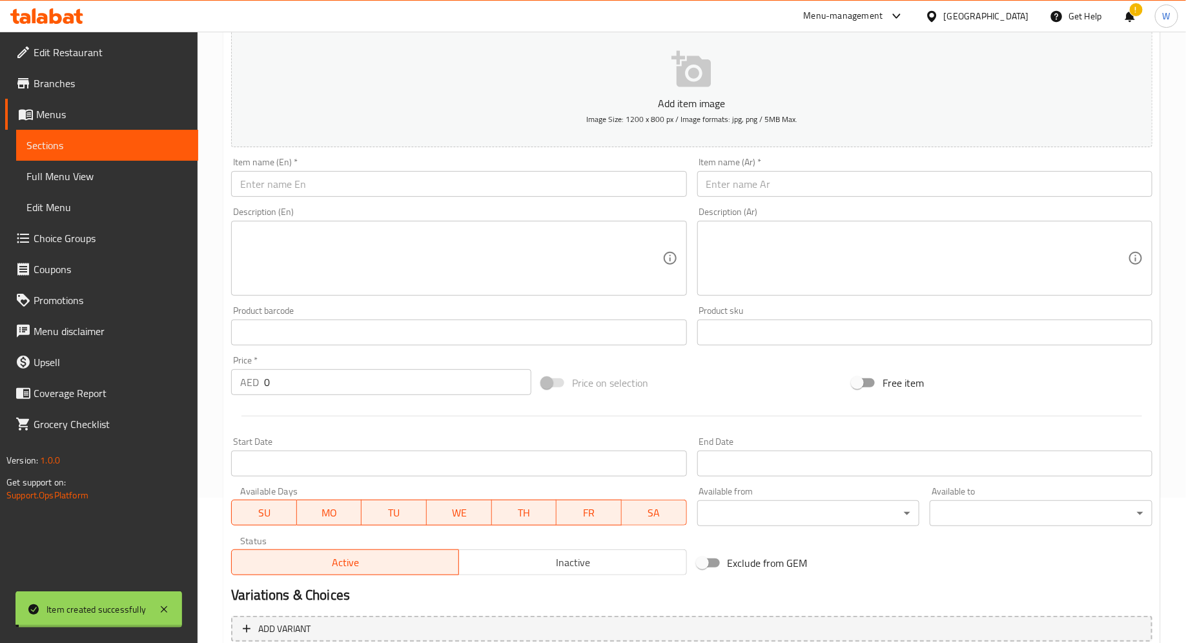
scroll to position [142, 0]
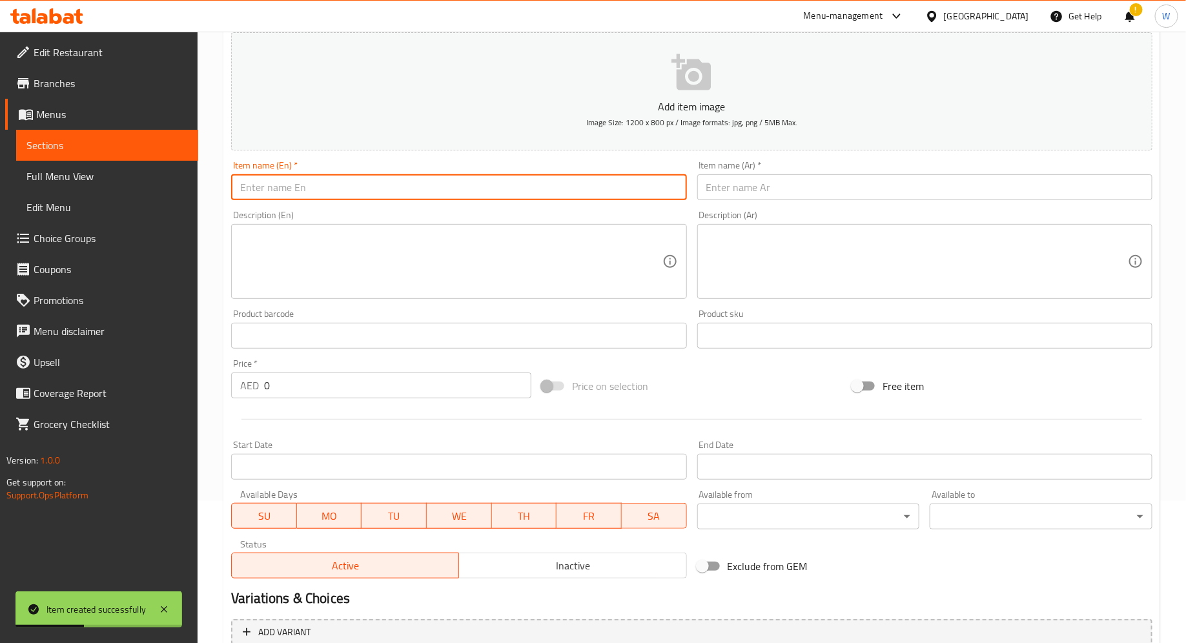
click at [538, 189] on input "text" at bounding box center [458, 187] width 455 height 26
paste input "[PERSON_NAME] Fun w! shrimps"
click at [249, 186] on input "[PERSON_NAME] Fun w! shrimps" at bounding box center [458, 187] width 455 height 26
click at [266, 183] on input "Red [PERSON_NAME] Fun w! shrimps" at bounding box center [458, 187] width 455 height 26
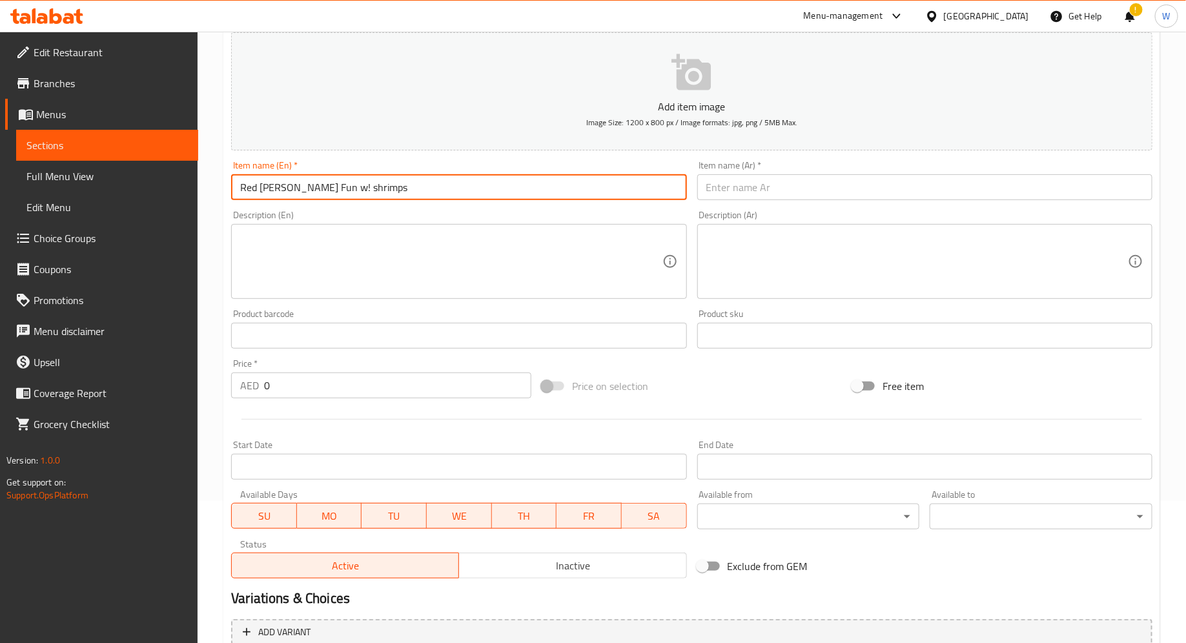
click at [326, 186] on input "Red [PERSON_NAME] Fun w! shrimps" at bounding box center [458, 187] width 455 height 26
drag, startPoint x: 389, startPoint y: 187, endPoint x: 196, endPoint y: 186, distance: 193.0
click at [195, 185] on div "Edit Restaurant Branches Menus Sections Full Menu View Edit Menu Choice Groups …" at bounding box center [593, 330] width 1186 height 880
type input "Red [PERSON_NAME] Fun with shrimps"
click at [793, 181] on input "text" at bounding box center [924, 187] width 455 height 26
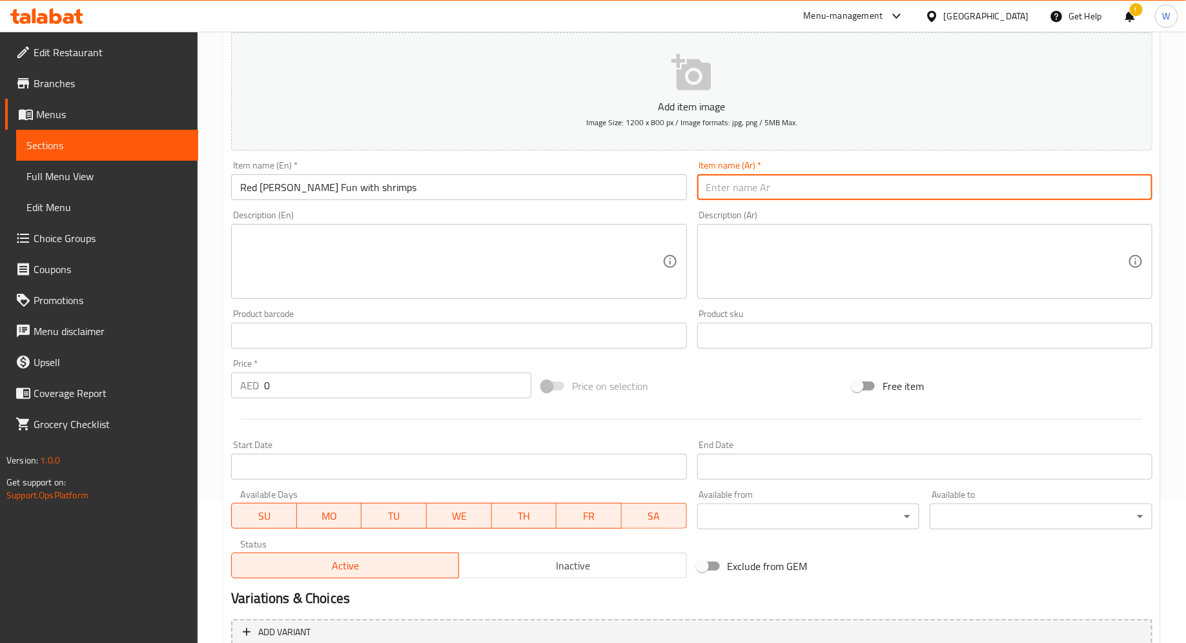
paste input "متعة [PERSON_NAME] مع الروبيان"
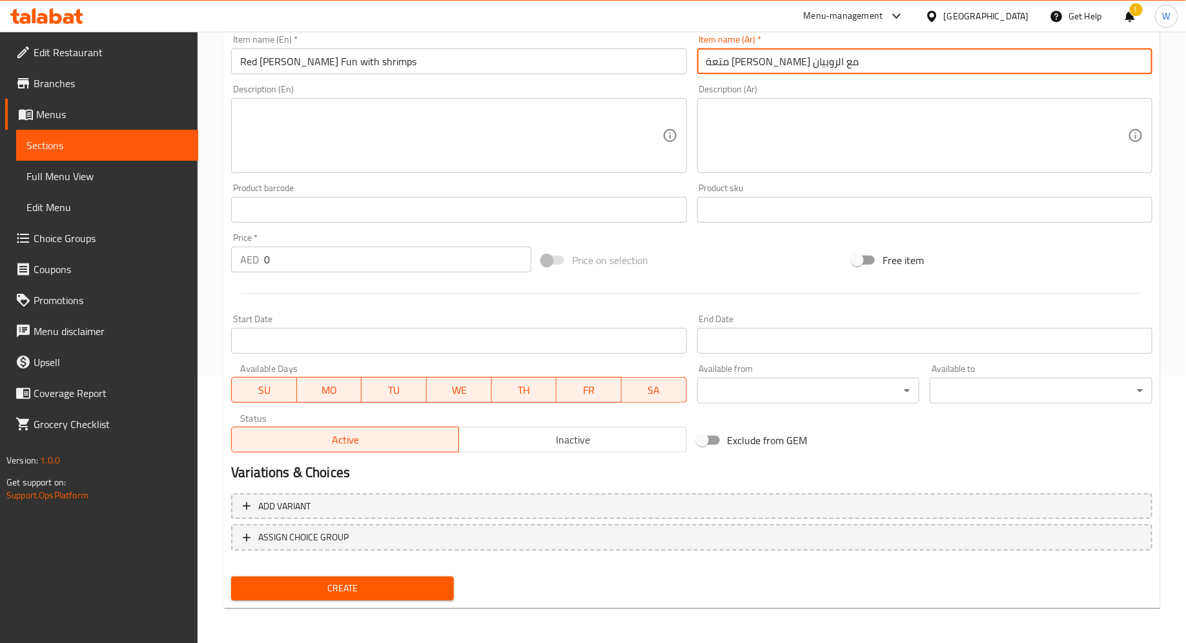
type input "متعة [PERSON_NAME] مع الروبيان"
click at [414, 257] on input "0" at bounding box center [397, 260] width 267 height 26
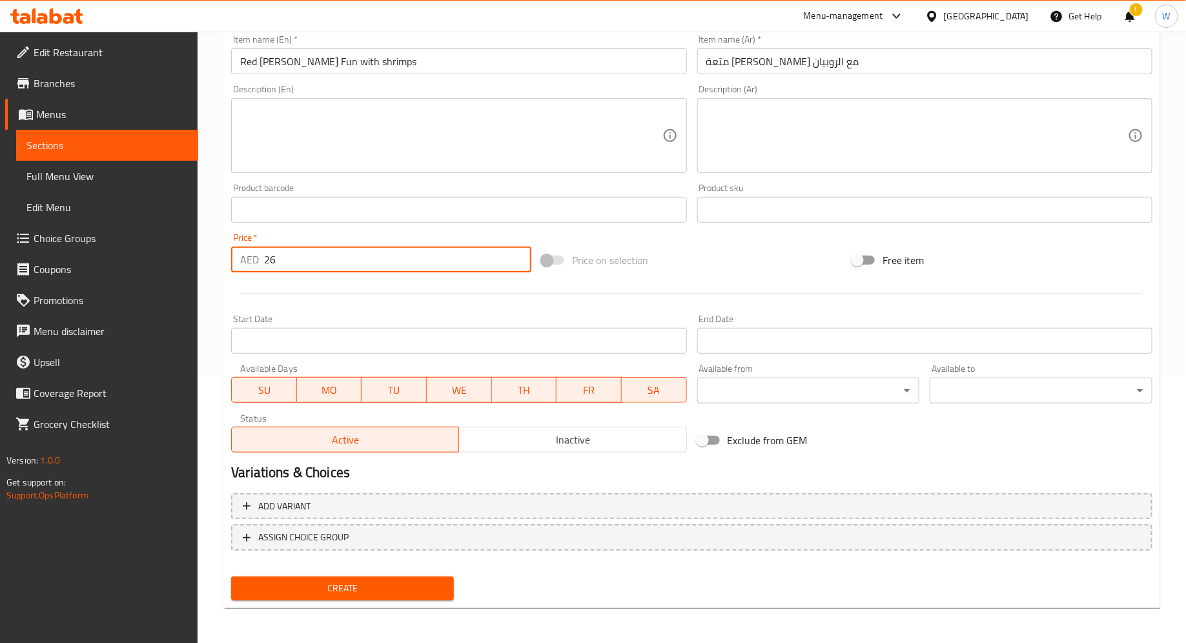
type input "26"
click at [414, 586] on span "Create" at bounding box center [342, 588] width 202 height 16
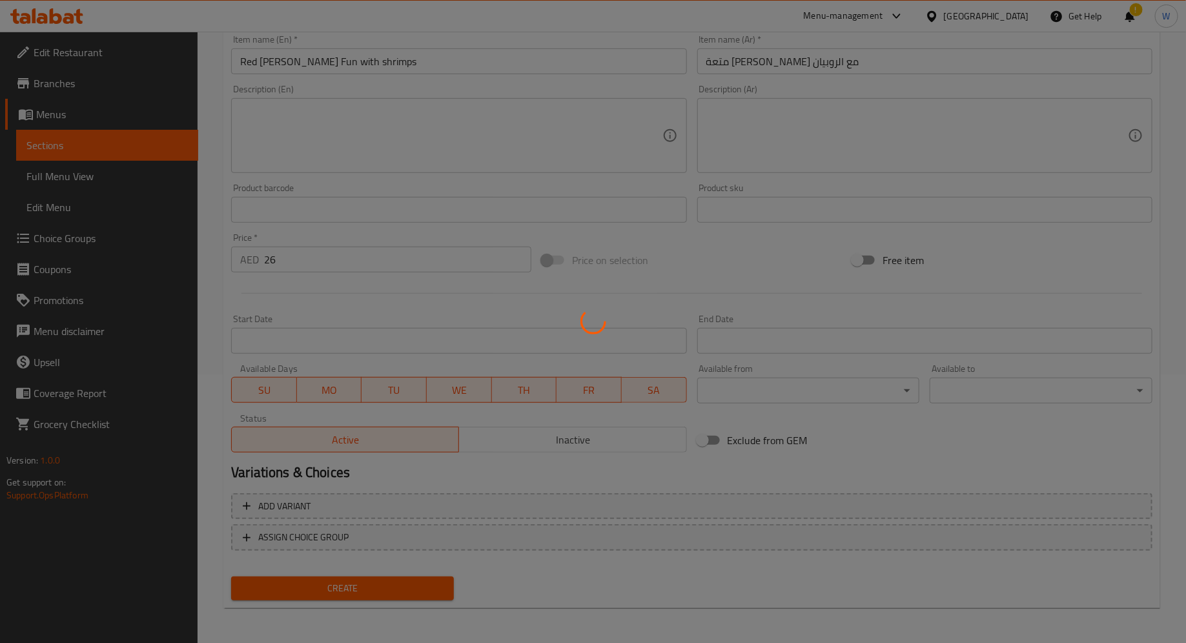
type input "0"
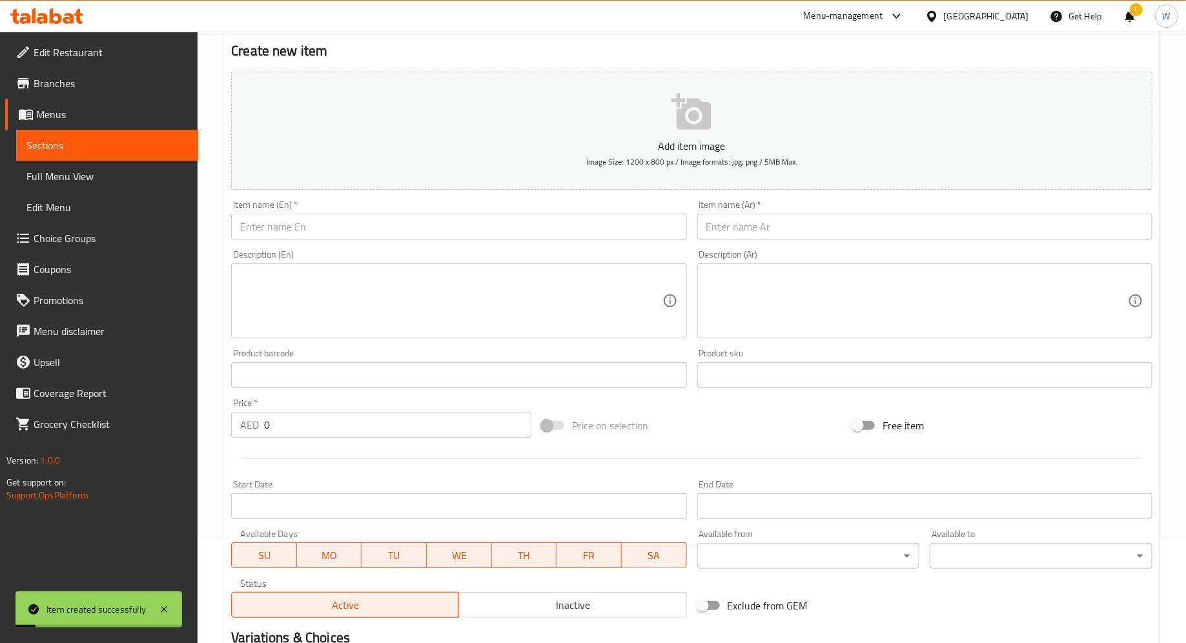
scroll to position [0, 0]
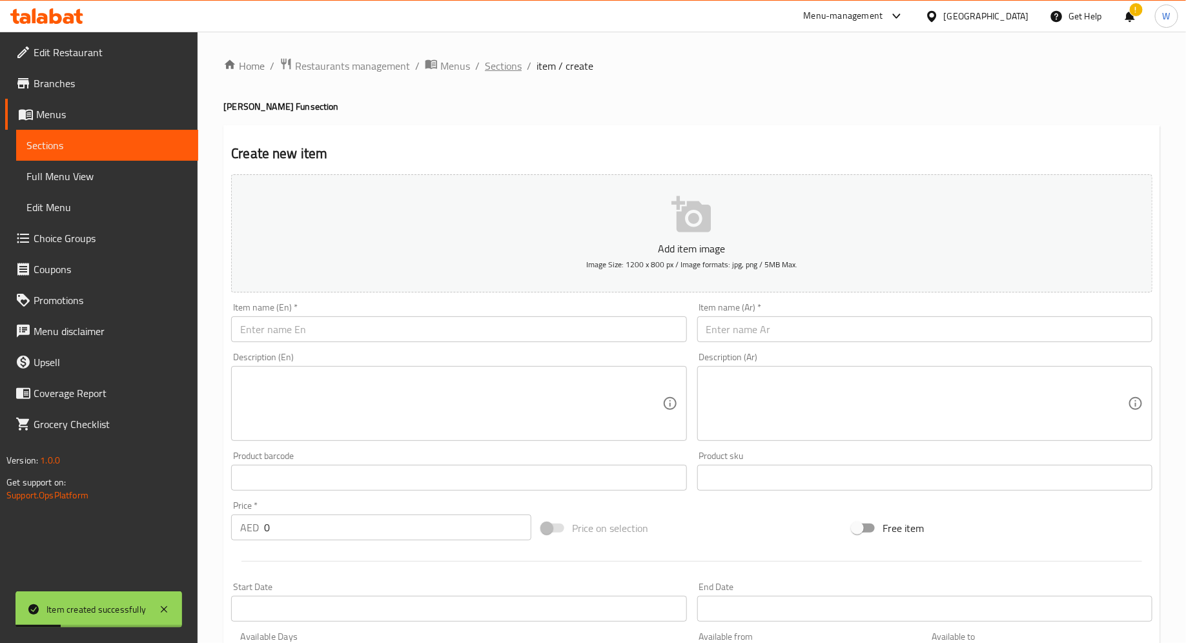
click at [500, 70] on span "Sections" at bounding box center [503, 65] width 37 height 15
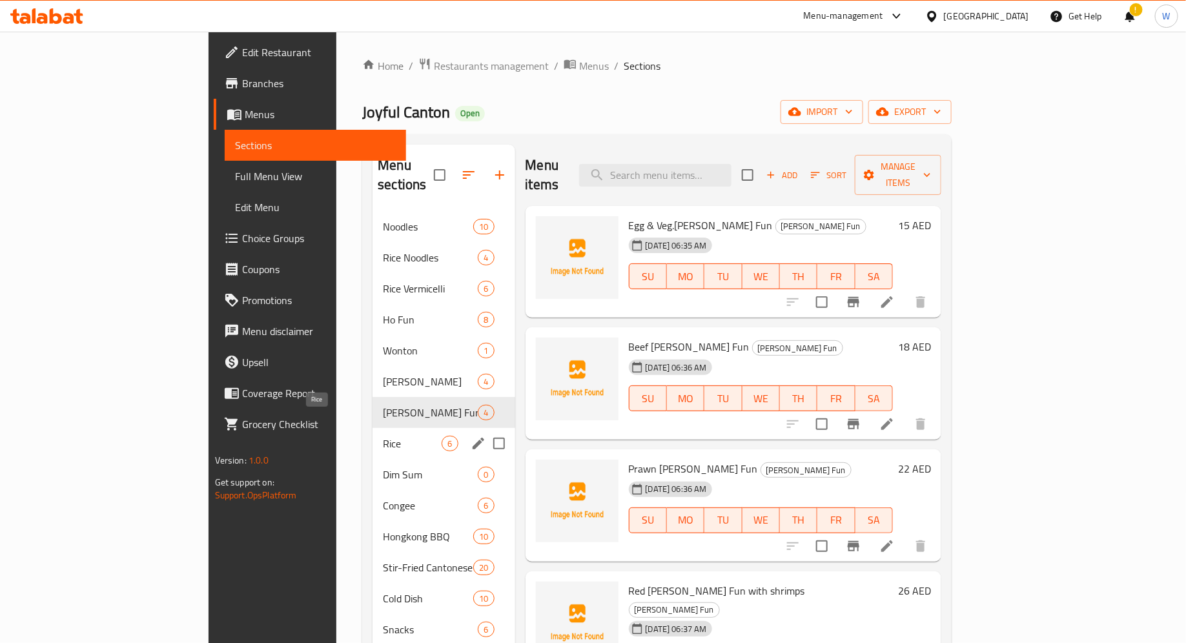
click at [383, 436] on span "Rice" at bounding box center [412, 443] width 59 height 15
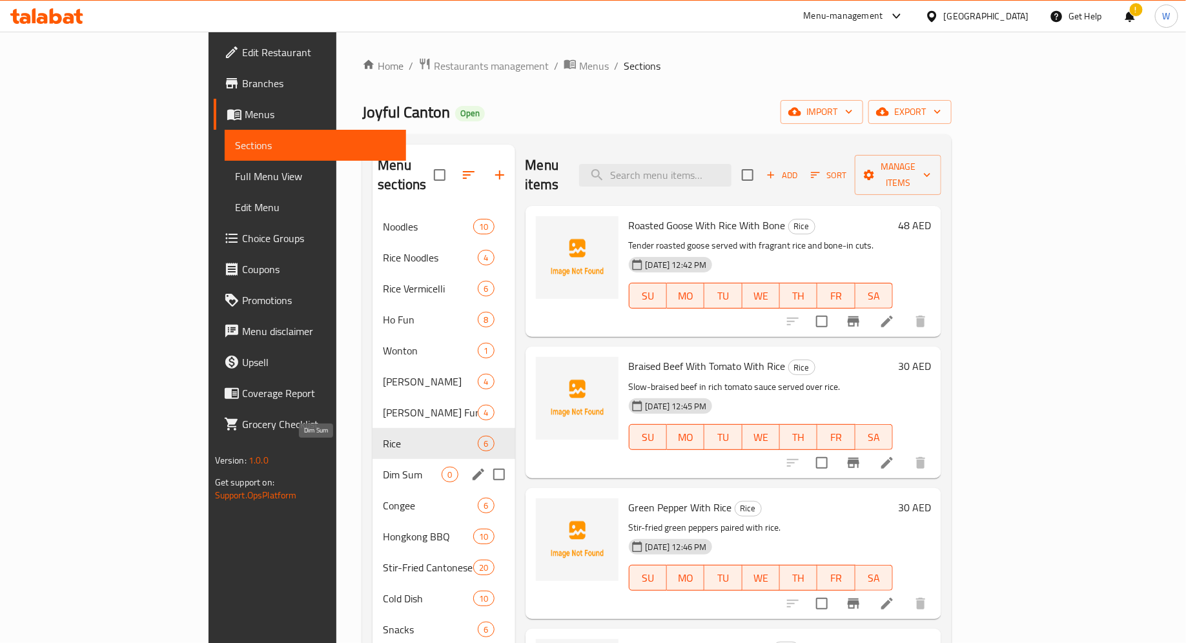
click at [383, 467] on span "Dim Sum" at bounding box center [412, 474] width 59 height 15
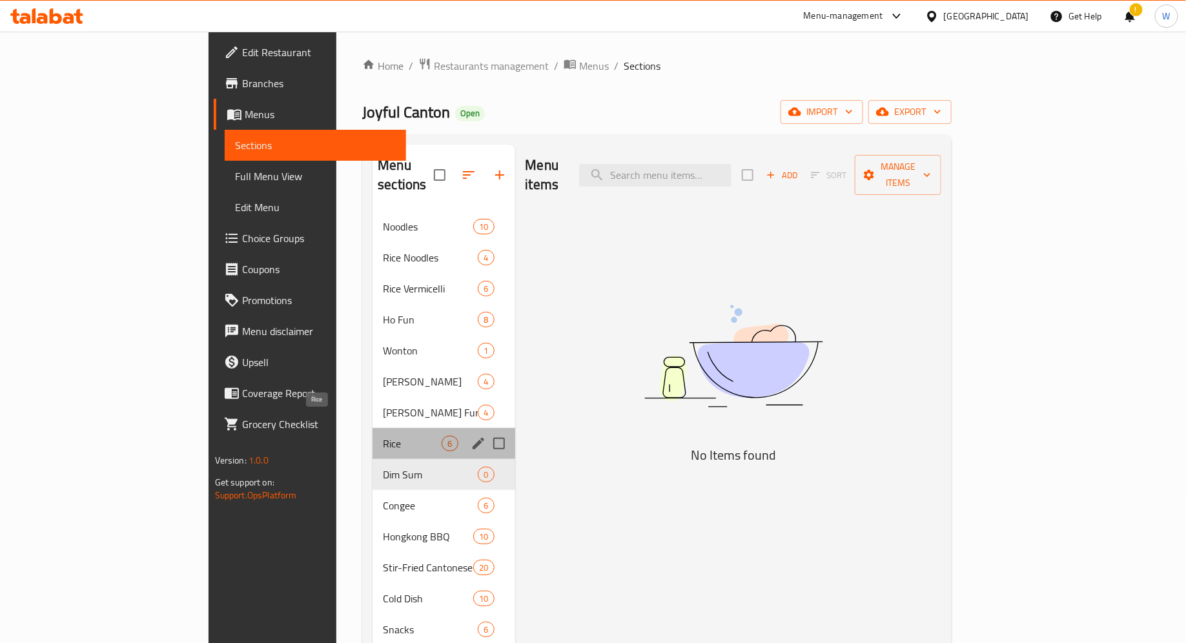
click at [383, 436] on span "Rice" at bounding box center [412, 443] width 59 height 15
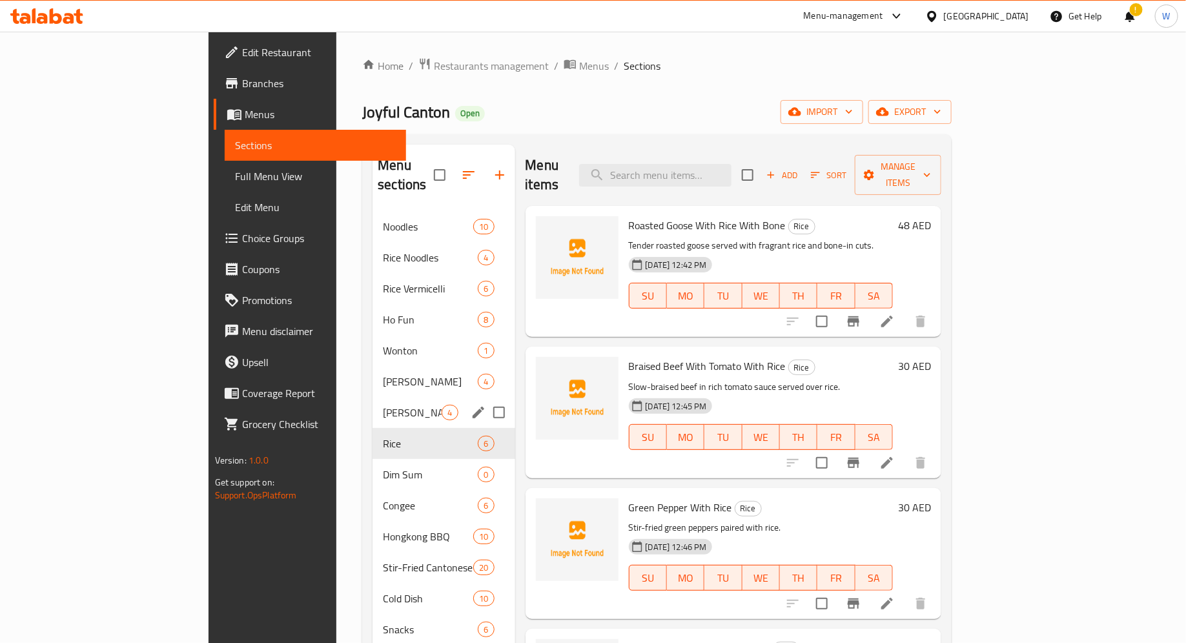
click at [372, 402] on div "[PERSON_NAME] Fun 4" at bounding box center [443, 412] width 142 height 31
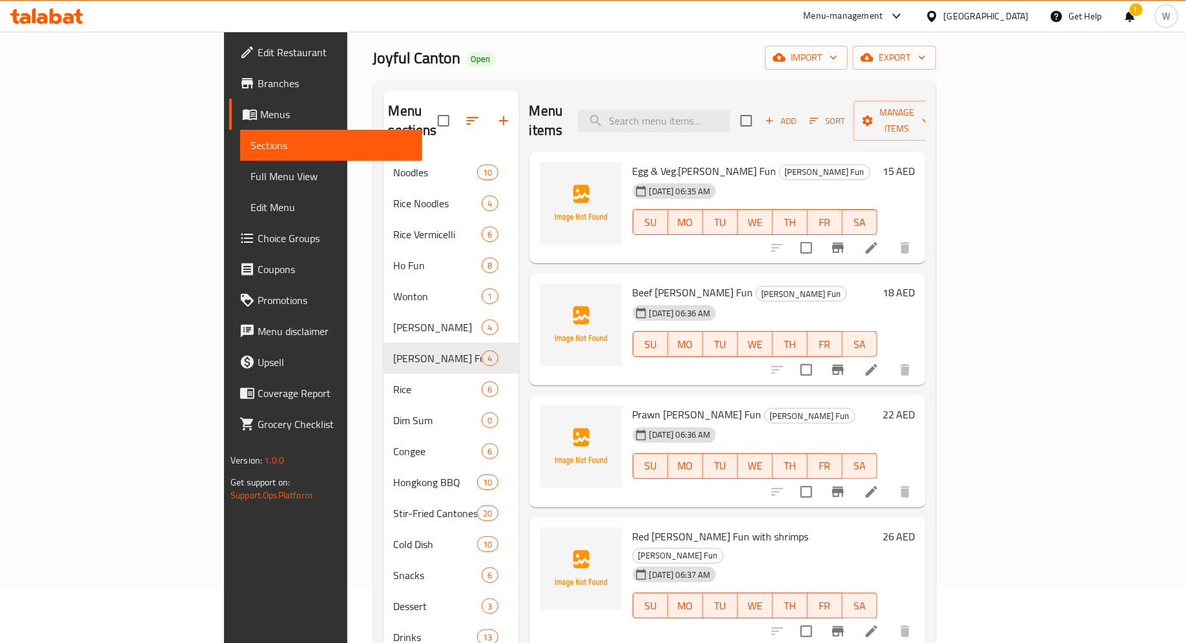
scroll to position [36, 0]
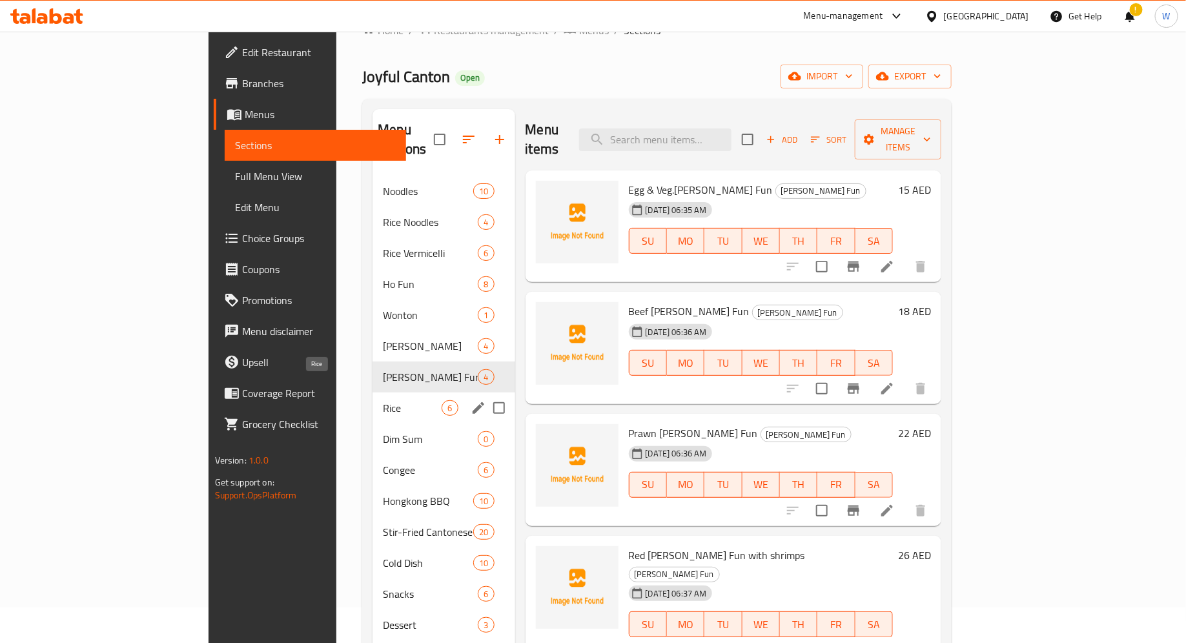
click at [383, 400] on span "Rice" at bounding box center [412, 407] width 59 height 15
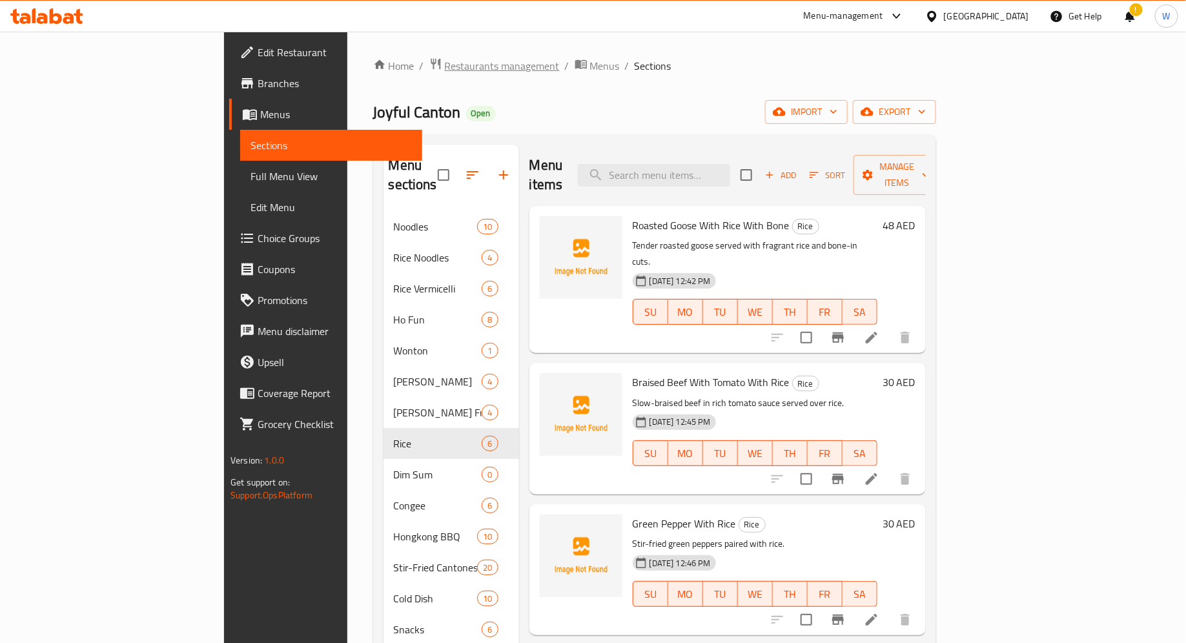
click at [445, 74] on span "Restaurants management" at bounding box center [502, 65] width 115 height 15
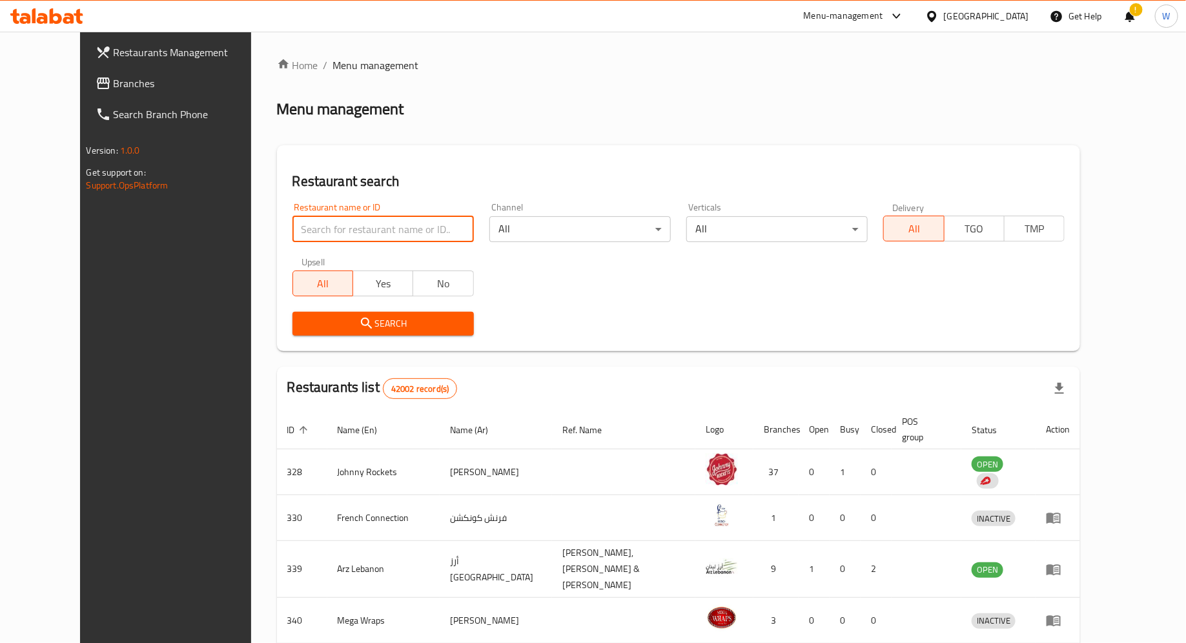
click at [329, 230] on input "search" at bounding box center [382, 229] width 181 height 26
type input "joyful canton"
click at [412, 317] on span "Search" at bounding box center [383, 324] width 161 height 16
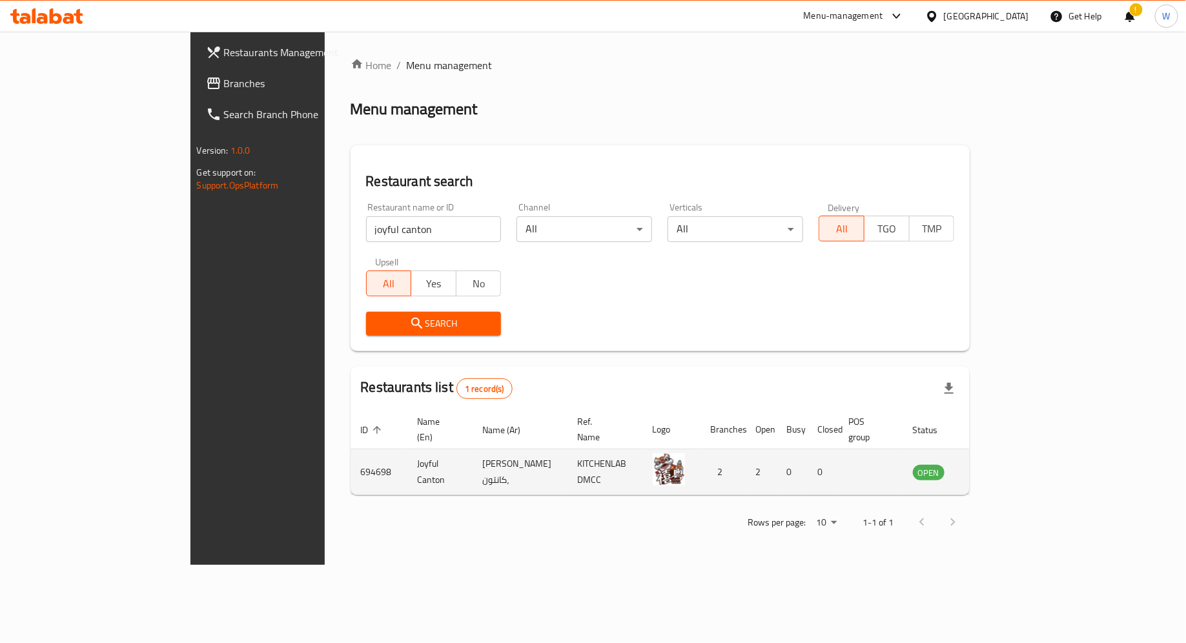
click at [996, 464] on icon "enhanced table" at bounding box center [987, 471] width 15 height 15
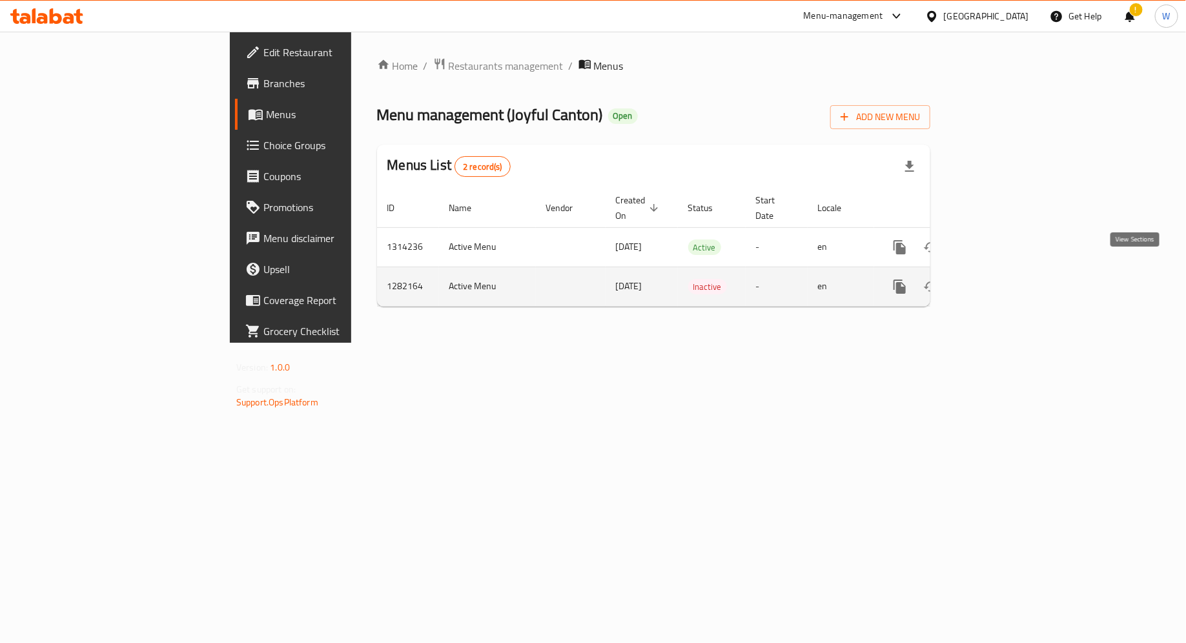
click at [999, 281] on icon "enhanced table" at bounding box center [993, 287] width 12 height 12
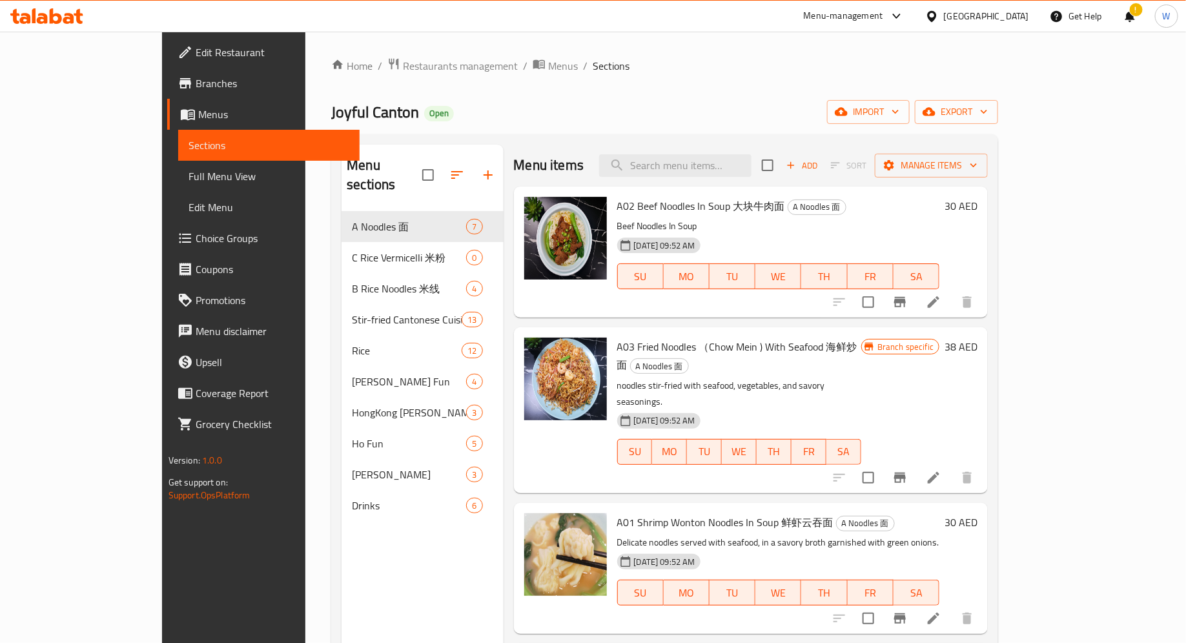
scroll to position [19, 0]
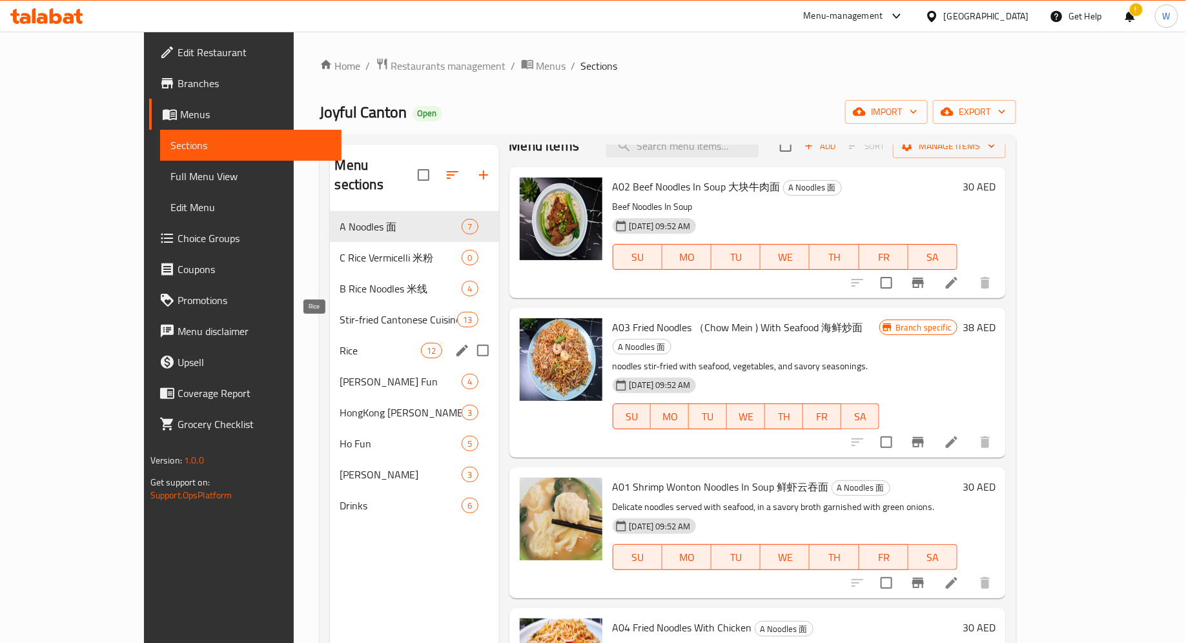
click at [340, 343] on span "Rice" at bounding box center [380, 350] width 81 height 15
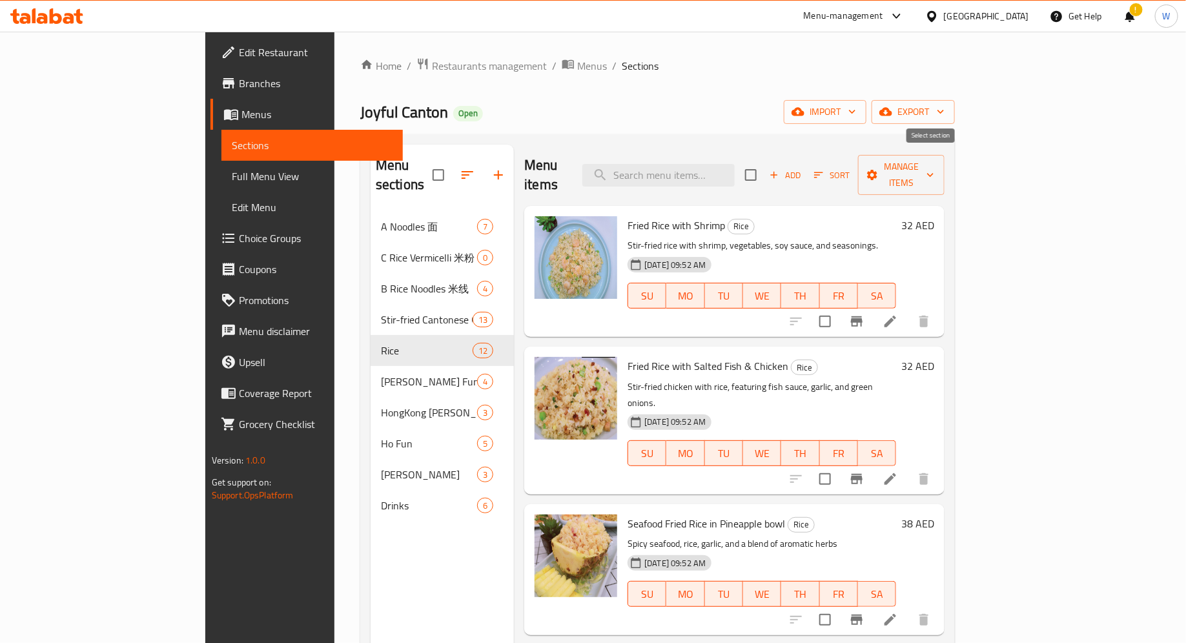
click at [764, 167] on input "checkbox" at bounding box center [750, 174] width 27 height 27
checkbox input "true"
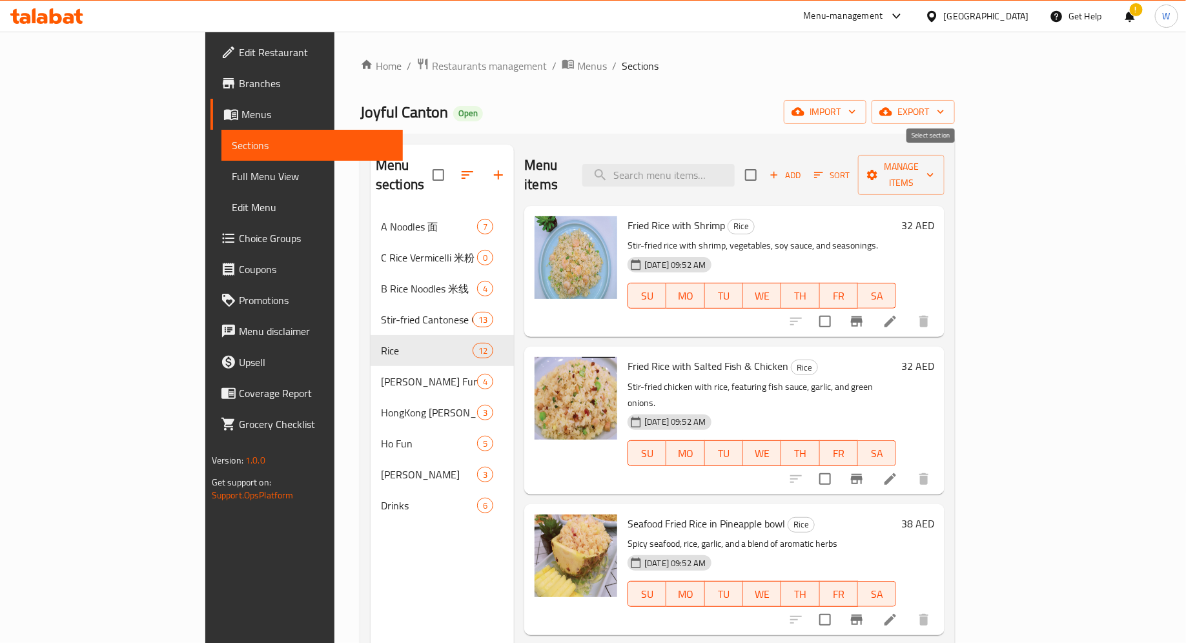
checkbox input "true"
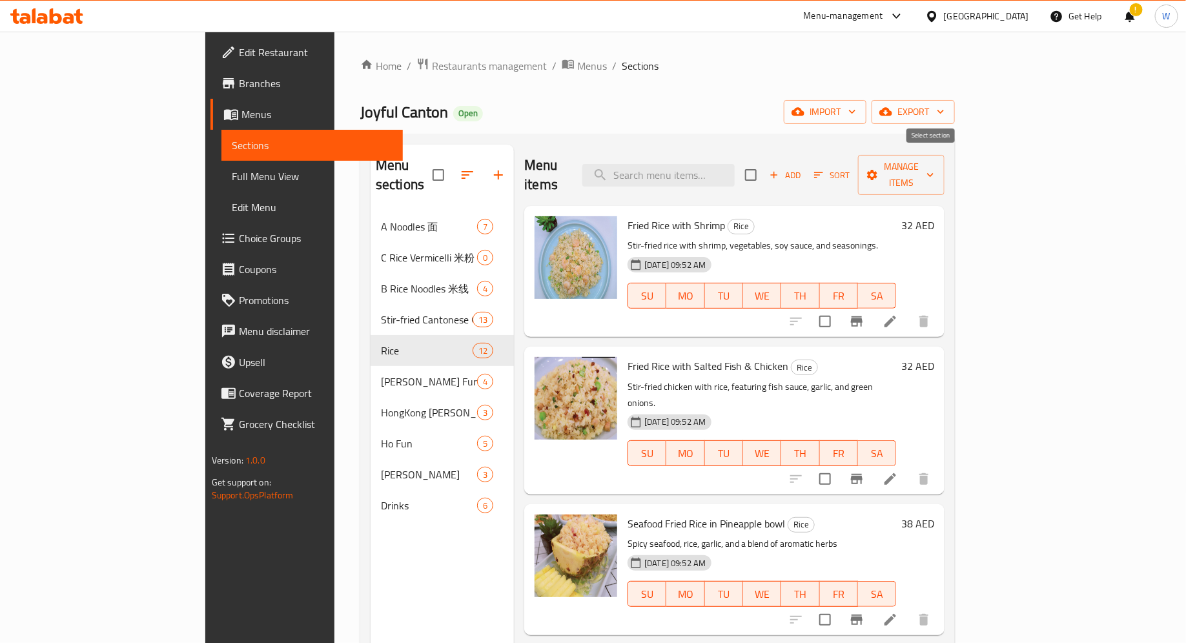
checkbox input "true"
click at [934, 166] on span "Manage items" at bounding box center [901, 175] width 66 height 32
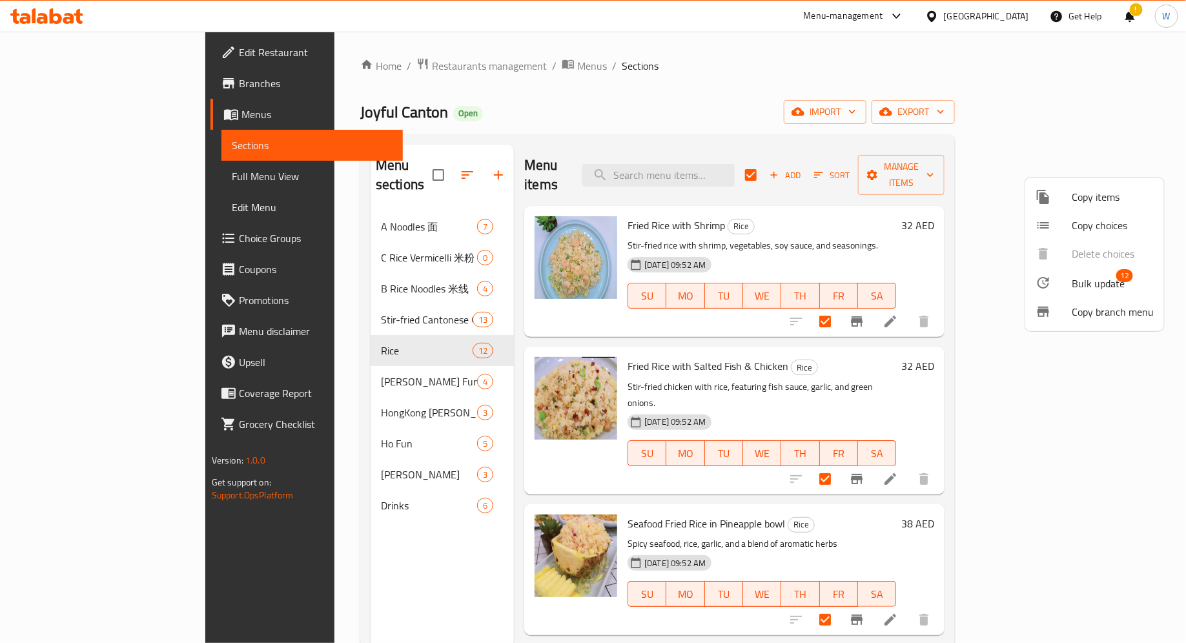
click at [1090, 321] on li "Copy branch menu" at bounding box center [1094, 312] width 139 height 28
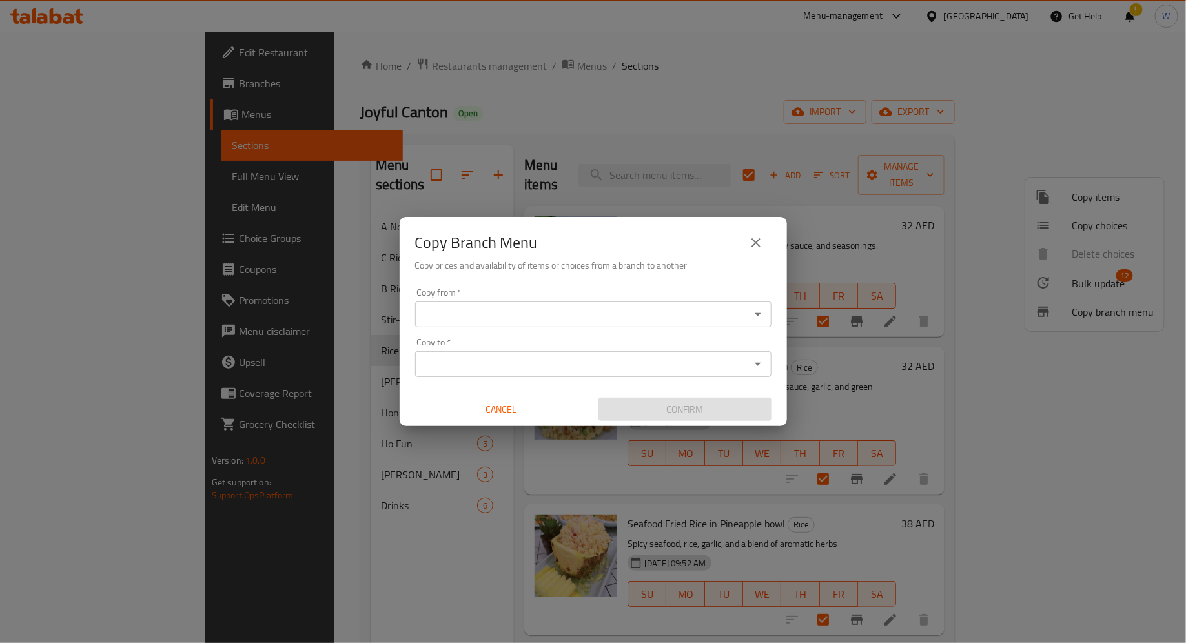
click at [727, 320] on input "Copy from   *" at bounding box center [582, 314] width 327 height 18
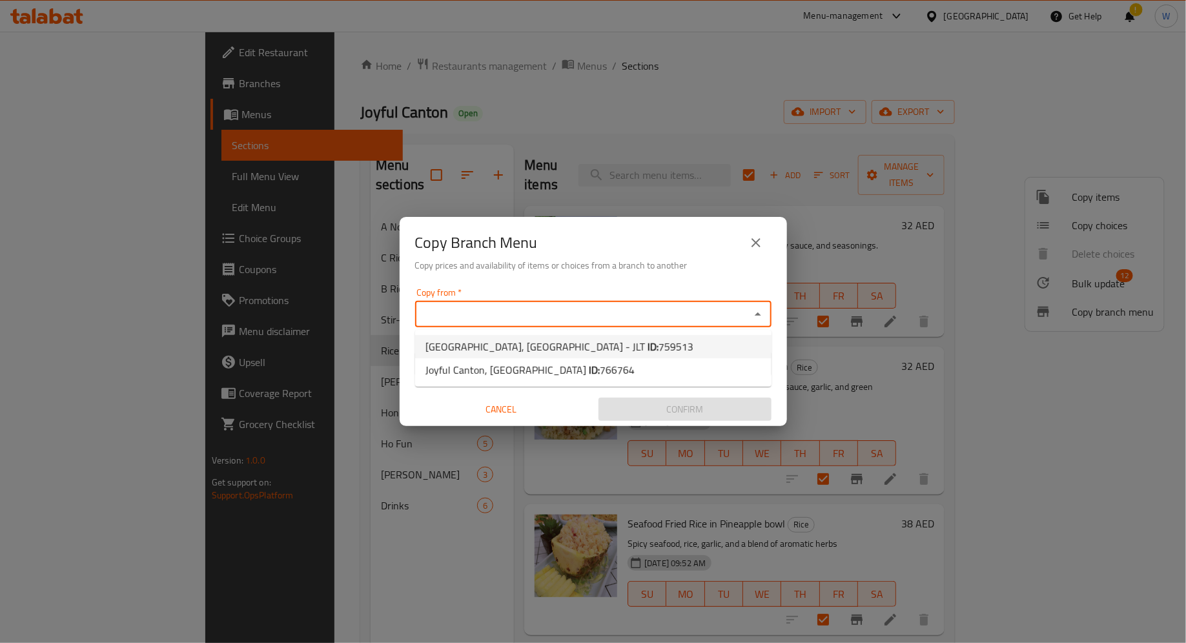
click at [734, 351] on li "[GEOGRAPHIC_DATA], [GEOGRAPHIC_DATA] - JLT ID: 759513" at bounding box center [593, 346] width 356 height 23
type input "[GEOGRAPHIC_DATA], [GEOGRAPHIC_DATA] - JLT"
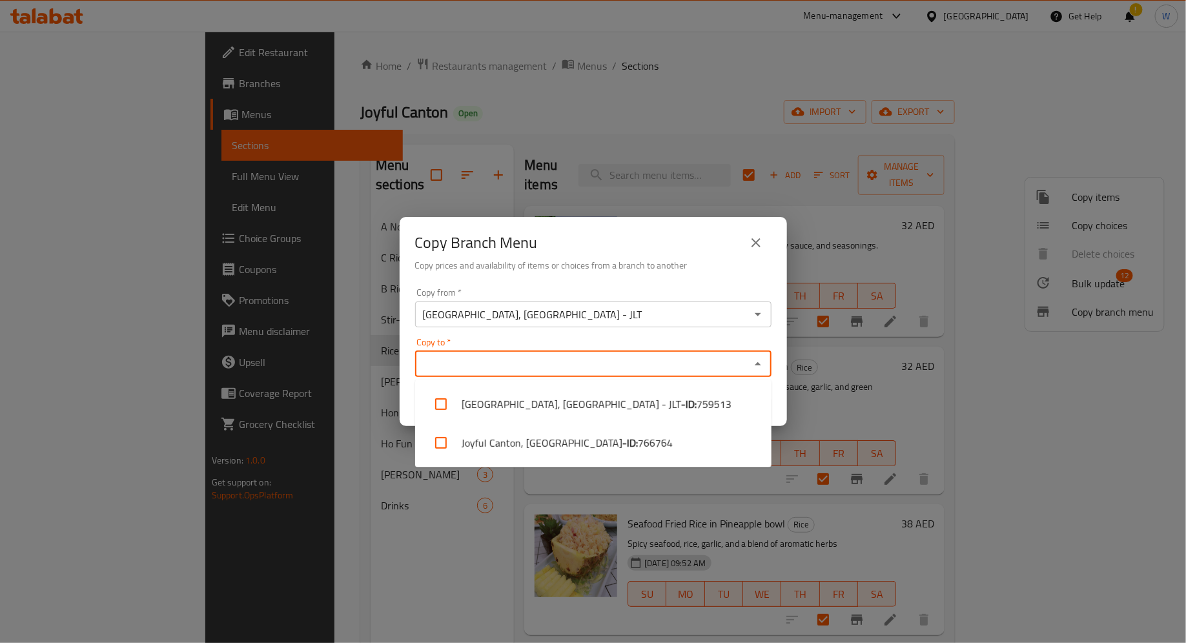
click at [724, 360] on input "Copy to   *" at bounding box center [582, 364] width 327 height 18
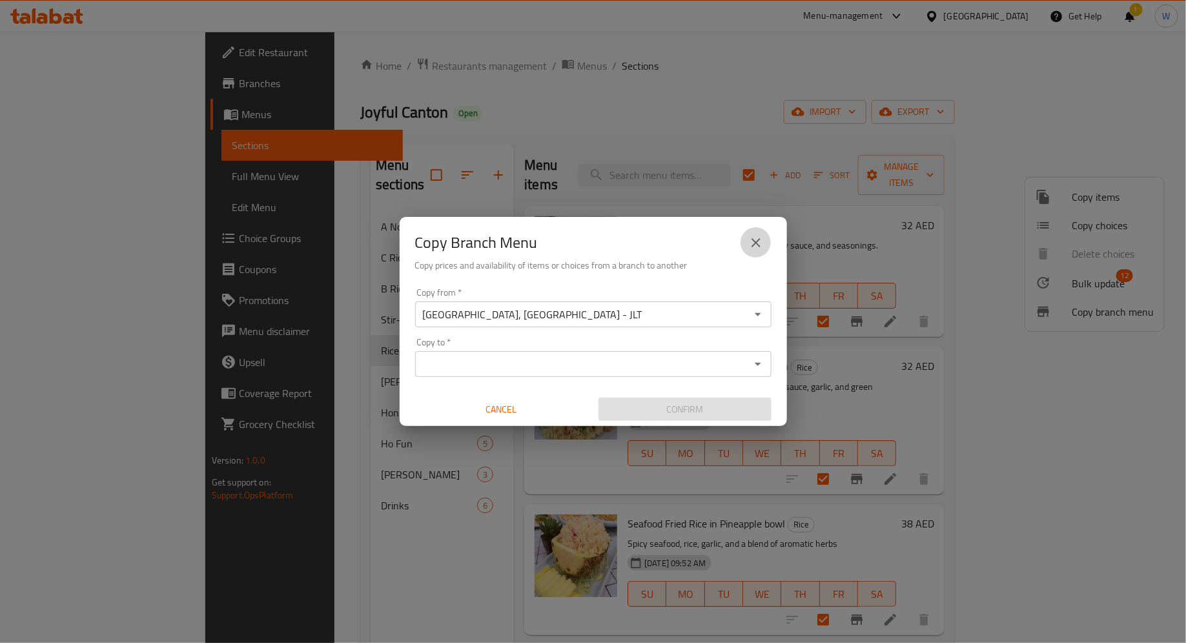
click at [747, 251] on button "close" at bounding box center [755, 242] width 31 height 31
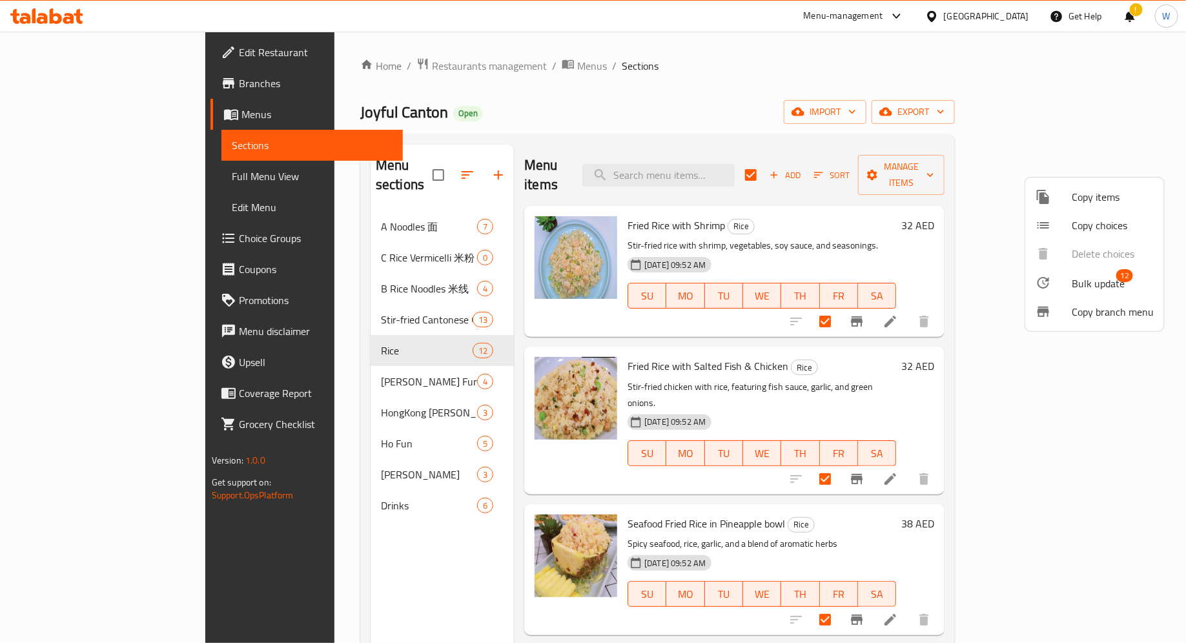
click at [1081, 192] on span "Copy items" at bounding box center [1112, 196] width 82 height 15
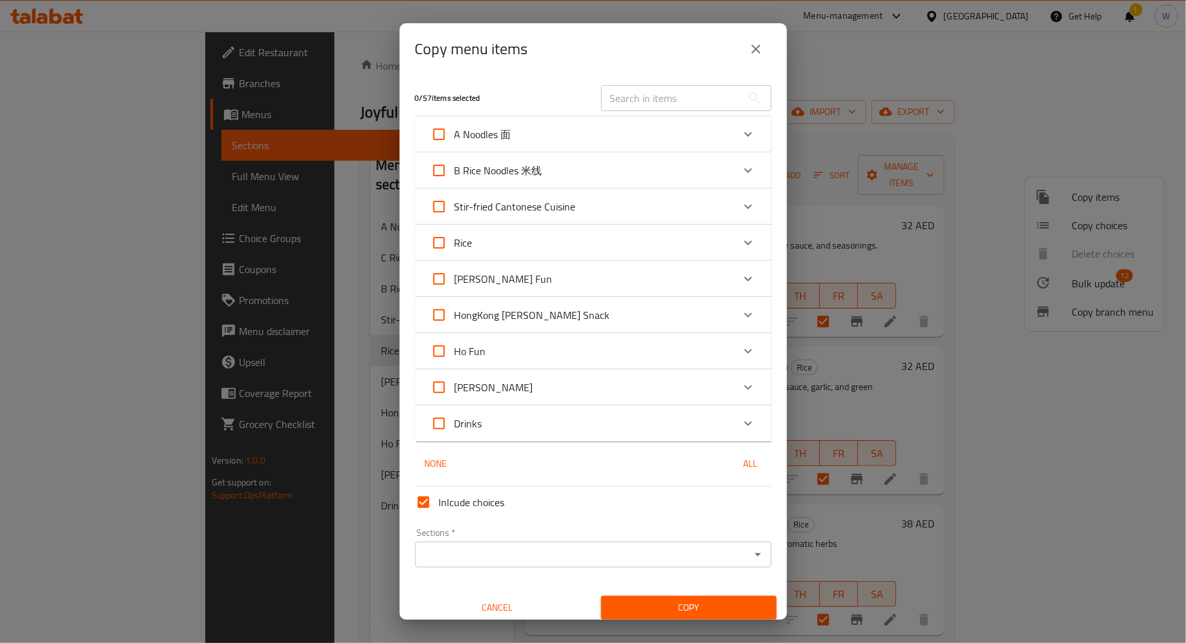
click at [438, 240] on input "Rice" at bounding box center [438, 242] width 31 height 31
checkbox input "true"
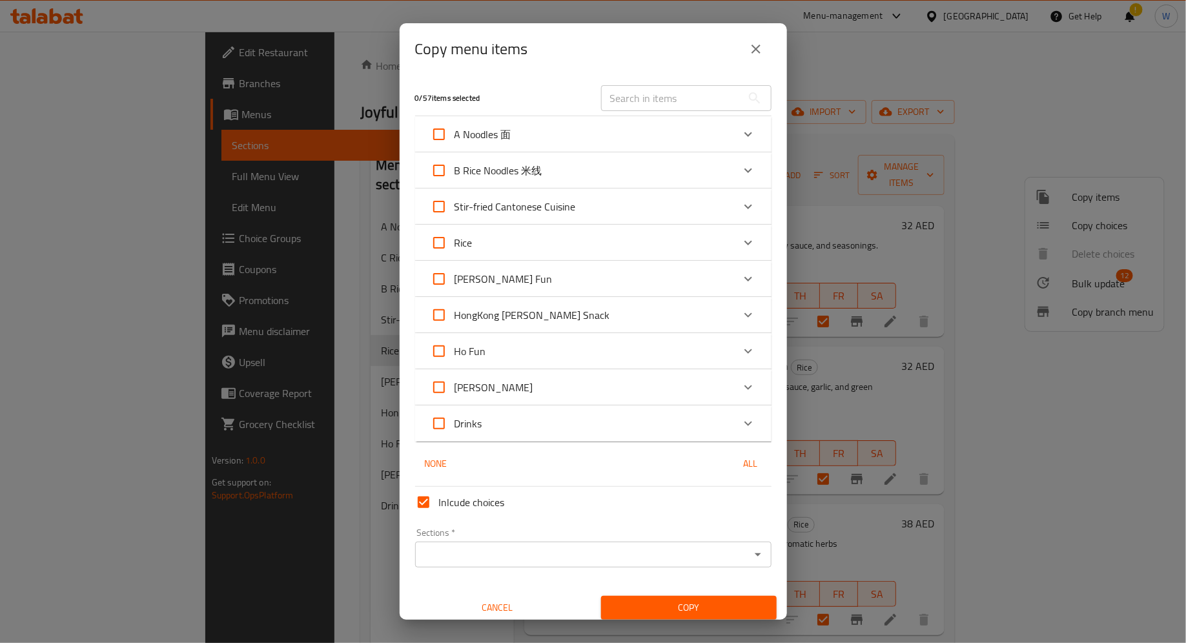
checkbox input "true"
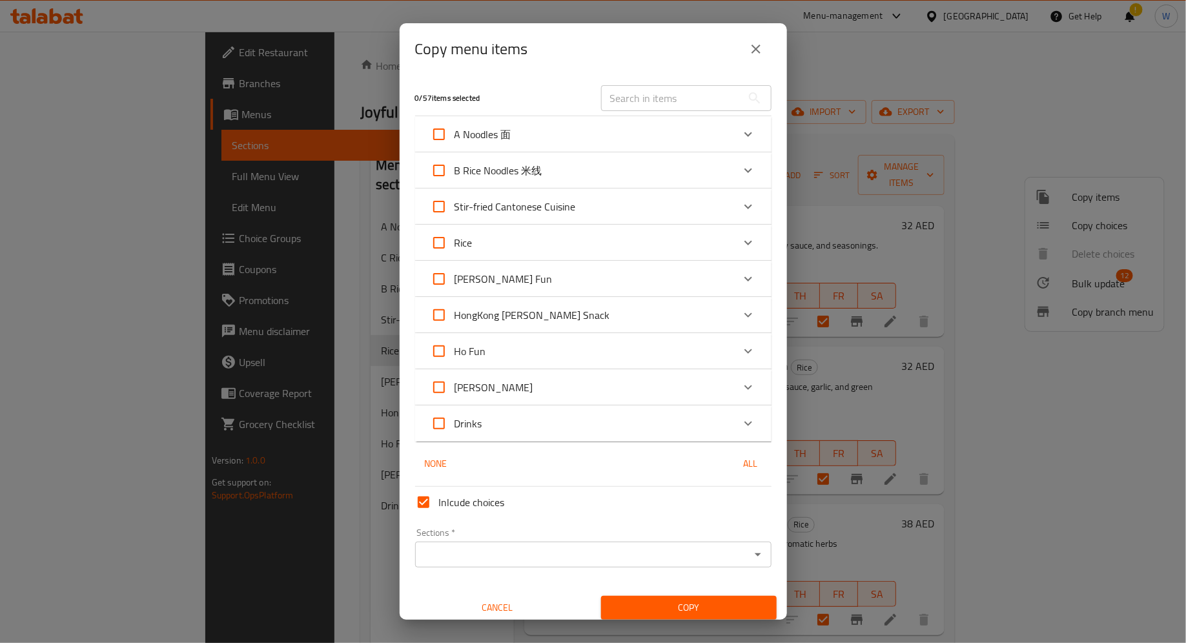
checkbox input "true"
click at [665, 556] on input "Sections   *" at bounding box center [582, 554] width 327 height 18
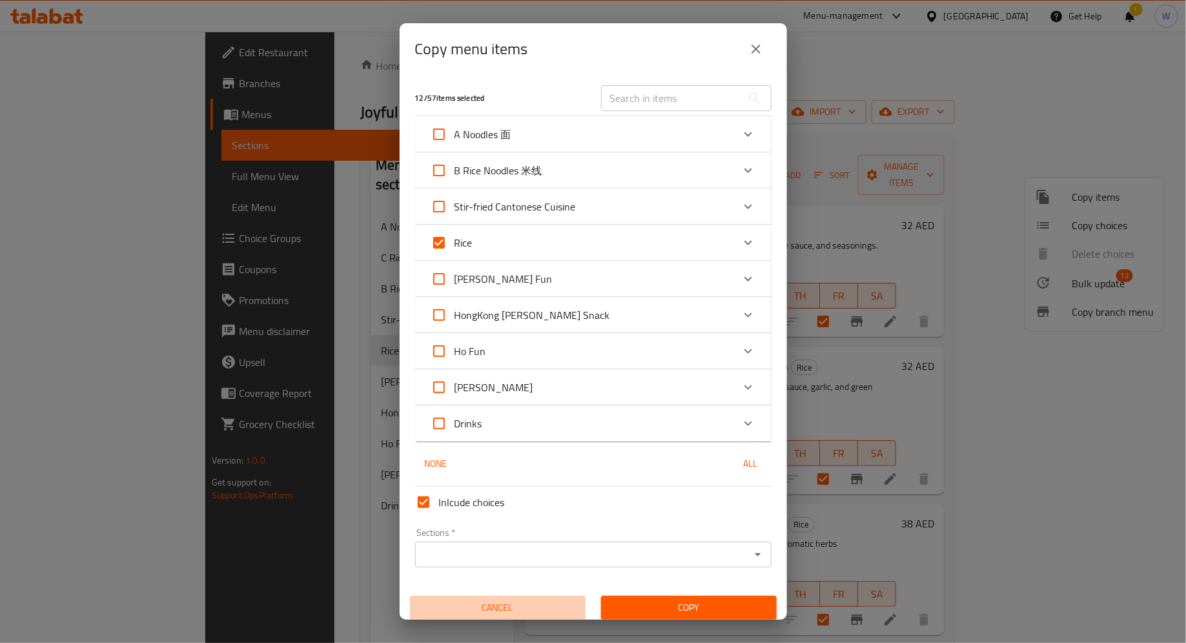
click at [509, 601] on span "Cancel" at bounding box center [497, 608] width 165 height 16
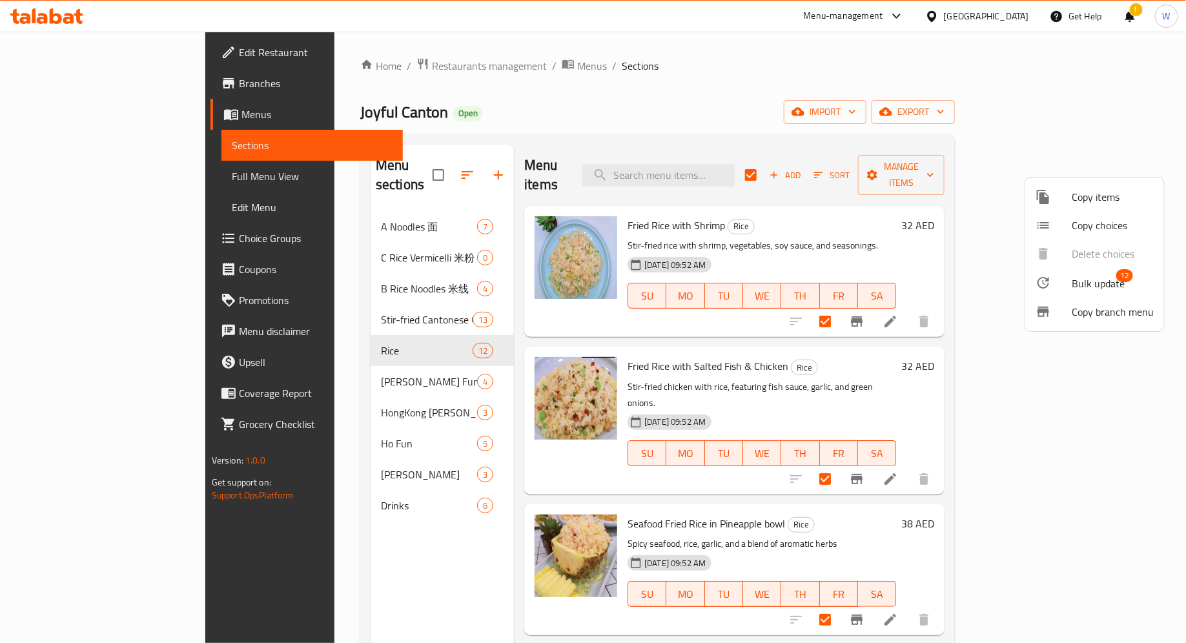
click at [533, 262] on div at bounding box center [593, 321] width 1186 height 643
click at [898, 314] on icon at bounding box center [889, 321] width 15 height 15
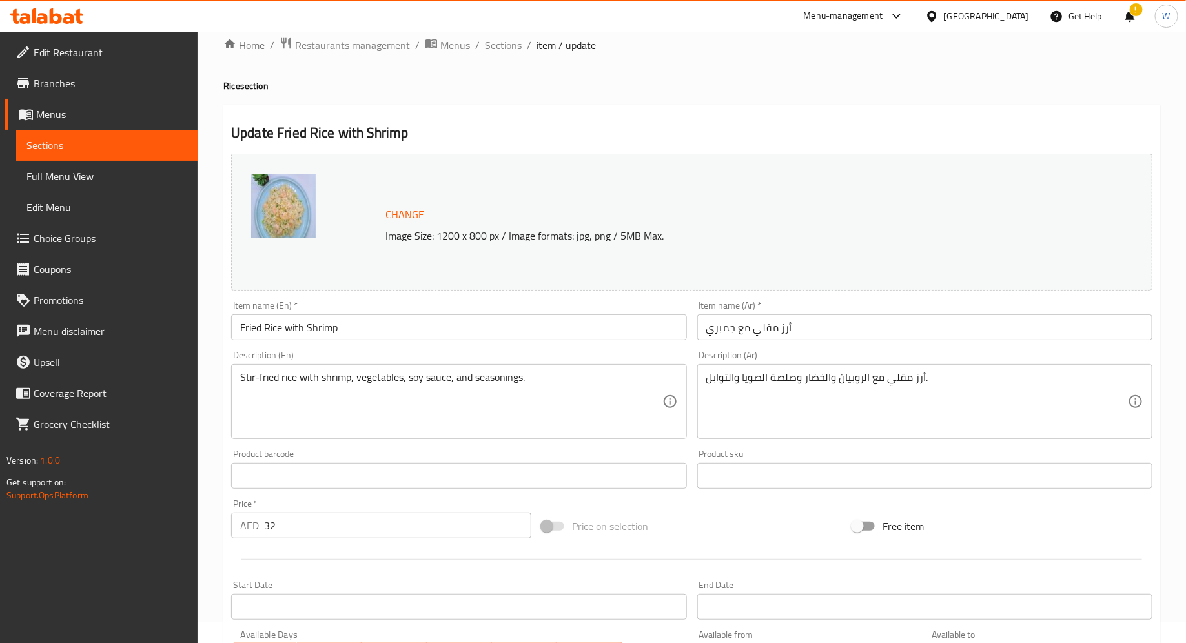
scroll to position [23, 0]
click at [506, 48] on span "Sections" at bounding box center [503, 43] width 37 height 15
